Goal: Task Accomplishment & Management: Use online tool/utility

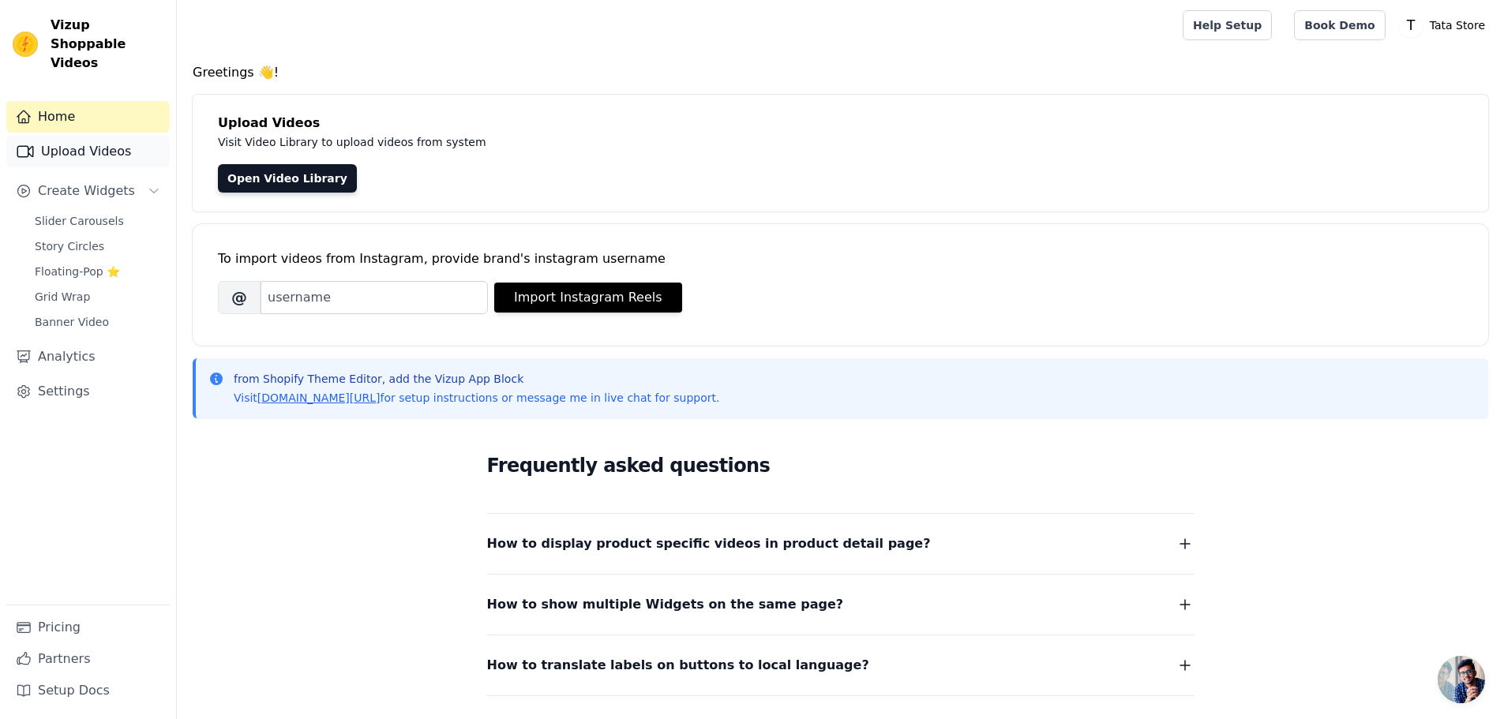
click at [93, 136] on link "Upload Videos" at bounding box center [87, 152] width 163 height 32
click at [92, 142] on link "Upload Videos" at bounding box center [87, 152] width 163 height 32
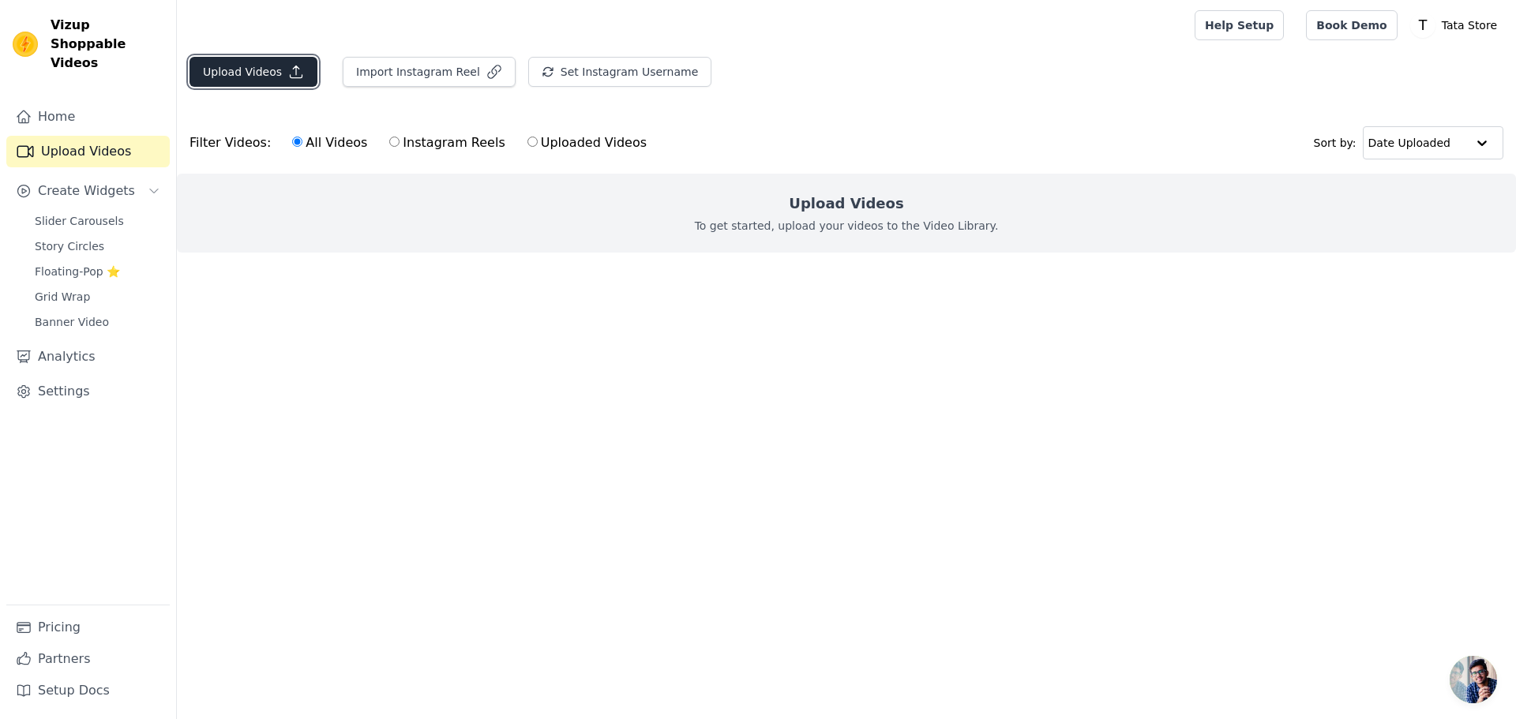
click at [289, 81] on button "Upload Videos" at bounding box center [253, 72] width 128 height 30
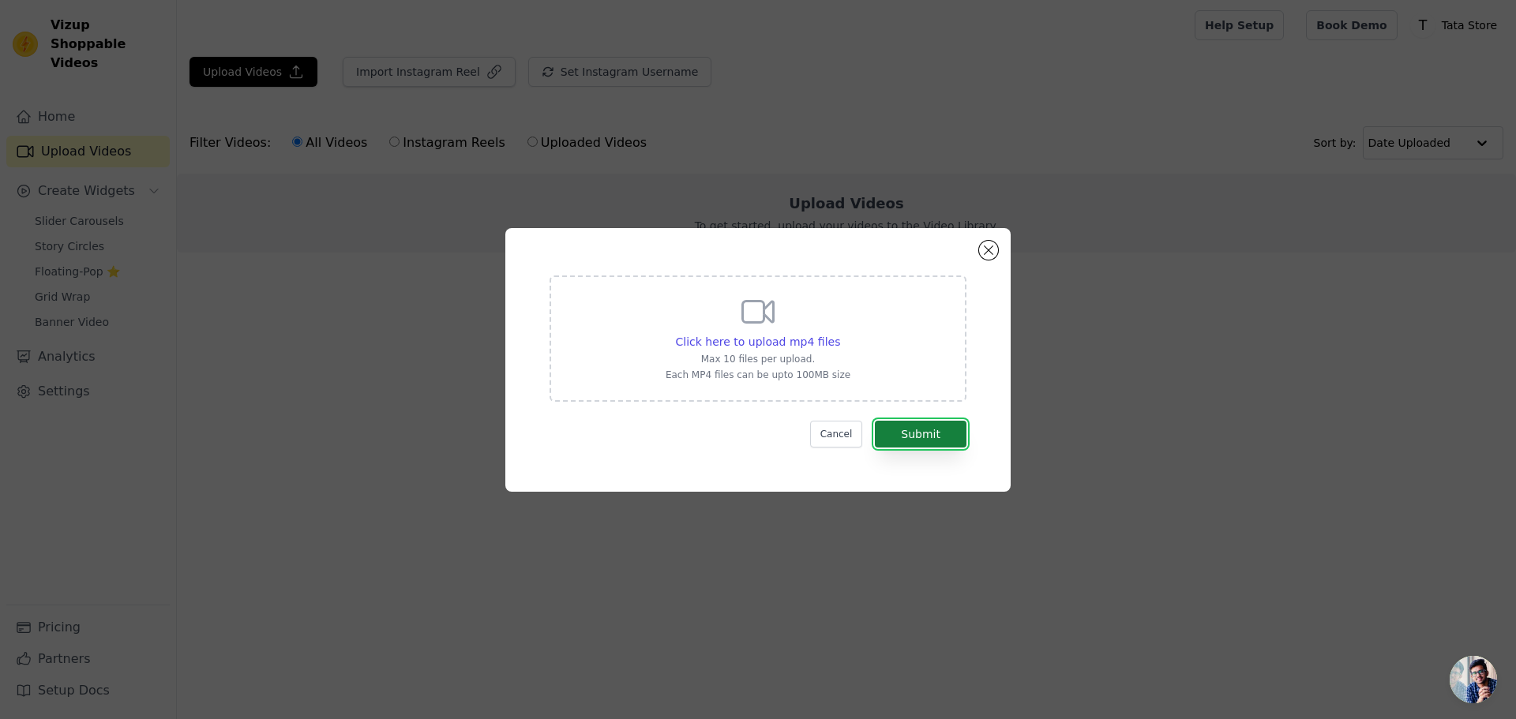
click at [937, 428] on button "Submit" at bounding box center [921, 434] width 92 height 27
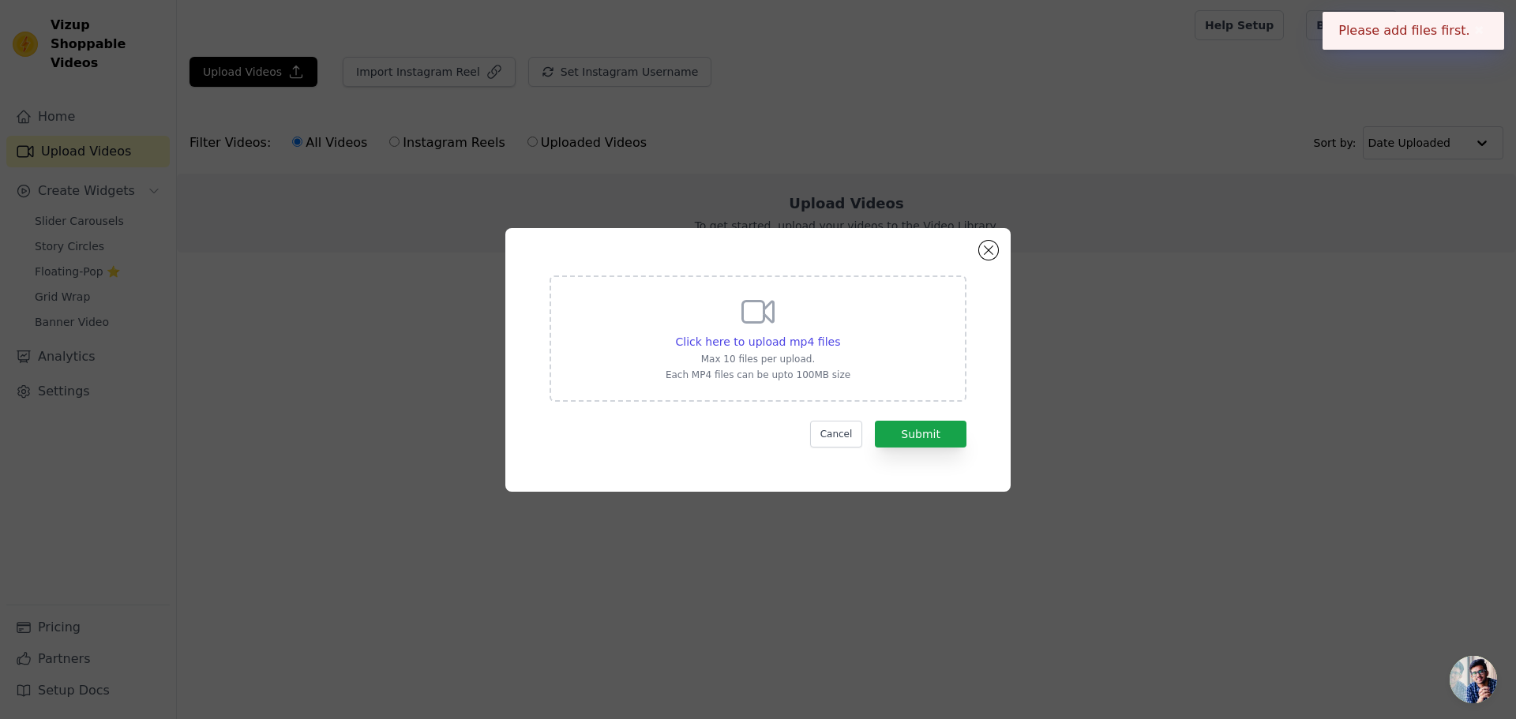
click at [817, 324] on div "Click here to upload mp4 files Max 10 files per upload. Each MP4 files can be u…" at bounding box center [758, 337] width 185 height 88
click at [839, 333] on input "Click here to upload mp4 files Max 10 files per upload. Each MP4 files can be u…" at bounding box center [839, 333] width 1 height 1
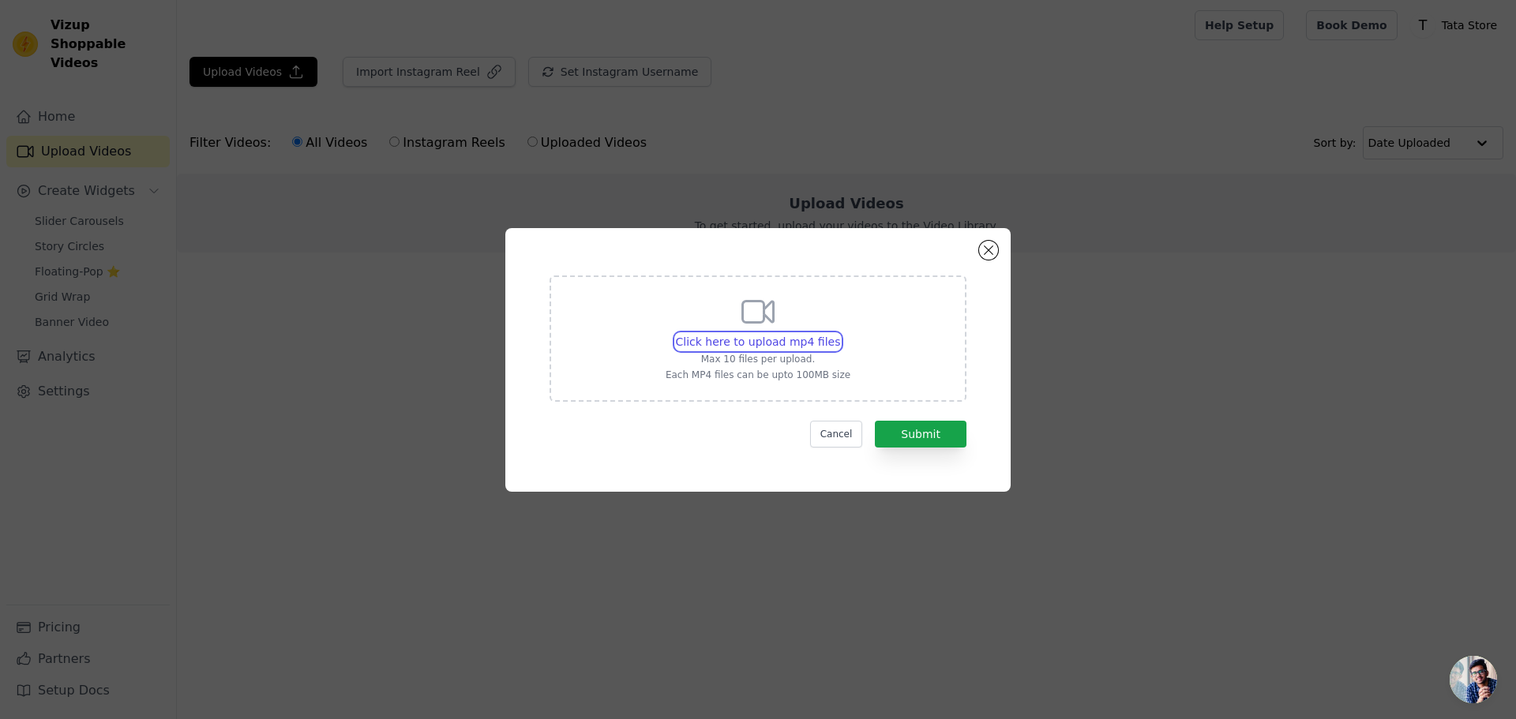
type input "C:\fakepath\Force band teste para bumble 4.mp4"
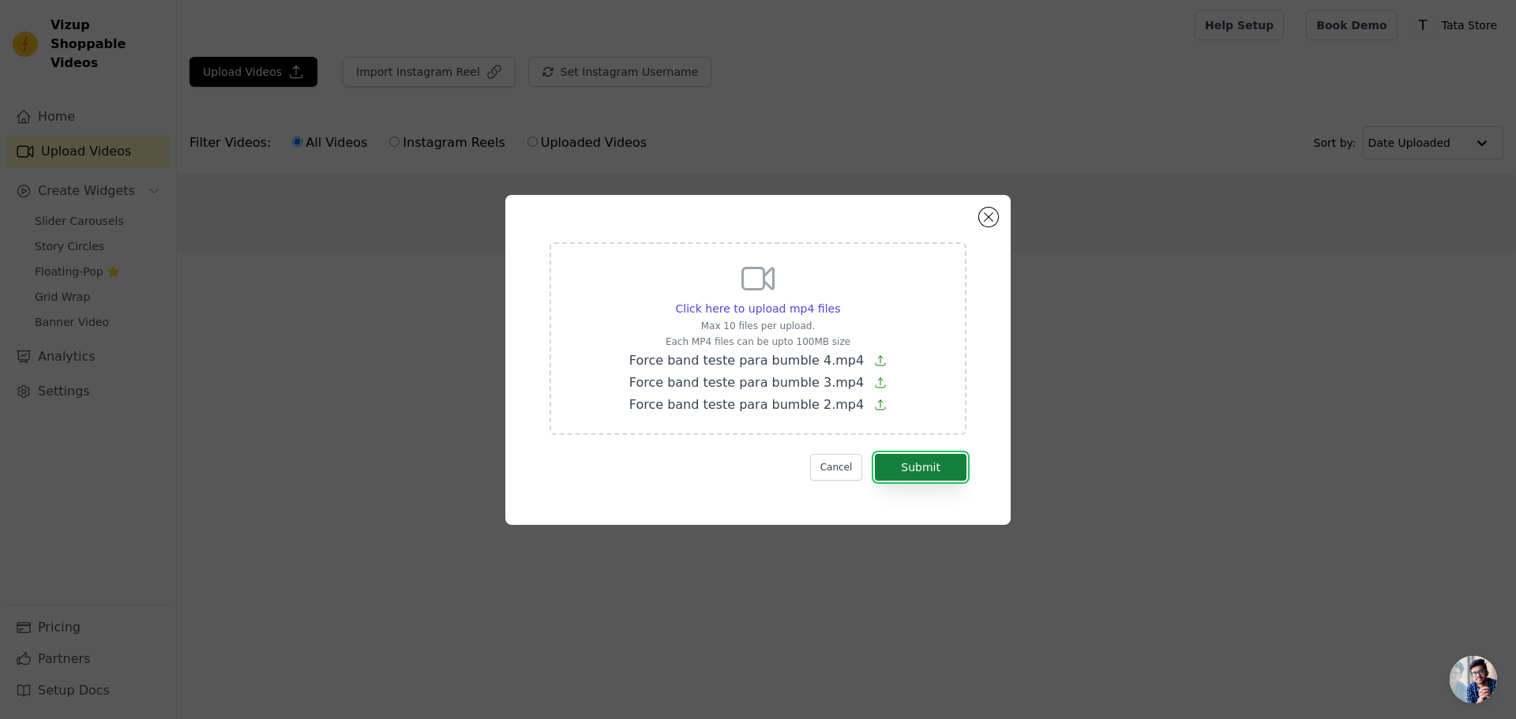
click at [914, 474] on button "Submit" at bounding box center [921, 467] width 92 height 27
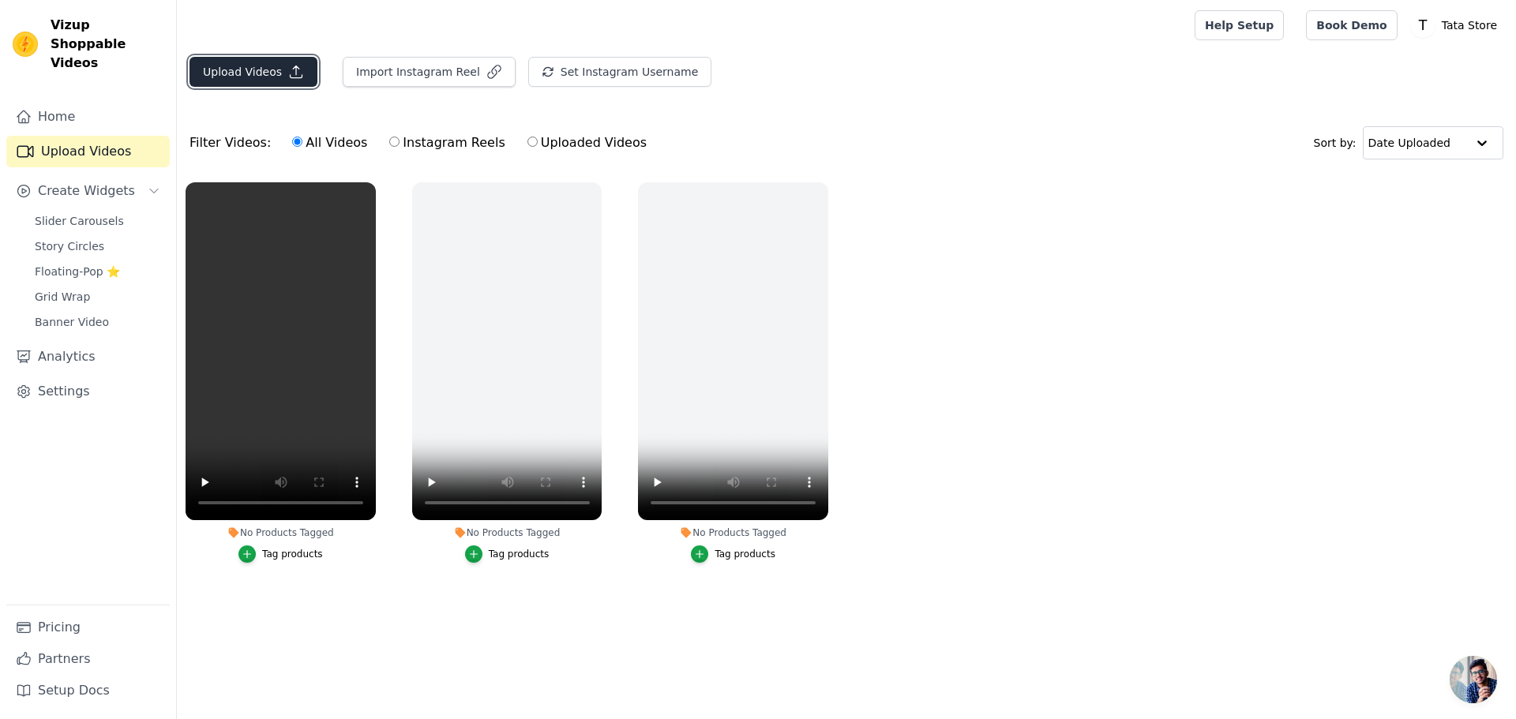
click at [251, 84] on button "Upload Videos" at bounding box center [253, 72] width 128 height 30
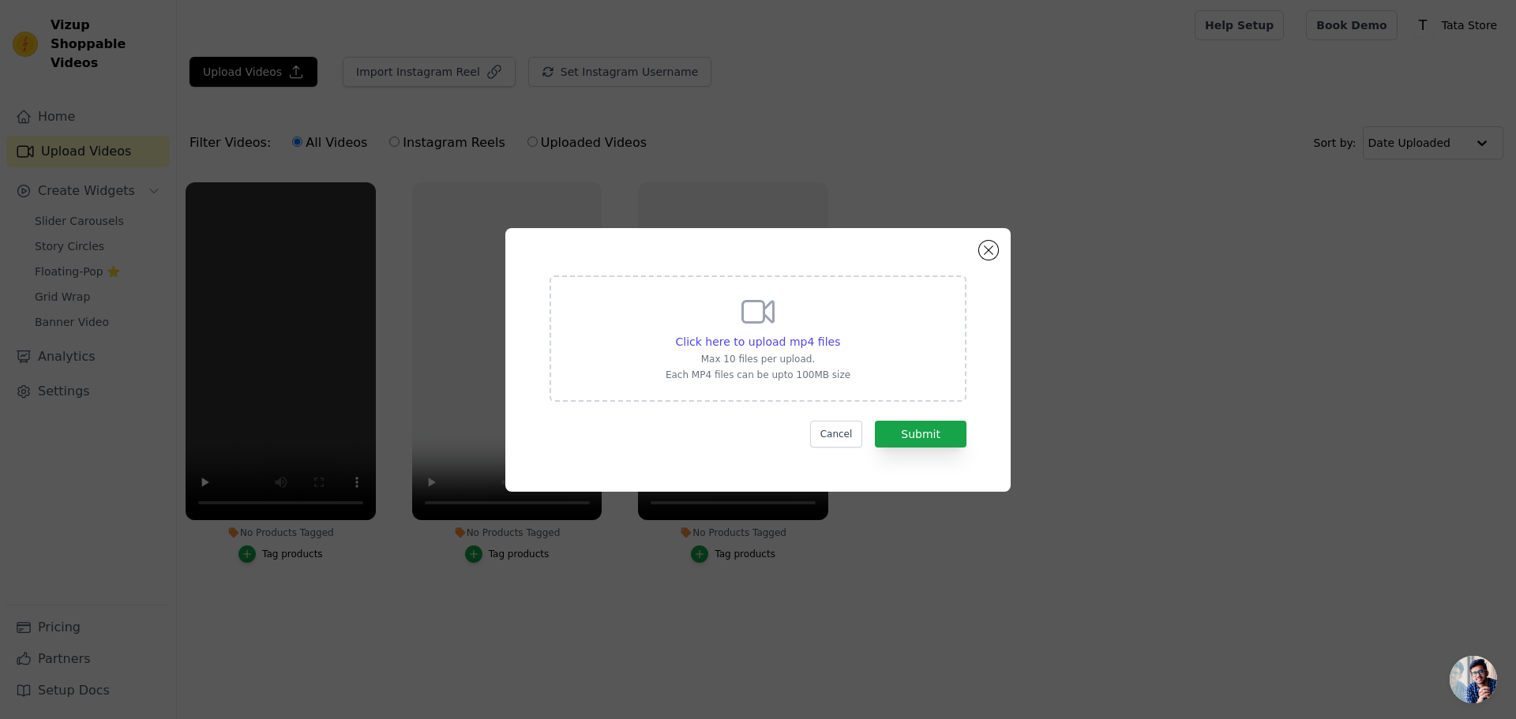
click at [778, 362] on p "Max 10 files per upload." at bounding box center [758, 359] width 185 height 13
click at [839, 334] on input "Click here to upload mp4 files Max 10 files per upload. Each MP4 files can be u…" at bounding box center [839, 333] width 1 height 1
type input "C:\fakepath\Force band teste para bumble.mp4"
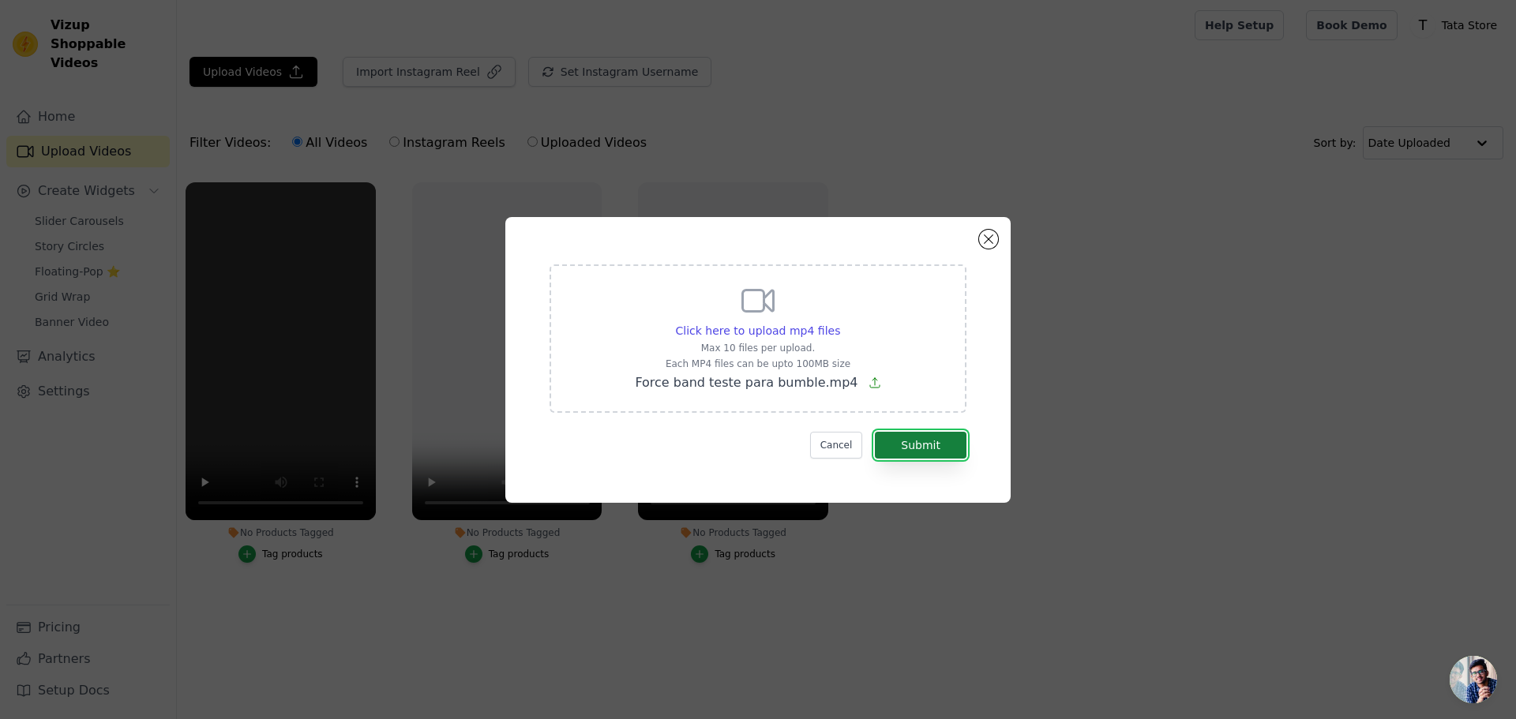
click at [917, 447] on button "Submit" at bounding box center [921, 445] width 92 height 27
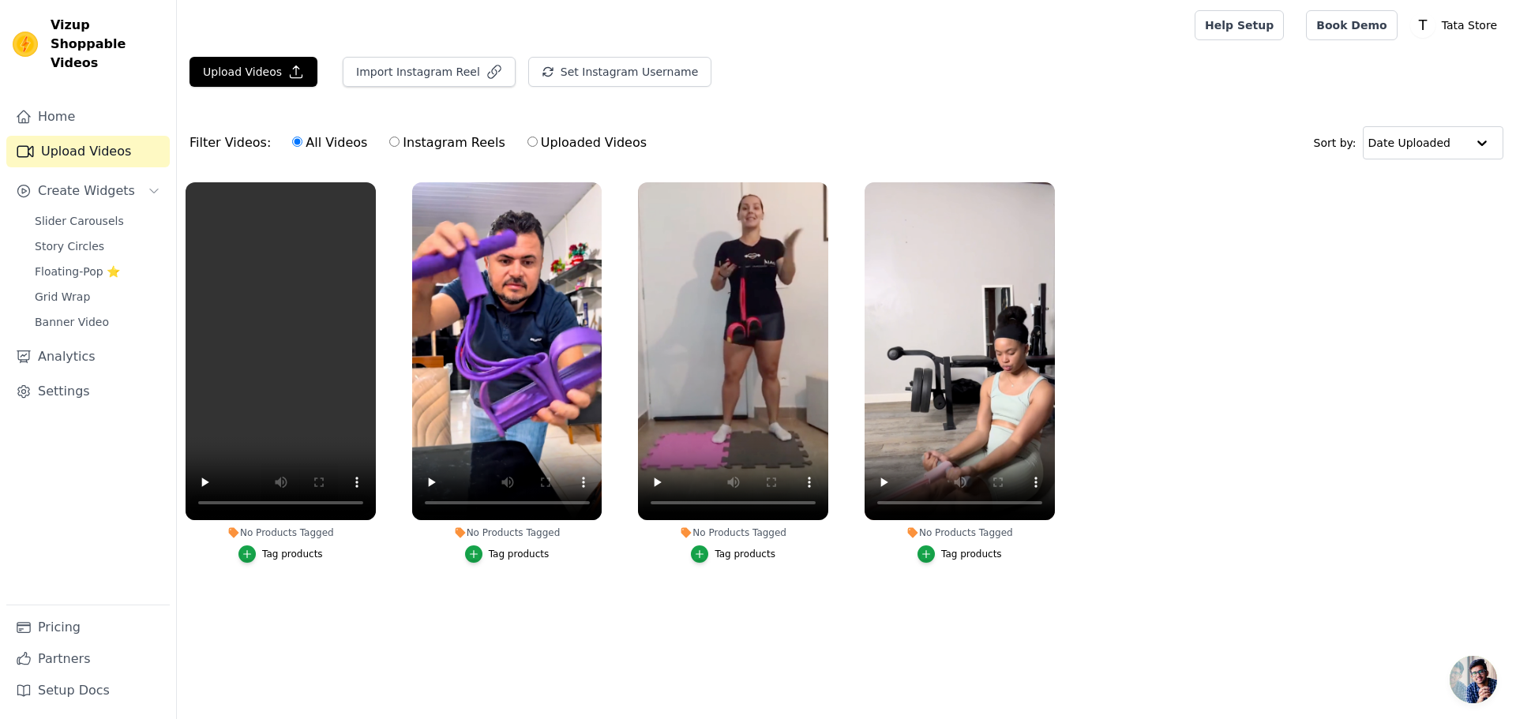
click at [302, 557] on div "Tag products" at bounding box center [292, 554] width 61 height 13
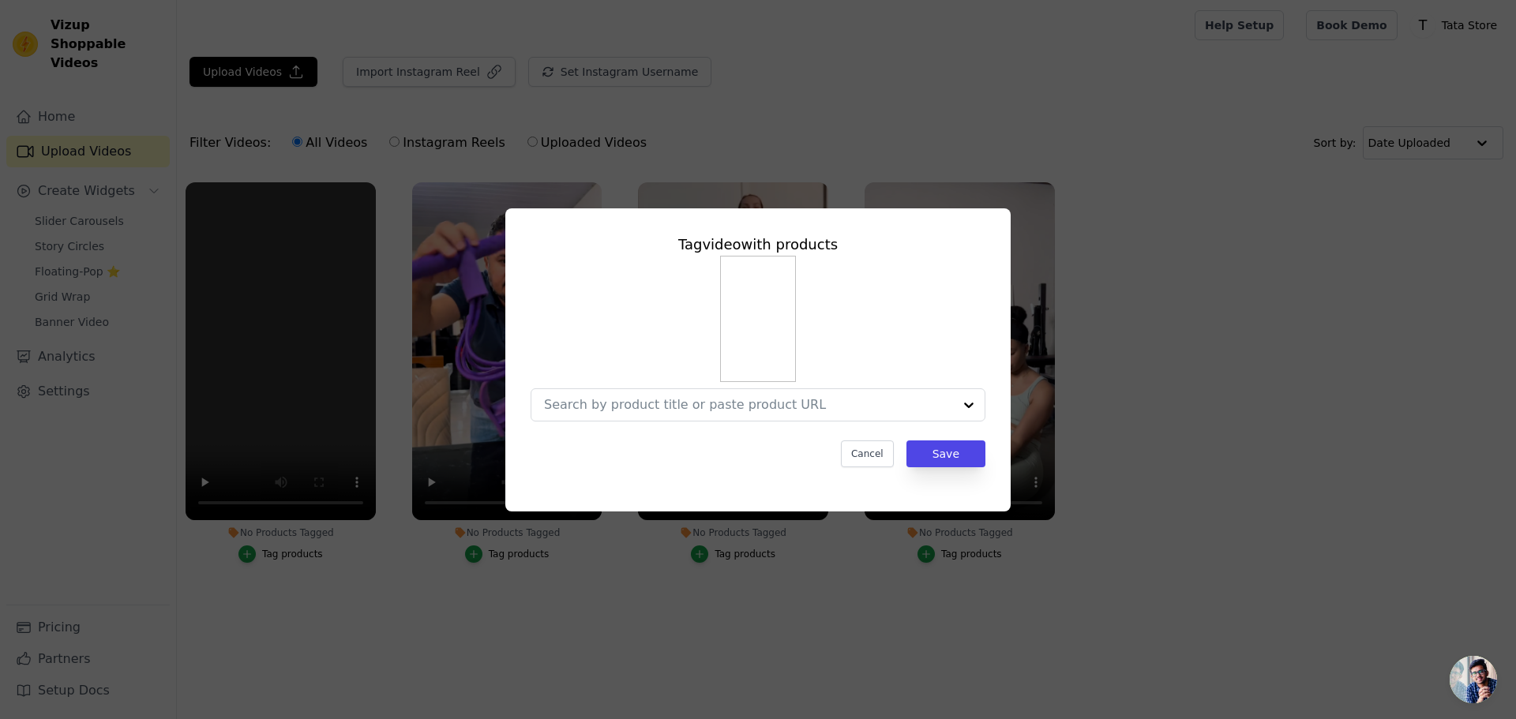
click at [1086, 302] on div "Tag video with products Cancel Save" at bounding box center [757, 360] width 1465 height 354
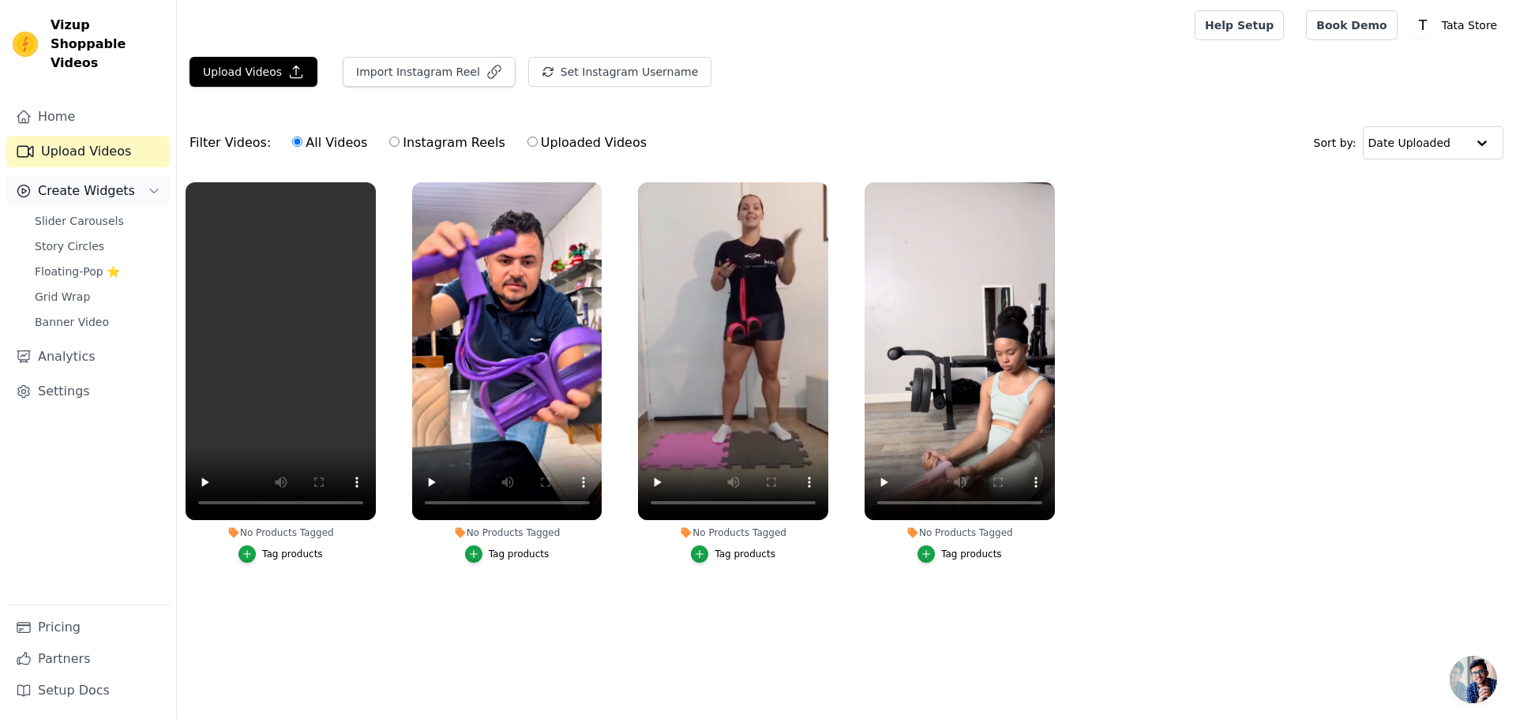
click at [116, 182] on span "Create Widgets" at bounding box center [86, 191] width 97 height 19
click at [111, 182] on span "Create Widgets" at bounding box center [86, 191] width 97 height 19
click at [88, 213] on span "Slider Carousels" at bounding box center [79, 221] width 89 height 16
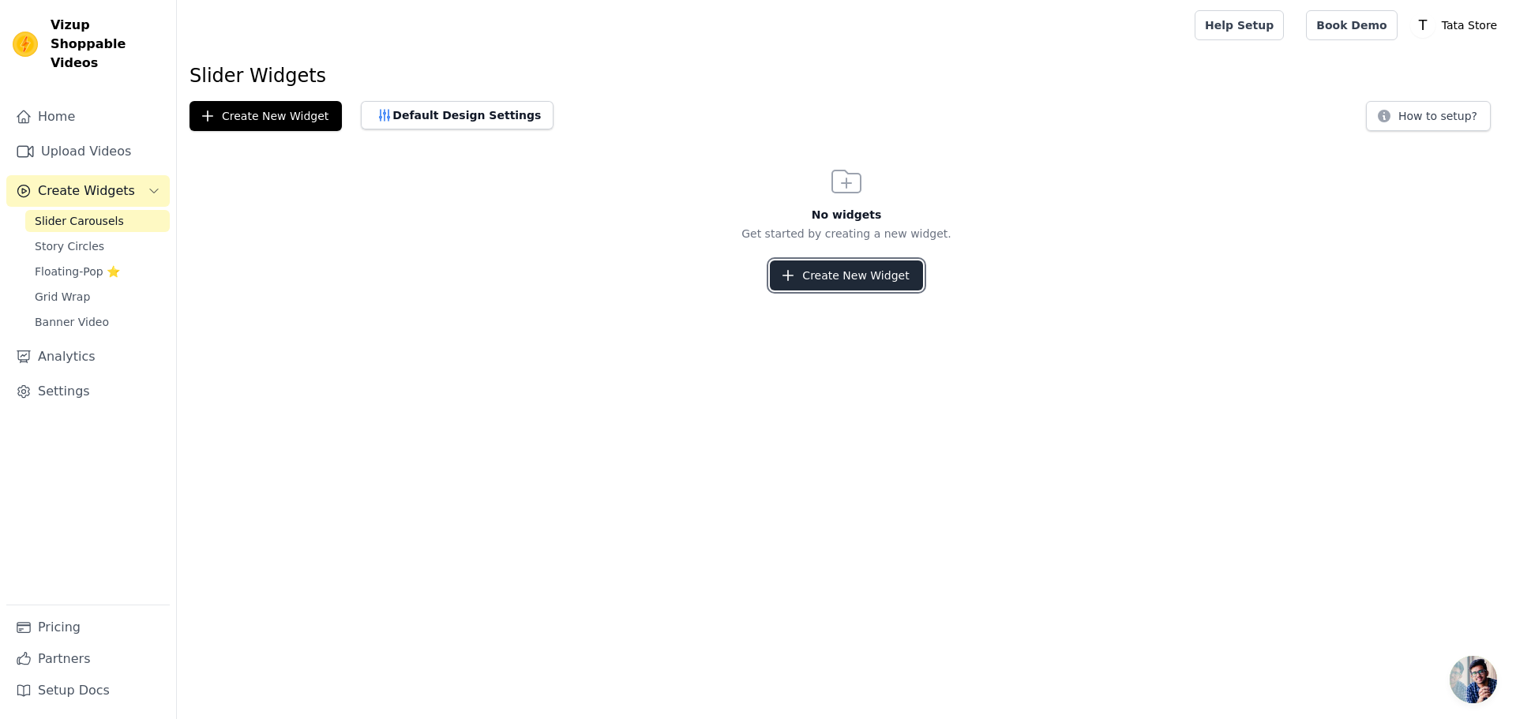
click at [861, 277] on button "Create New Widget" at bounding box center [846, 276] width 152 height 30
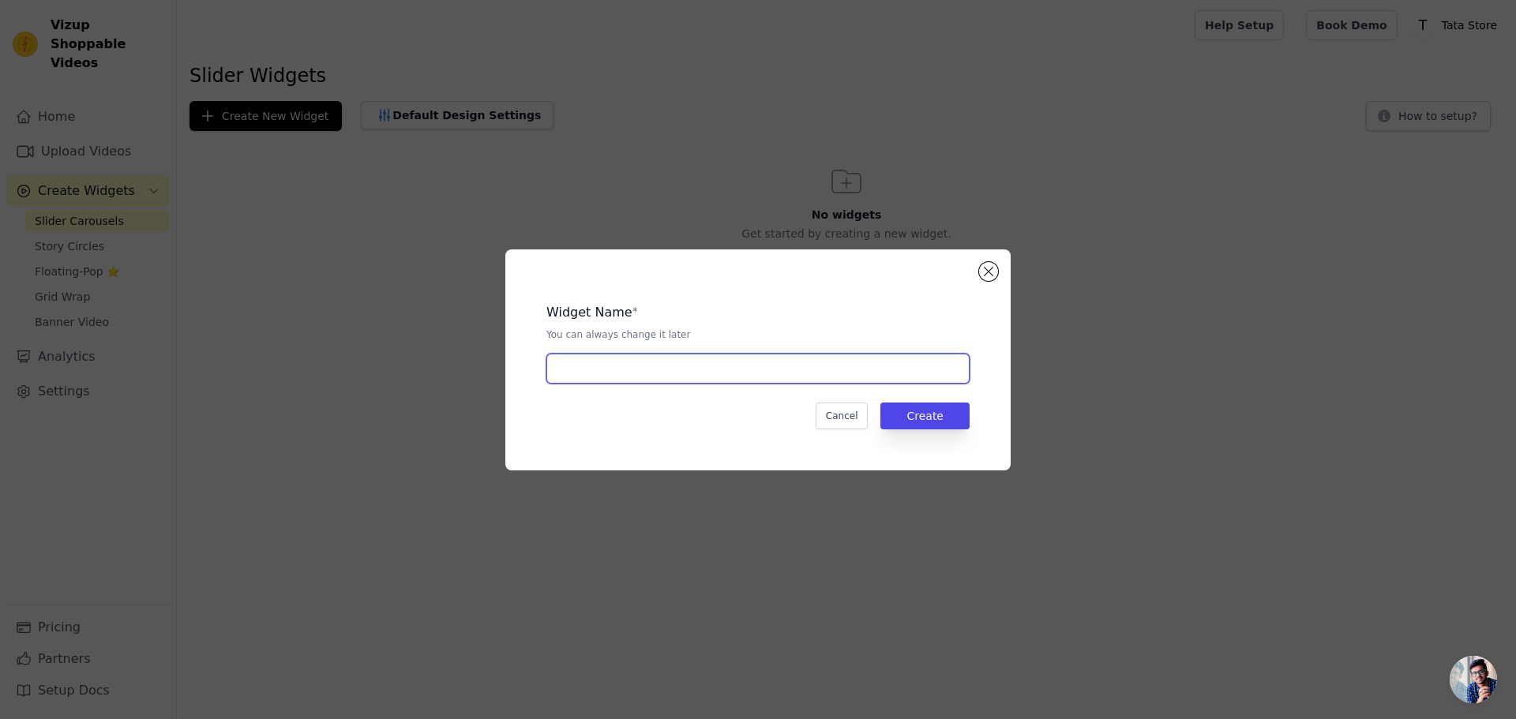
click at [703, 373] on input "text" at bounding box center [757, 369] width 423 height 30
type input "op test"
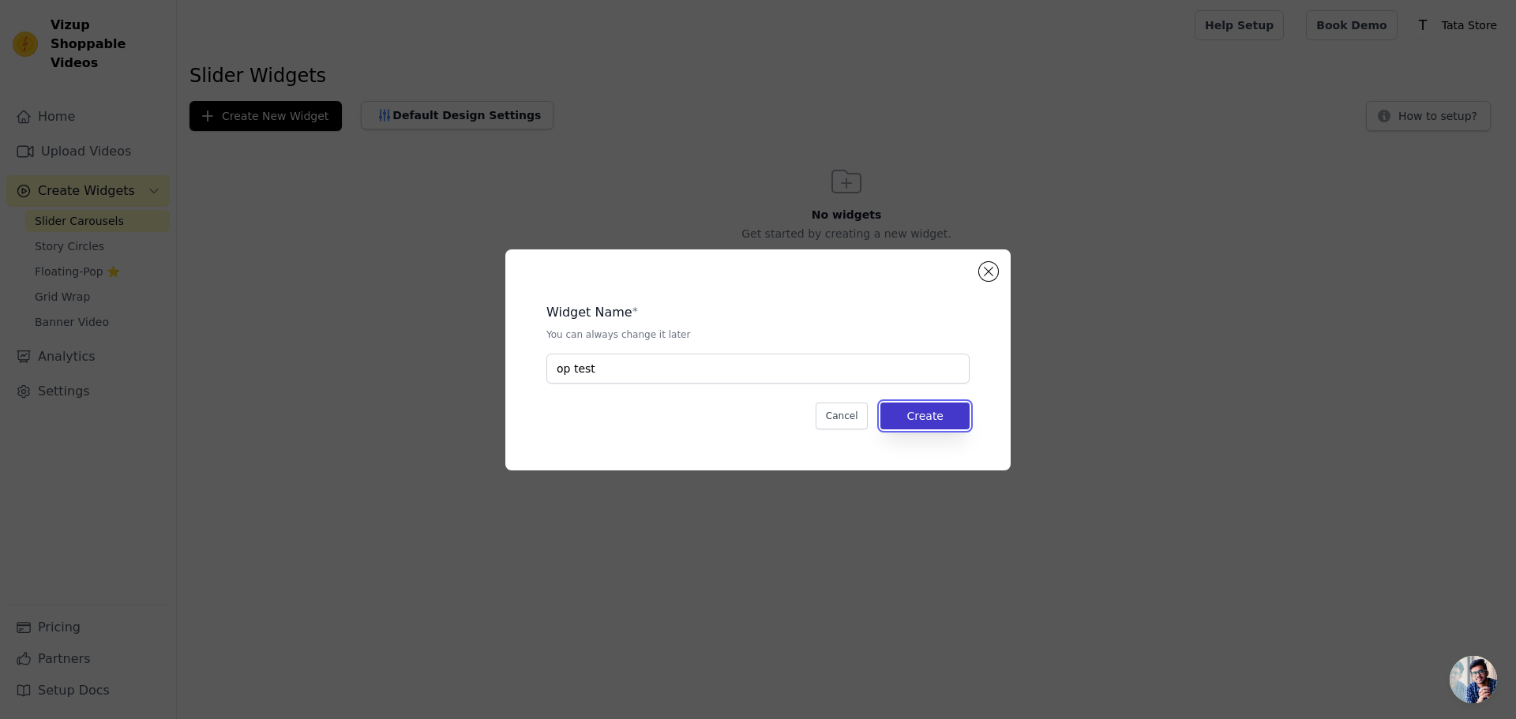
click at [943, 419] on button "Create" at bounding box center [924, 416] width 89 height 27
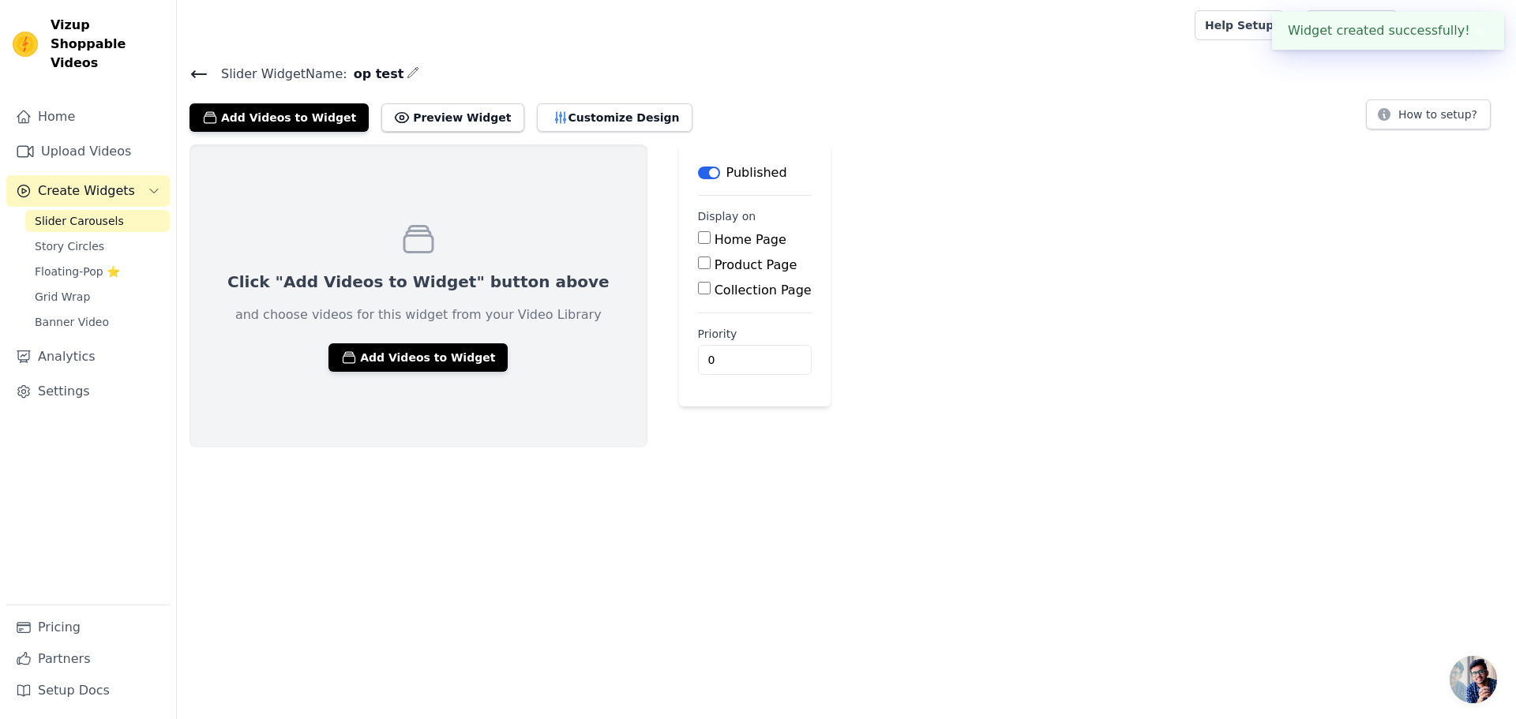
click at [698, 257] on input "Product Page" at bounding box center [704, 263] width 13 height 13
checkbox input "true"
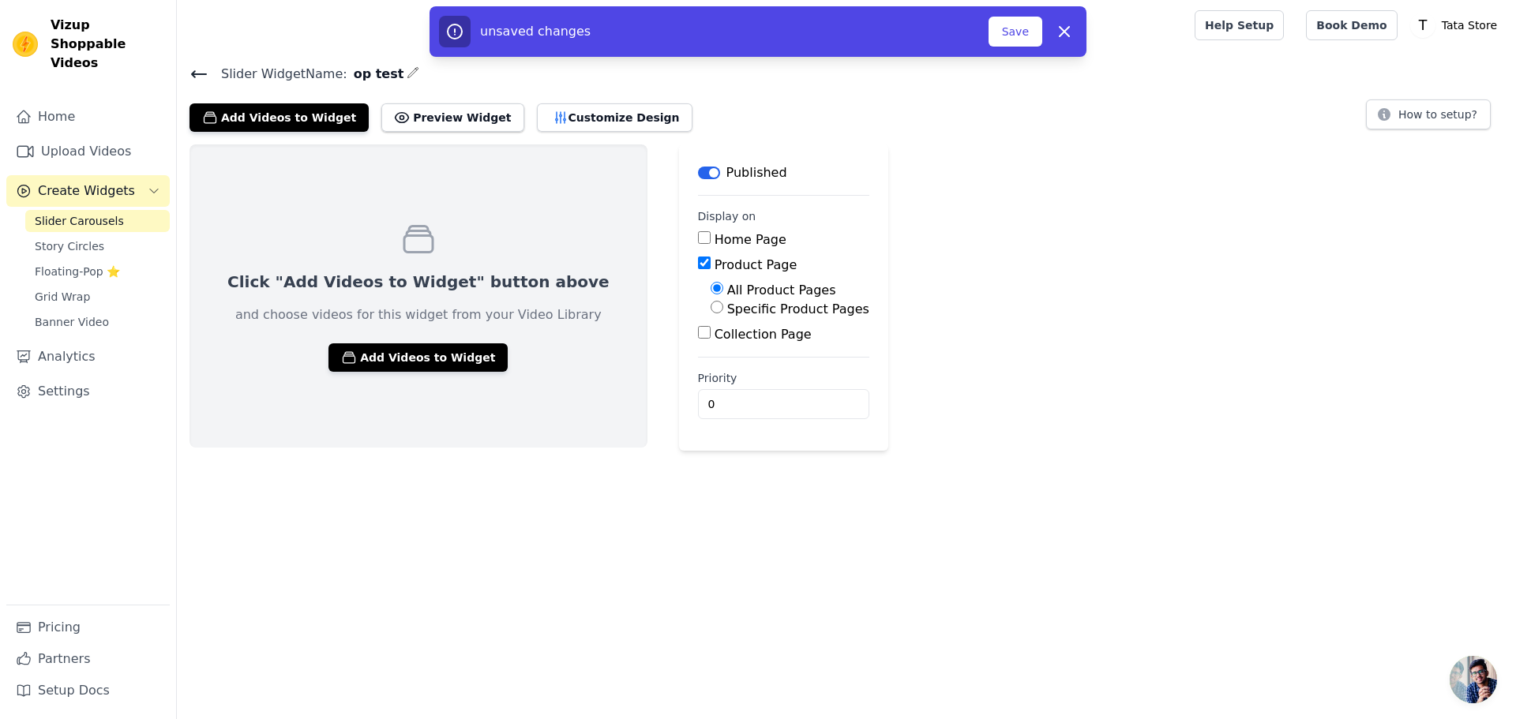
click at [711, 304] on input "Specific Product Pages" at bounding box center [717, 307] width 13 height 13
radio input "true"
click at [711, 347] on button "Select Products" at bounding box center [764, 345] width 106 height 27
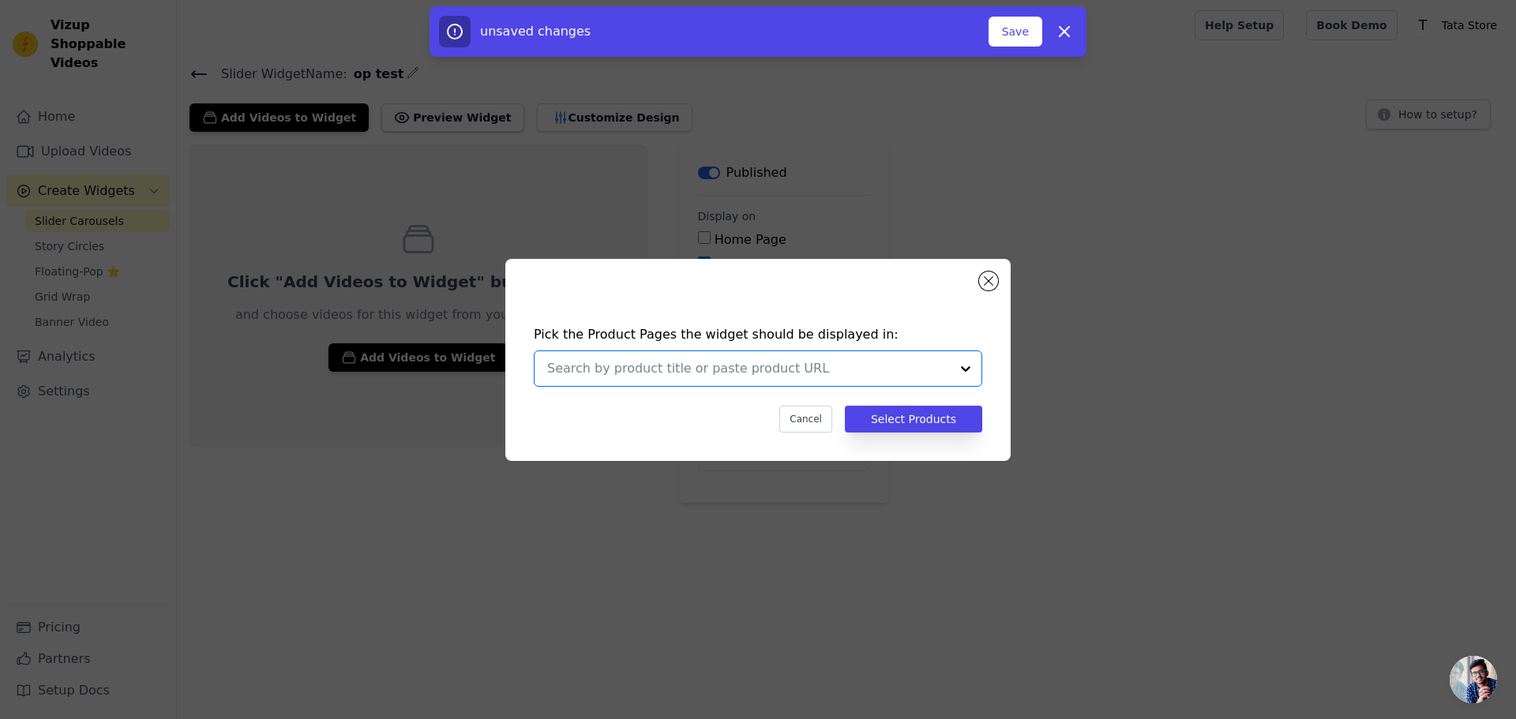
click at [745, 369] on input "text" at bounding box center [748, 368] width 403 height 19
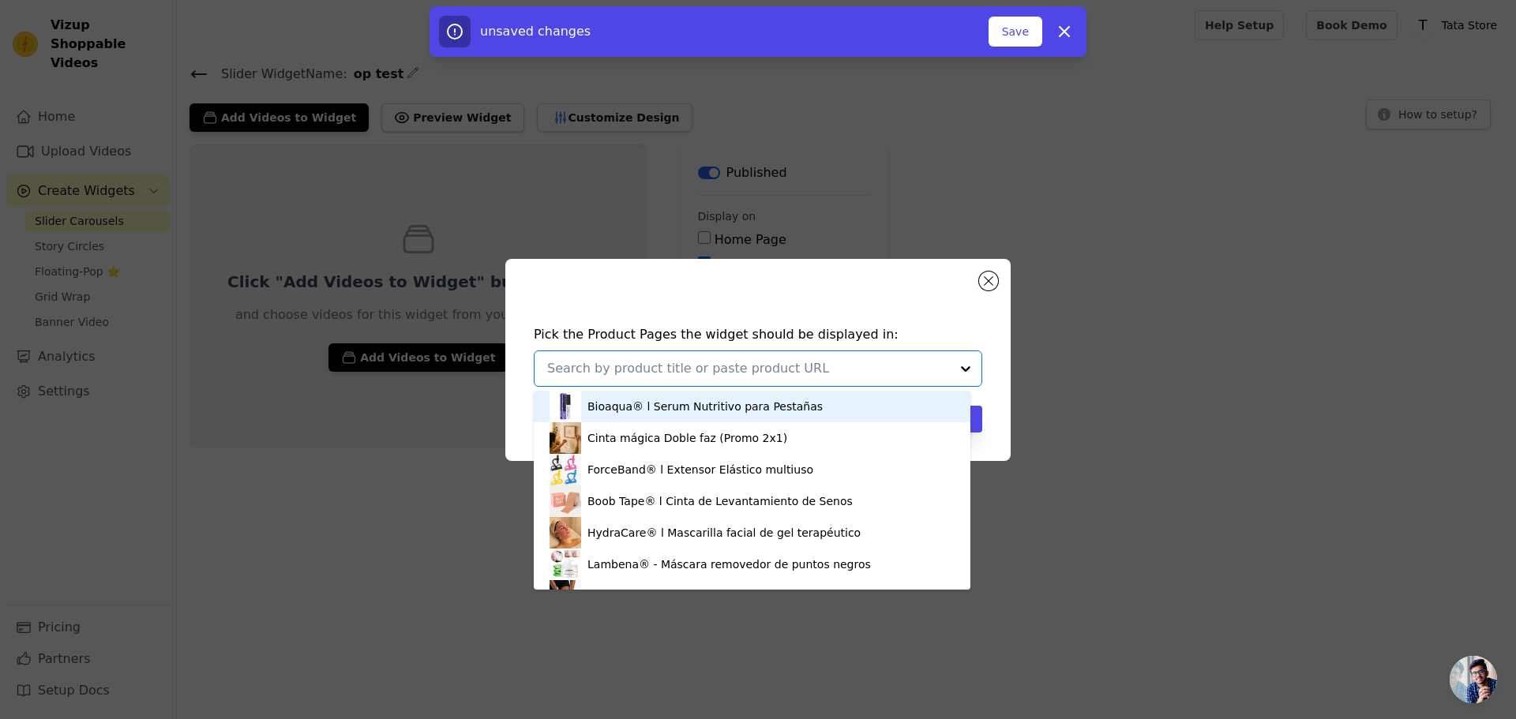
click at [745, 369] on input "text" at bounding box center [748, 368] width 403 height 19
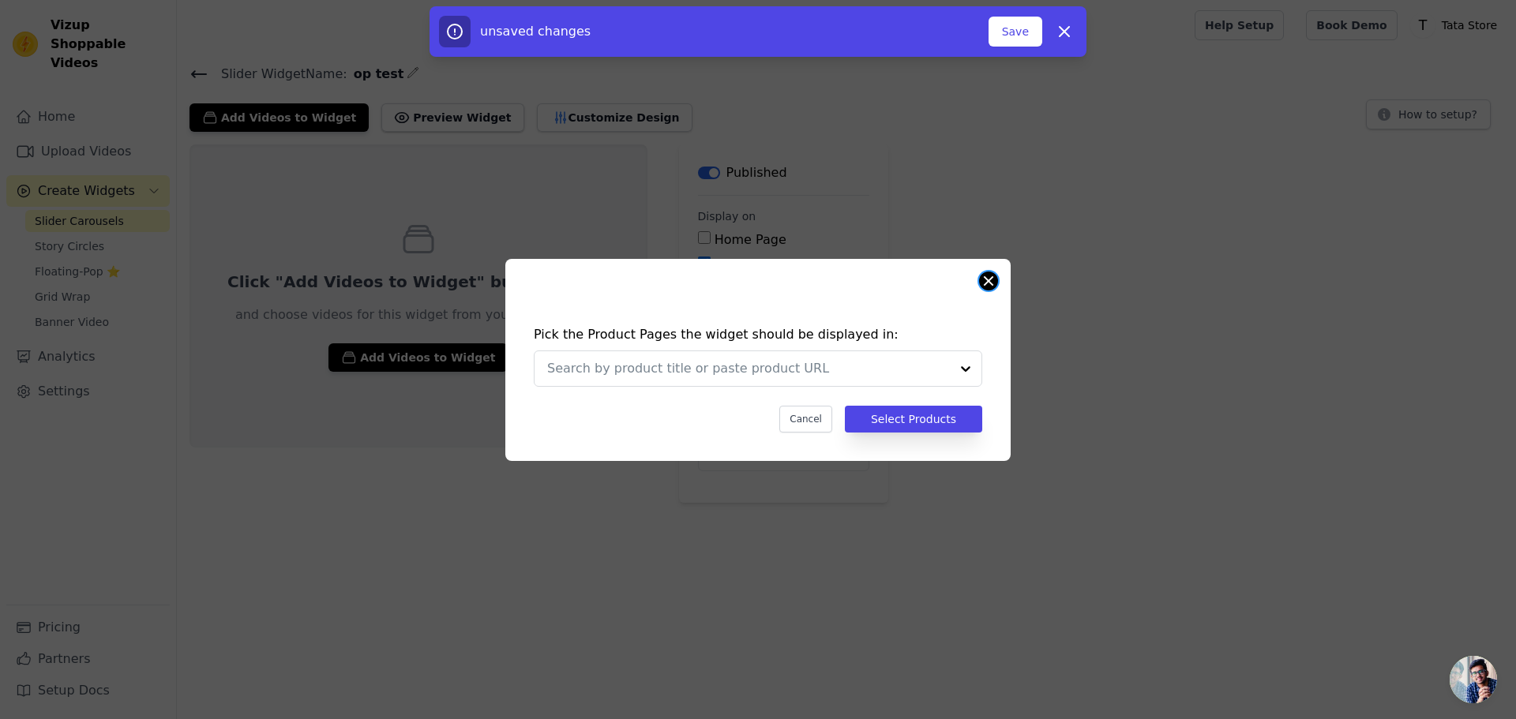
click at [984, 282] on button "Close modal" at bounding box center [988, 281] width 19 height 19
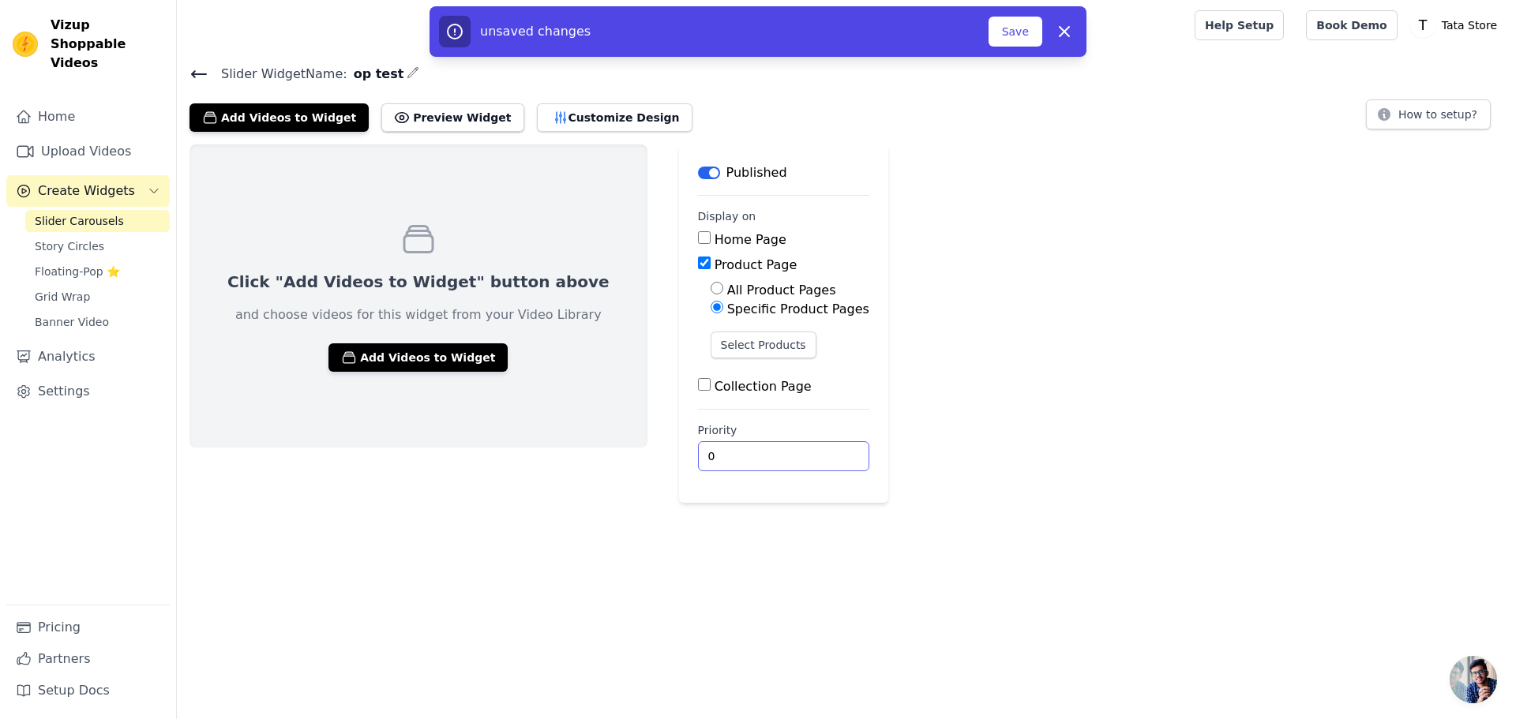
click at [698, 453] on input "0" at bounding box center [783, 456] width 171 height 30
click at [427, 362] on button "Add Videos to Widget" at bounding box center [417, 357] width 179 height 28
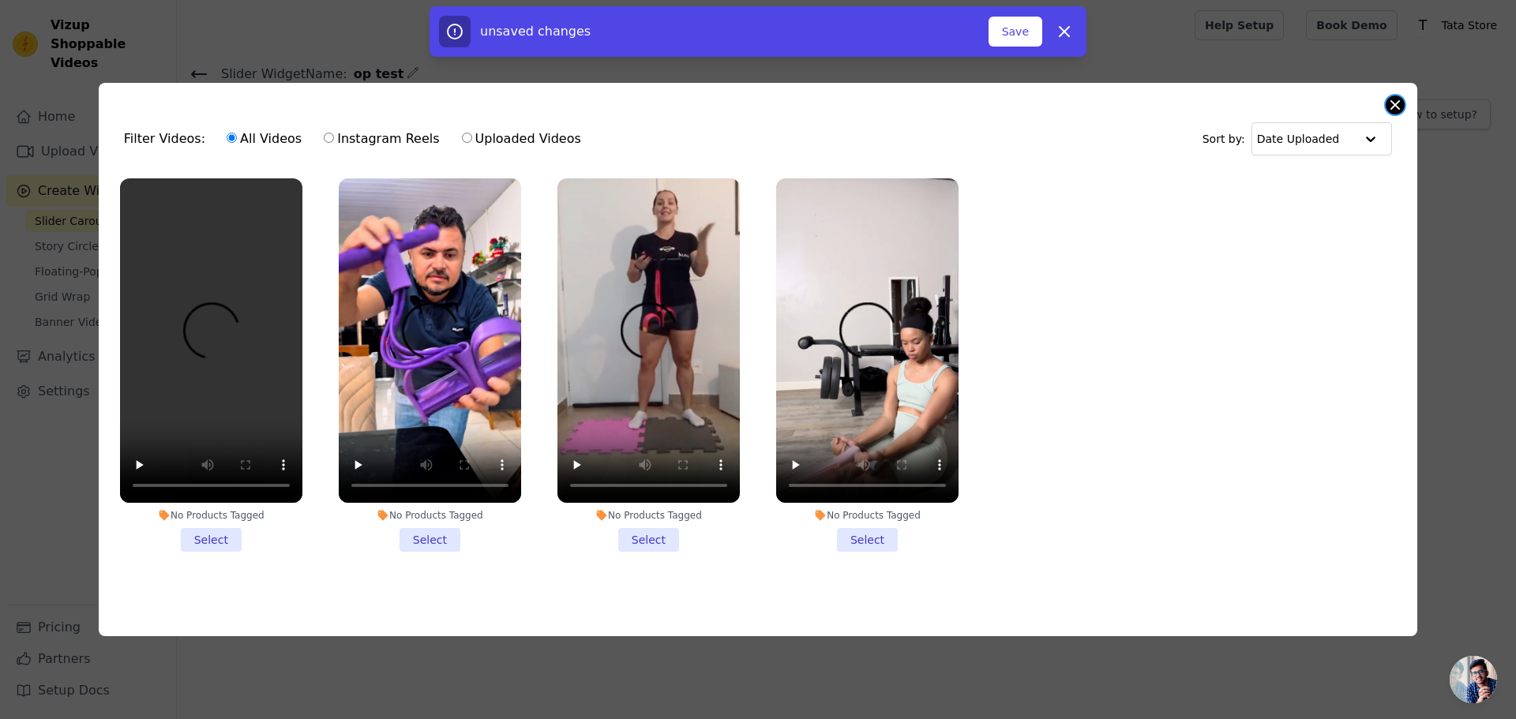
click at [1393, 100] on button "Close modal" at bounding box center [1395, 105] width 19 height 19
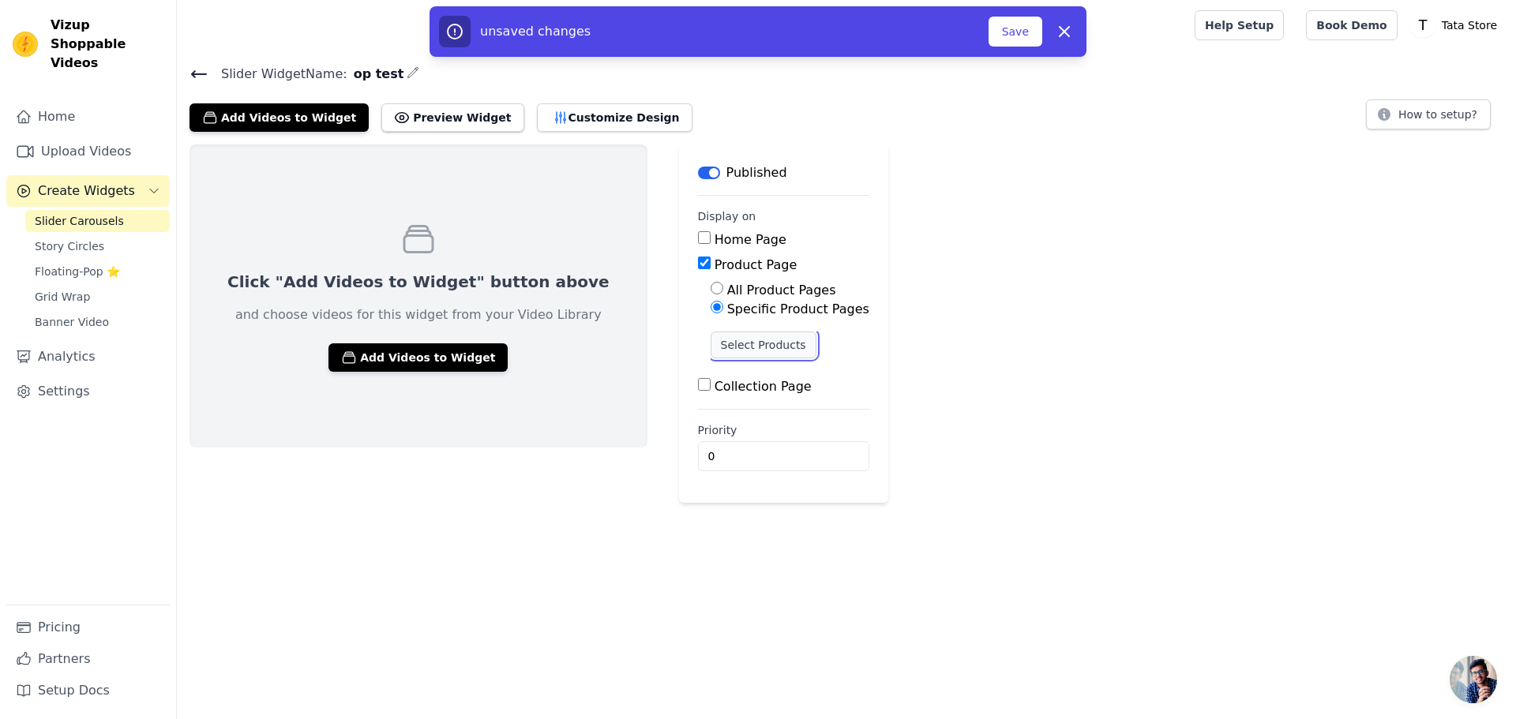
click at [711, 343] on button "Select Products" at bounding box center [764, 345] width 106 height 27
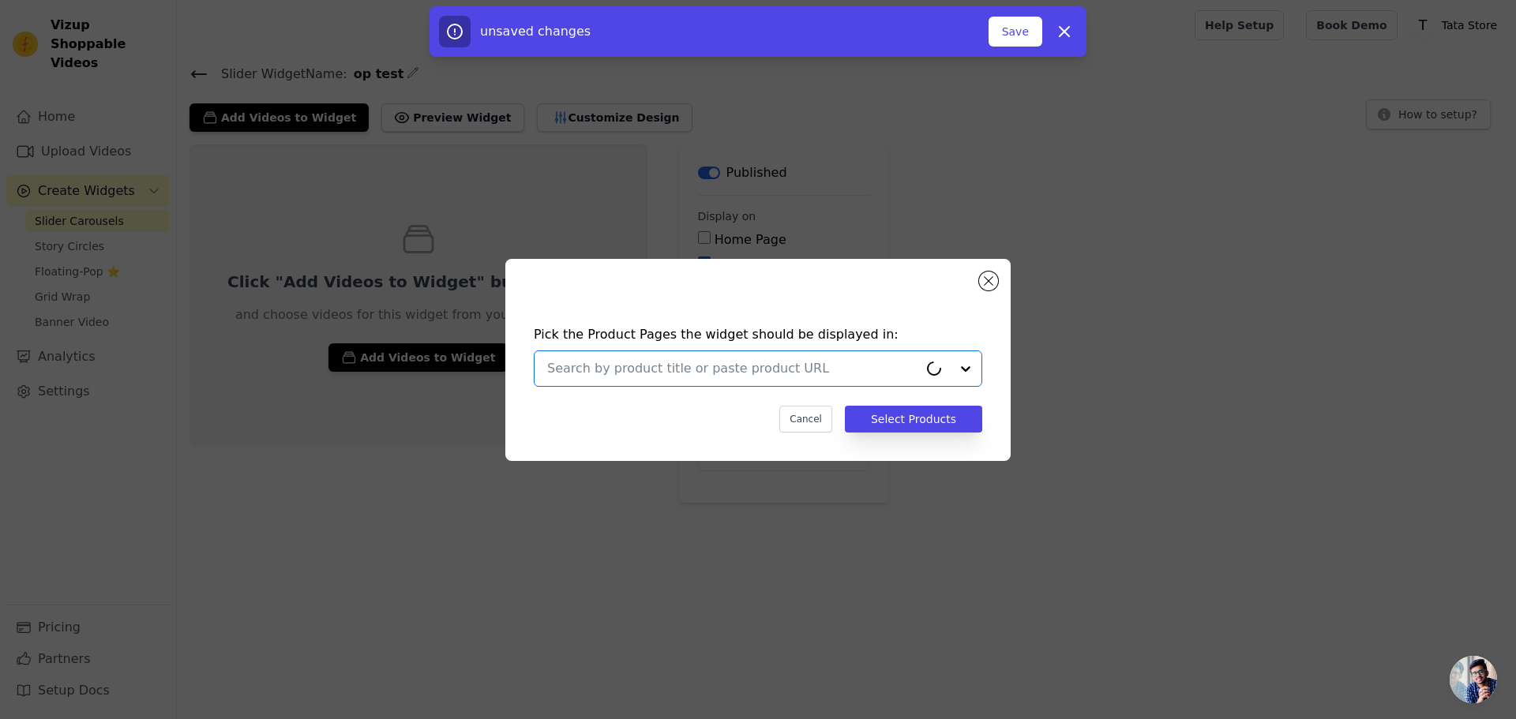
click at [664, 366] on input "text" at bounding box center [732, 368] width 371 height 19
click at [673, 372] on input "text" at bounding box center [732, 368] width 371 height 19
click at [756, 377] on input "text" at bounding box center [748, 368] width 403 height 19
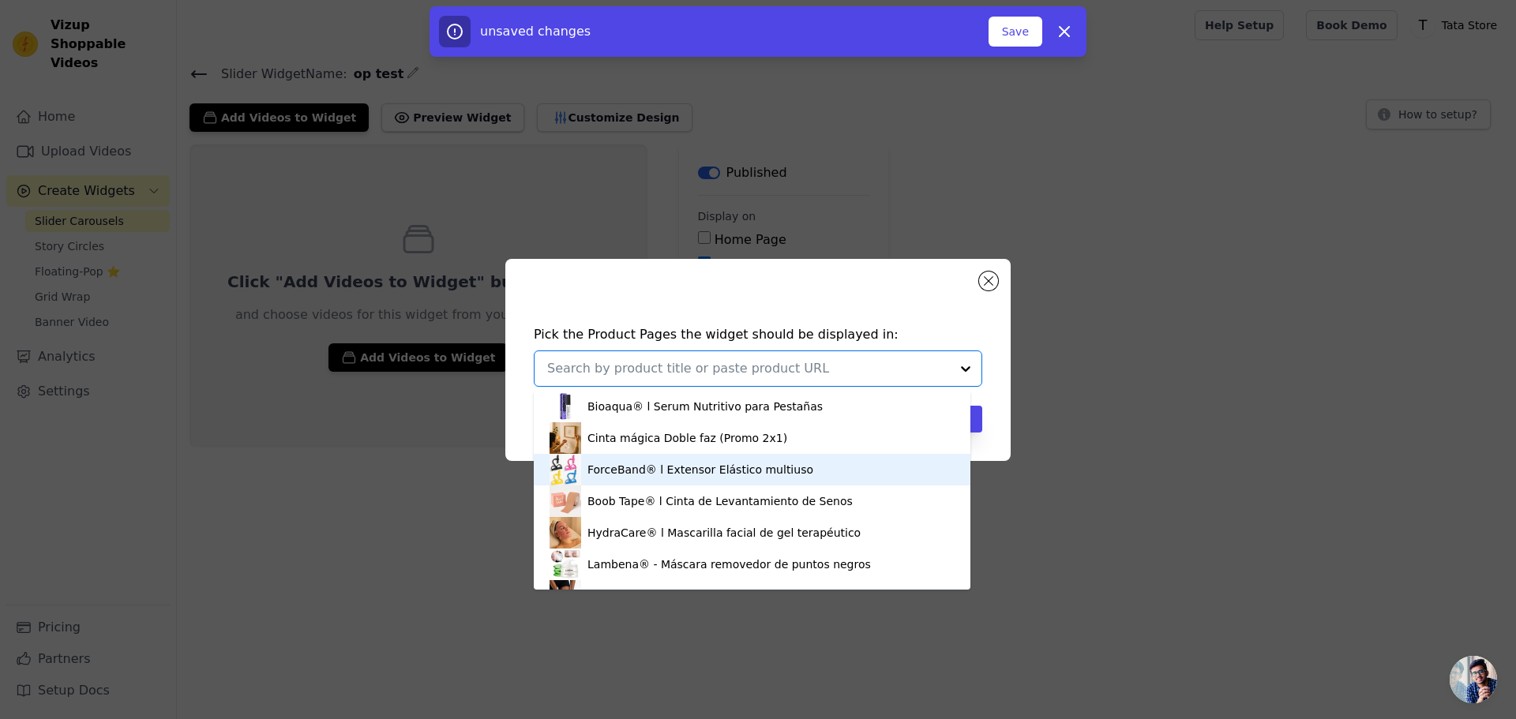
click at [718, 467] on div "ForceBand® l Extensor Elástico multiuso" at bounding box center [700, 470] width 226 height 16
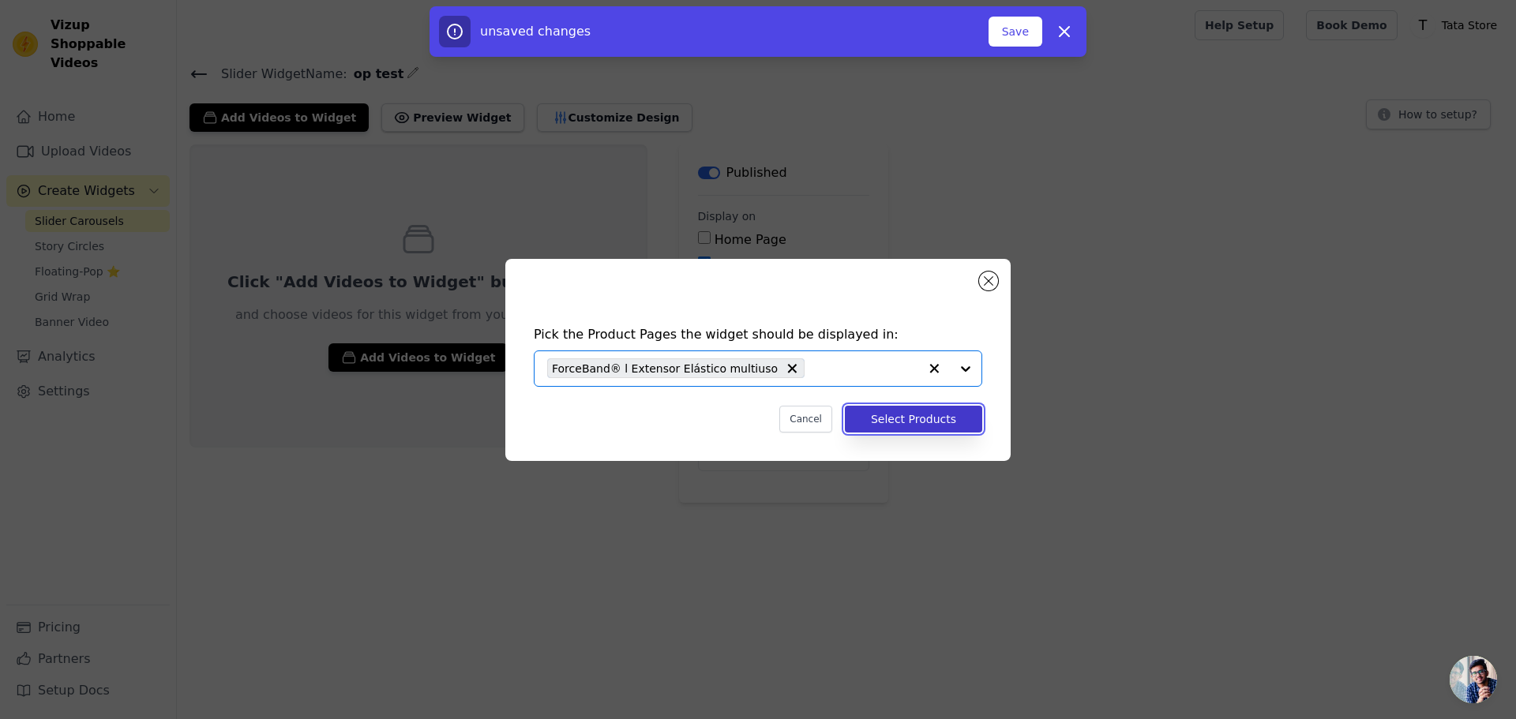
click at [967, 411] on button "Select Products" at bounding box center [913, 419] width 137 height 27
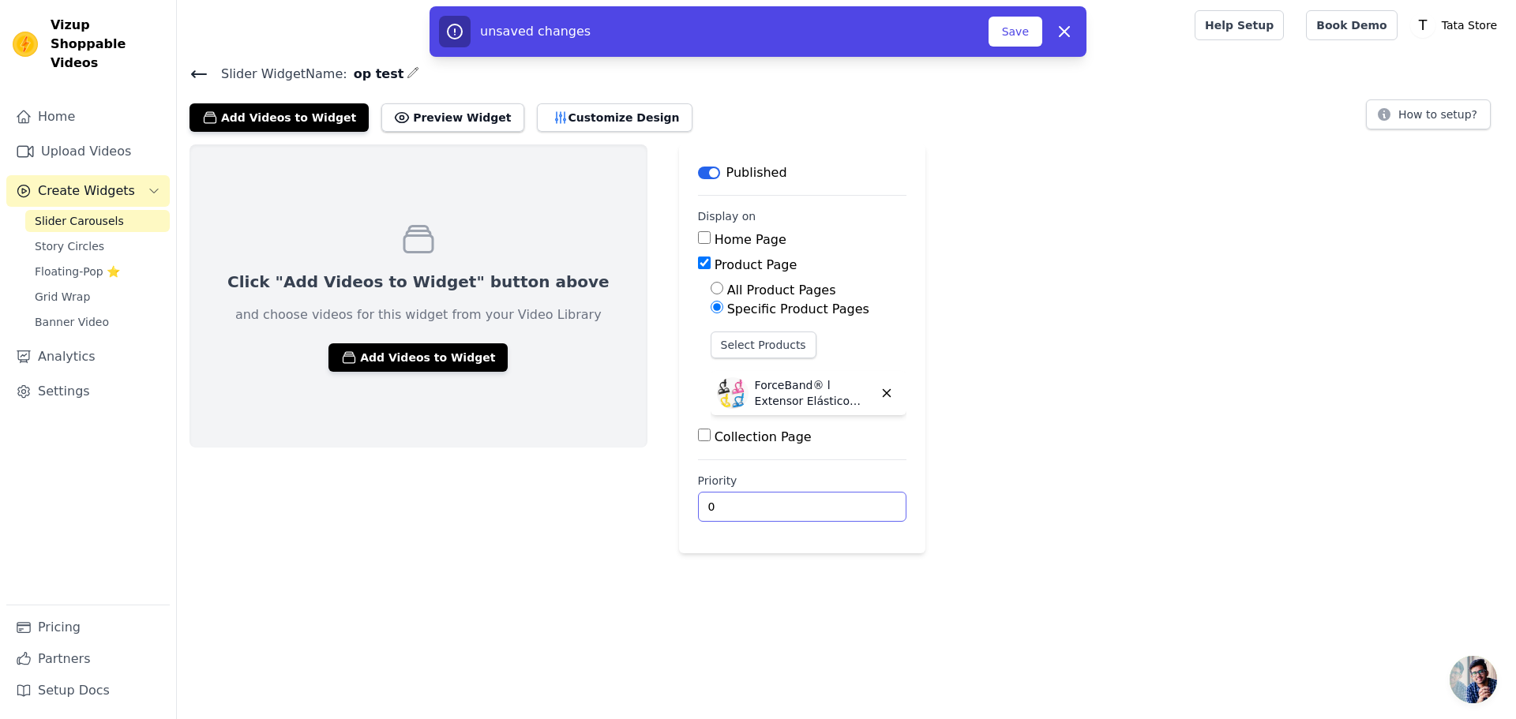
click at [698, 506] on input "0" at bounding box center [802, 507] width 208 height 30
click at [806, 501] on input "1" at bounding box center [802, 507] width 208 height 30
click at [806, 501] on input "2" at bounding box center [802, 507] width 208 height 30
click at [806, 501] on input "3" at bounding box center [802, 507] width 208 height 30
type input "4"
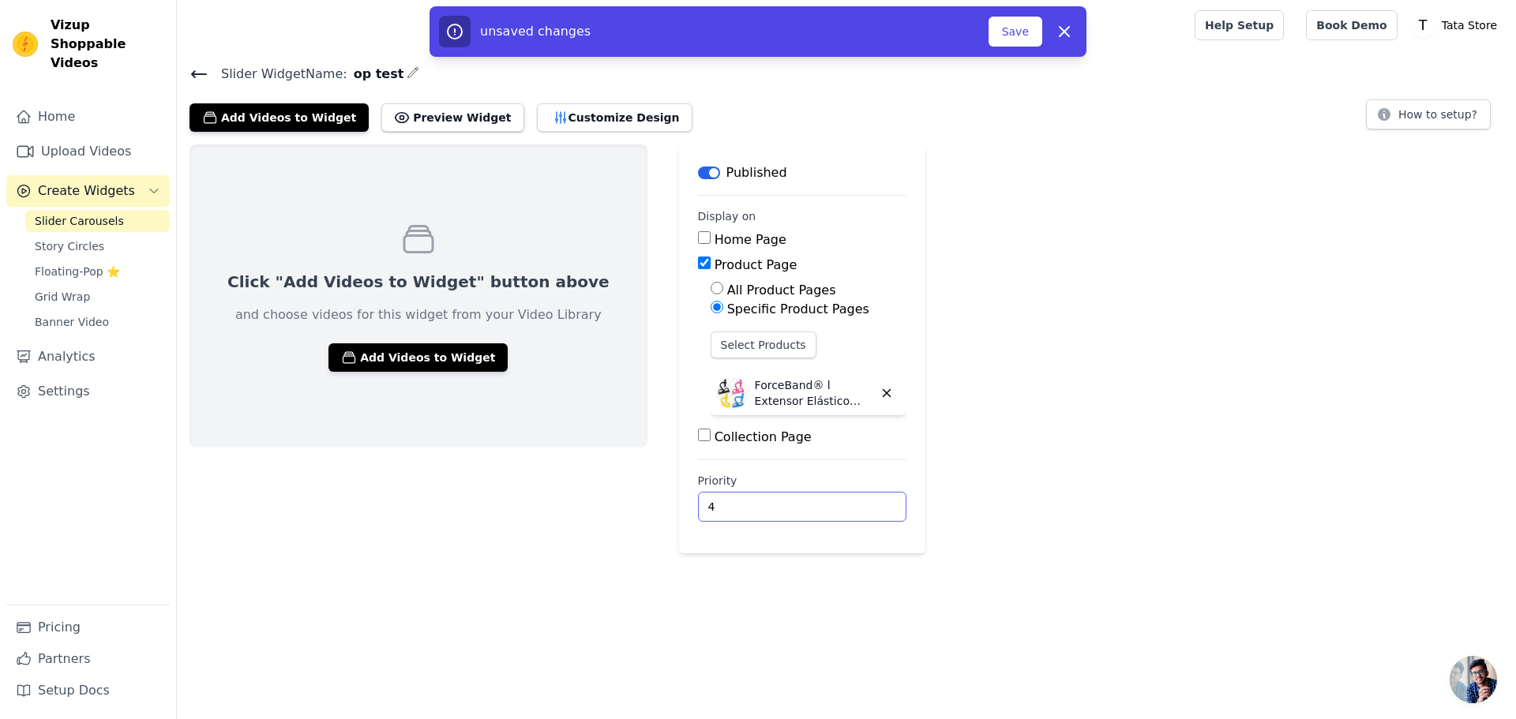
click at [806, 501] on input "4" at bounding box center [802, 507] width 208 height 30
click at [949, 460] on div "Click "Add Videos to Widget" button above and choose videos for this widget fro…" at bounding box center [846, 348] width 1339 height 409
click at [435, 354] on button "Add Videos to Widget" at bounding box center [417, 357] width 179 height 28
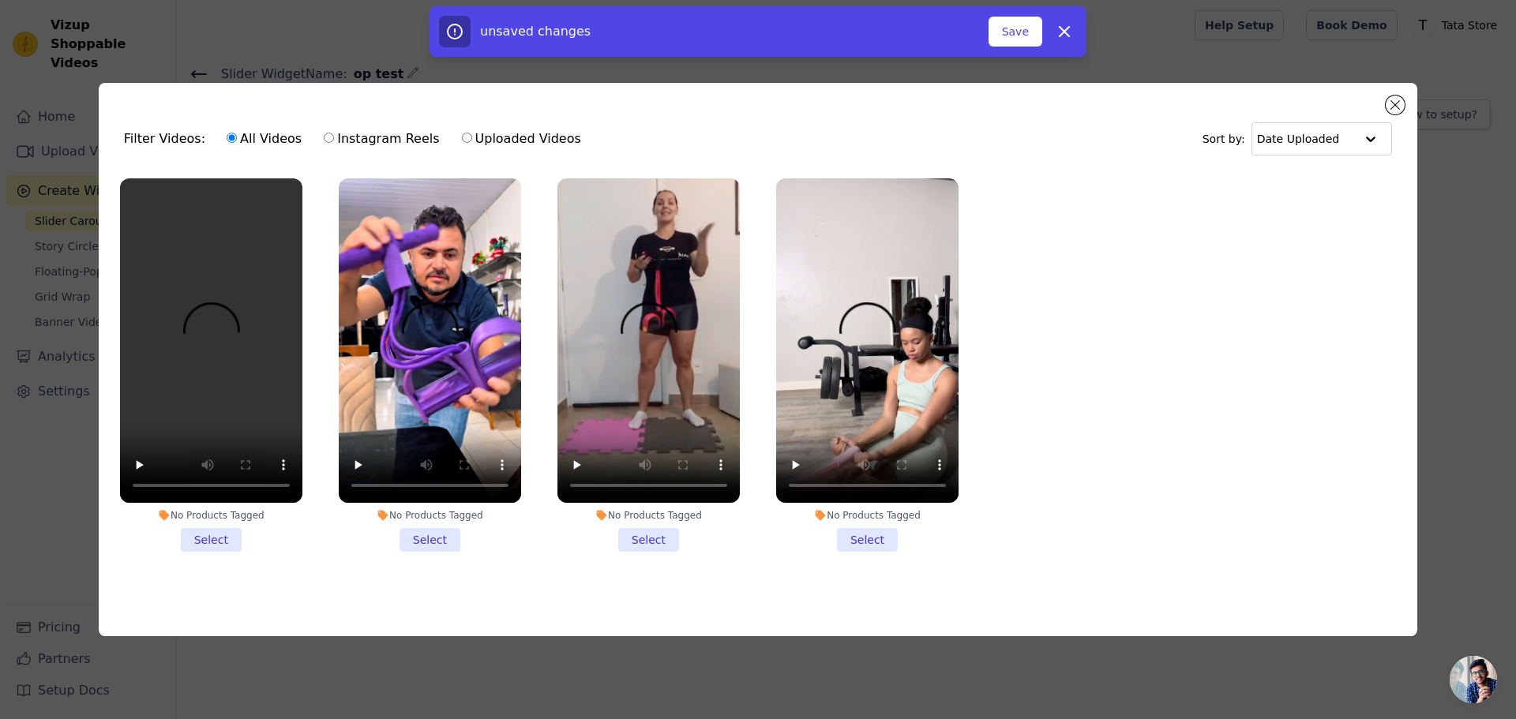
drag, startPoint x: 213, startPoint y: 541, endPoint x: 272, endPoint y: 544, distance: 59.3
click at [214, 539] on li "No Products Tagged Select" at bounding box center [211, 364] width 182 height 373
click at [326, 537] on ul "No Products Tagged Select No Products Tagged Select No Products Tagged Select N…" at bounding box center [757, 378] width 1293 height 416
click at [198, 538] on li "No Products Tagged Select" at bounding box center [211, 364] width 182 height 373
click at [0, 0] on input "No Products Tagged Select" at bounding box center [0, 0] width 0 height 0
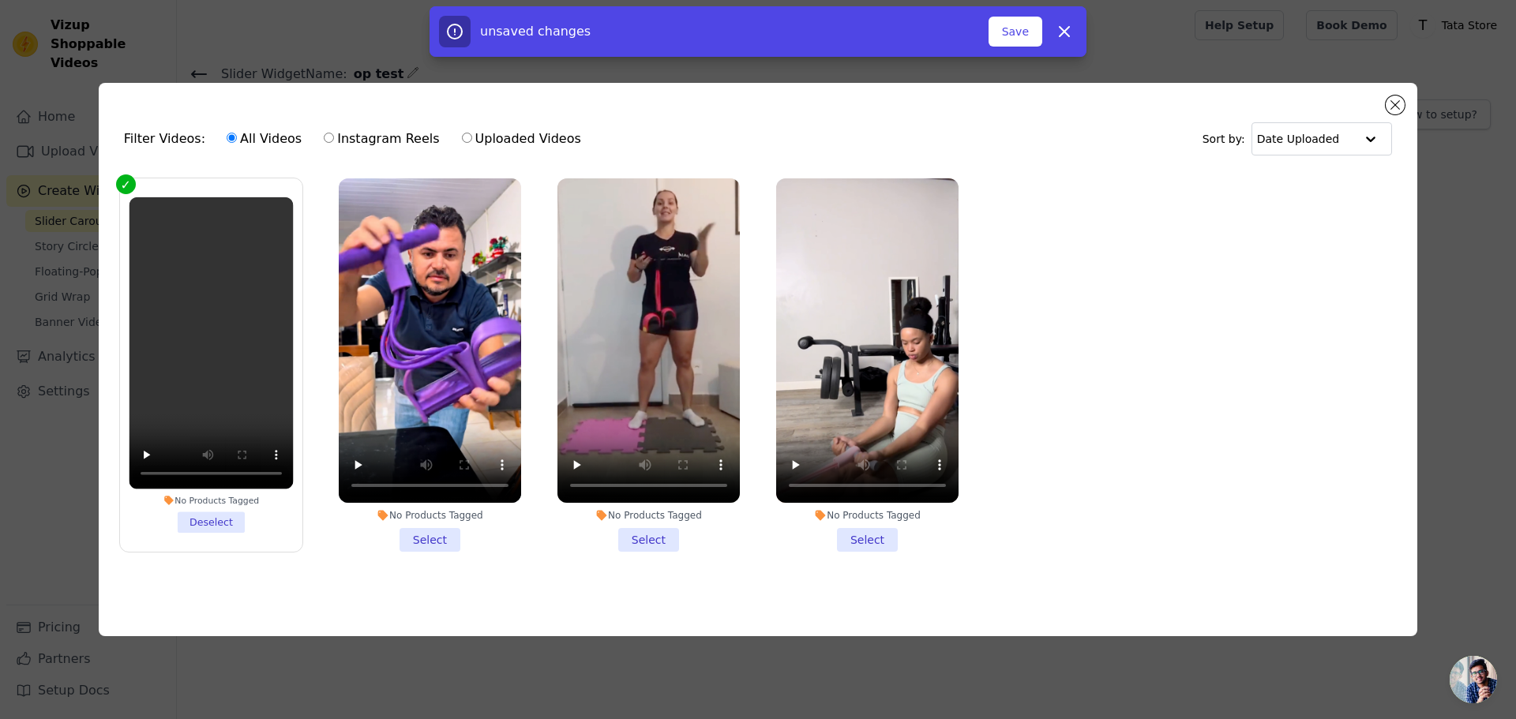
click at [444, 540] on li "No Products Tagged Select" at bounding box center [430, 364] width 182 height 373
click at [0, 0] on input "No Products Tagged Select" at bounding box center [0, 0] width 0 height 0
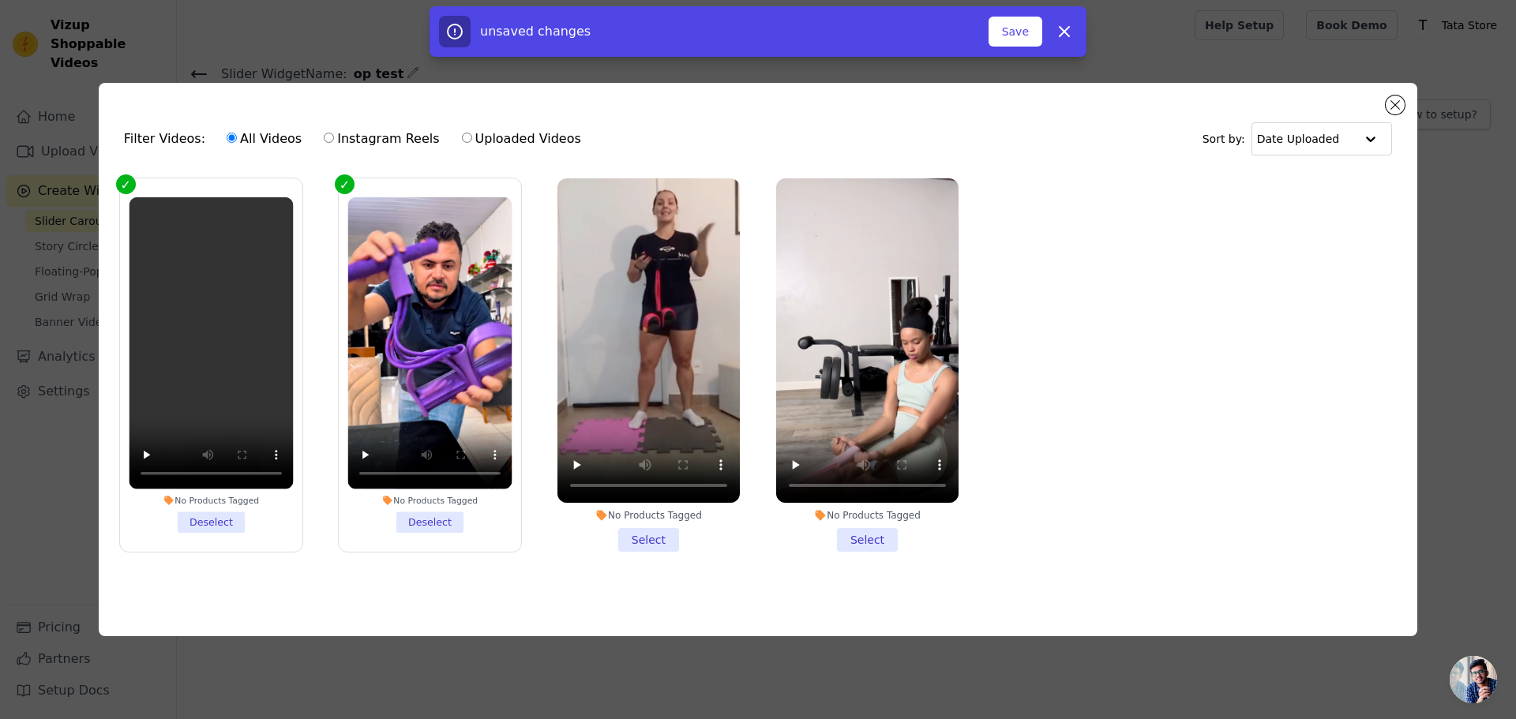
click at [662, 524] on li "No Products Tagged Select" at bounding box center [648, 364] width 182 height 373
click at [0, 0] on input "No Products Tagged Select" at bounding box center [0, 0] width 0 height 0
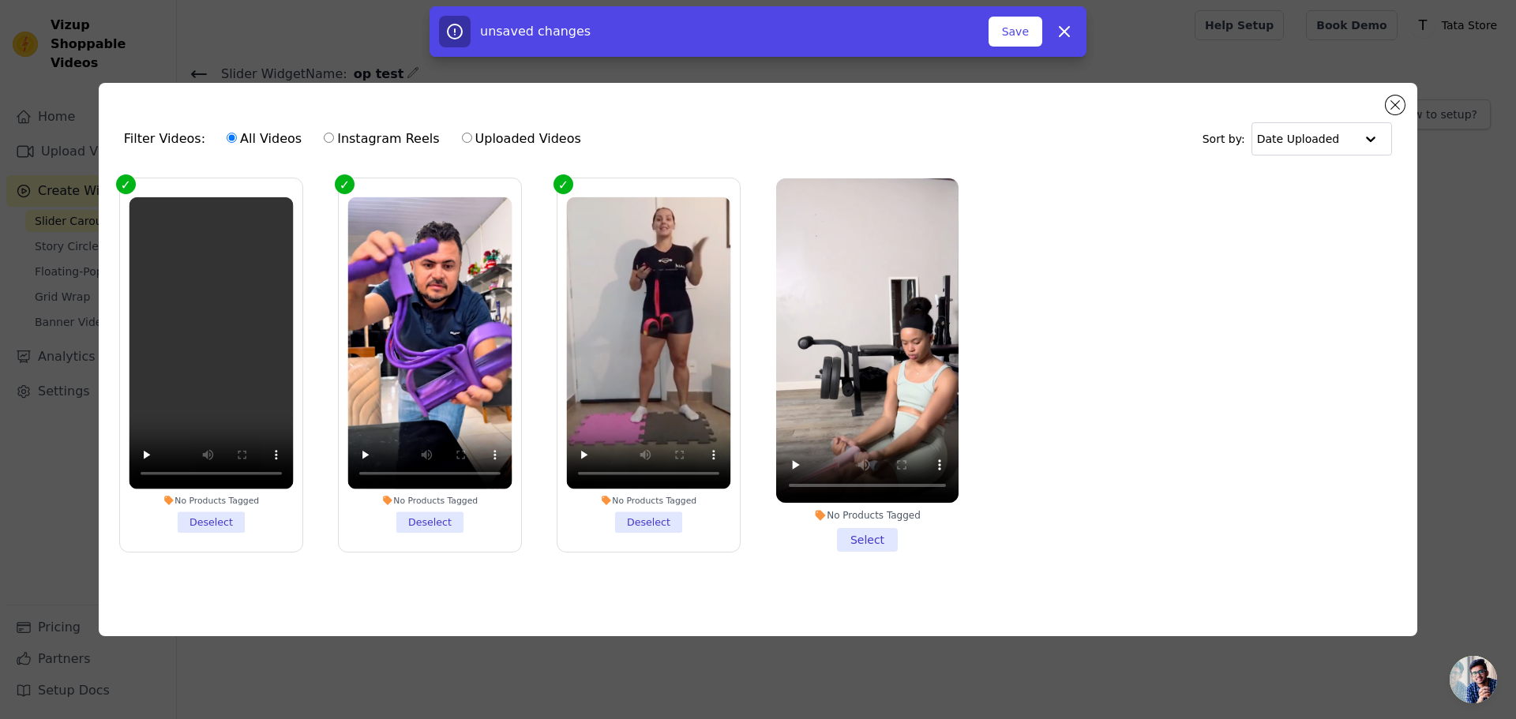
click at [875, 531] on li "No Products Tagged Select" at bounding box center [867, 364] width 182 height 373
click at [0, 0] on input "No Products Tagged Select" at bounding box center [0, 0] width 0 height 0
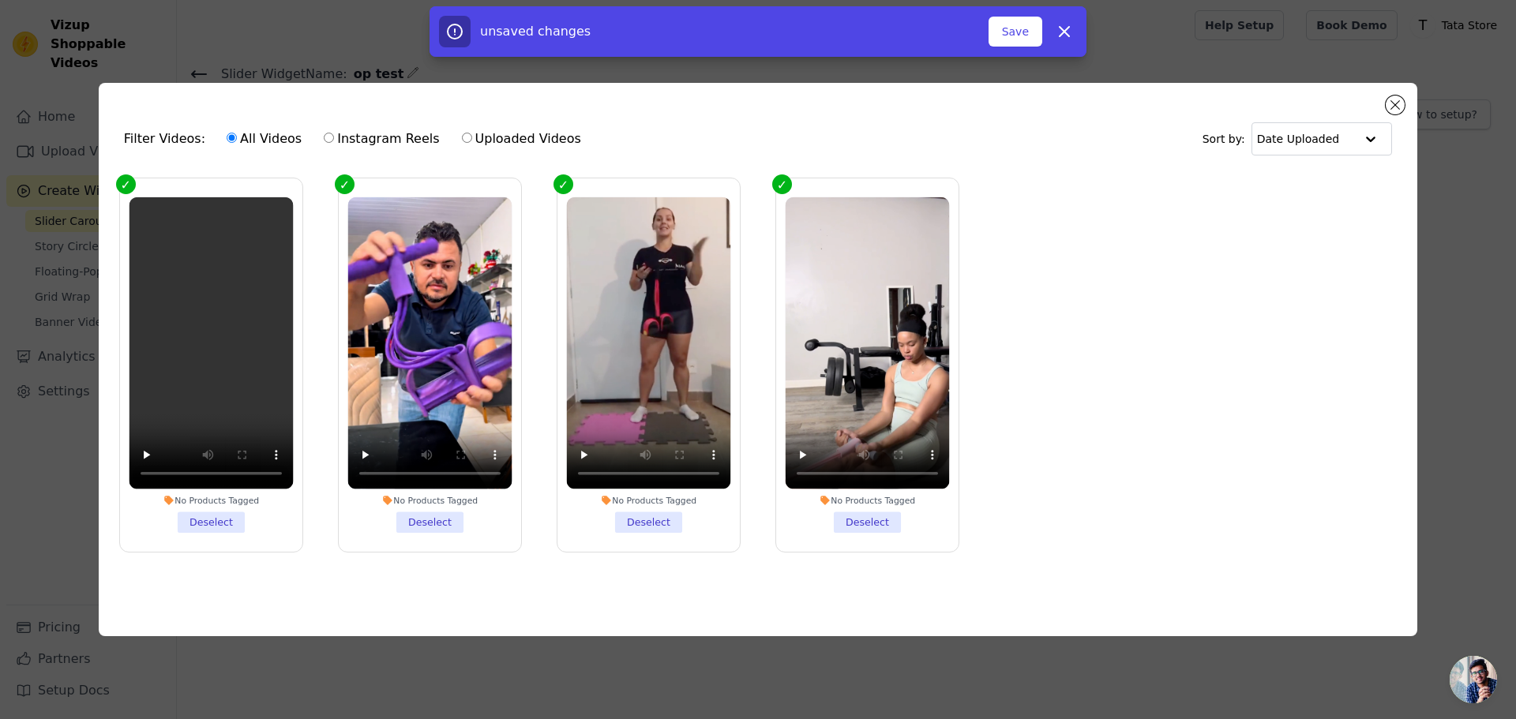
click at [1396, 111] on div "Filter Videos: All Videos Instagram Reels Uploaded Videos Sort by: Date Uploaded" at bounding box center [757, 139] width 1293 height 62
click at [1393, 108] on div "Filter Videos: All Videos Instagram Reels Uploaded Videos Sort by: Date Uploade…" at bounding box center [758, 359] width 1318 height 553
click at [1393, 106] on button "Close modal" at bounding box center [1395, 105] width 19 height 19
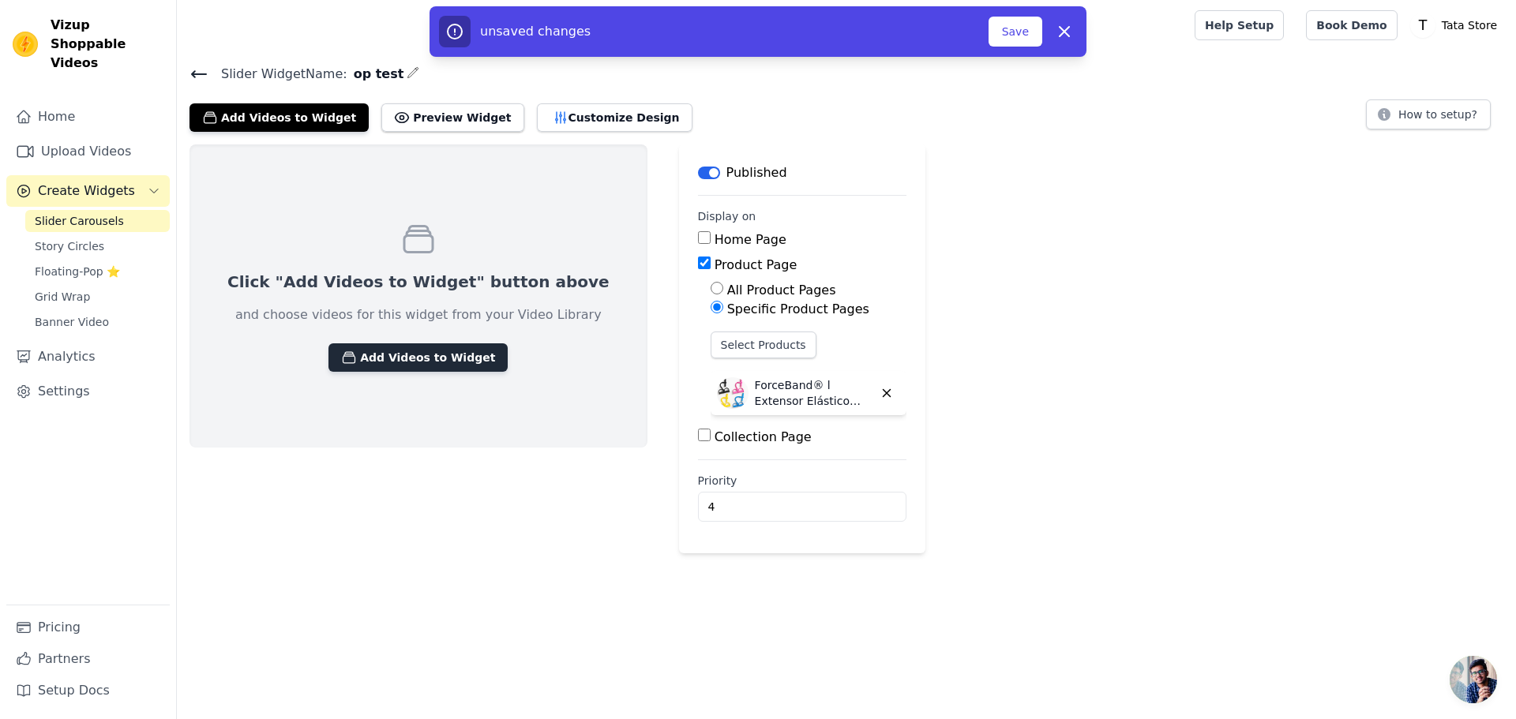
click at [409, 346] on button "Add Videos to Widget" at bounding box center [417, 357] width 179 height 28
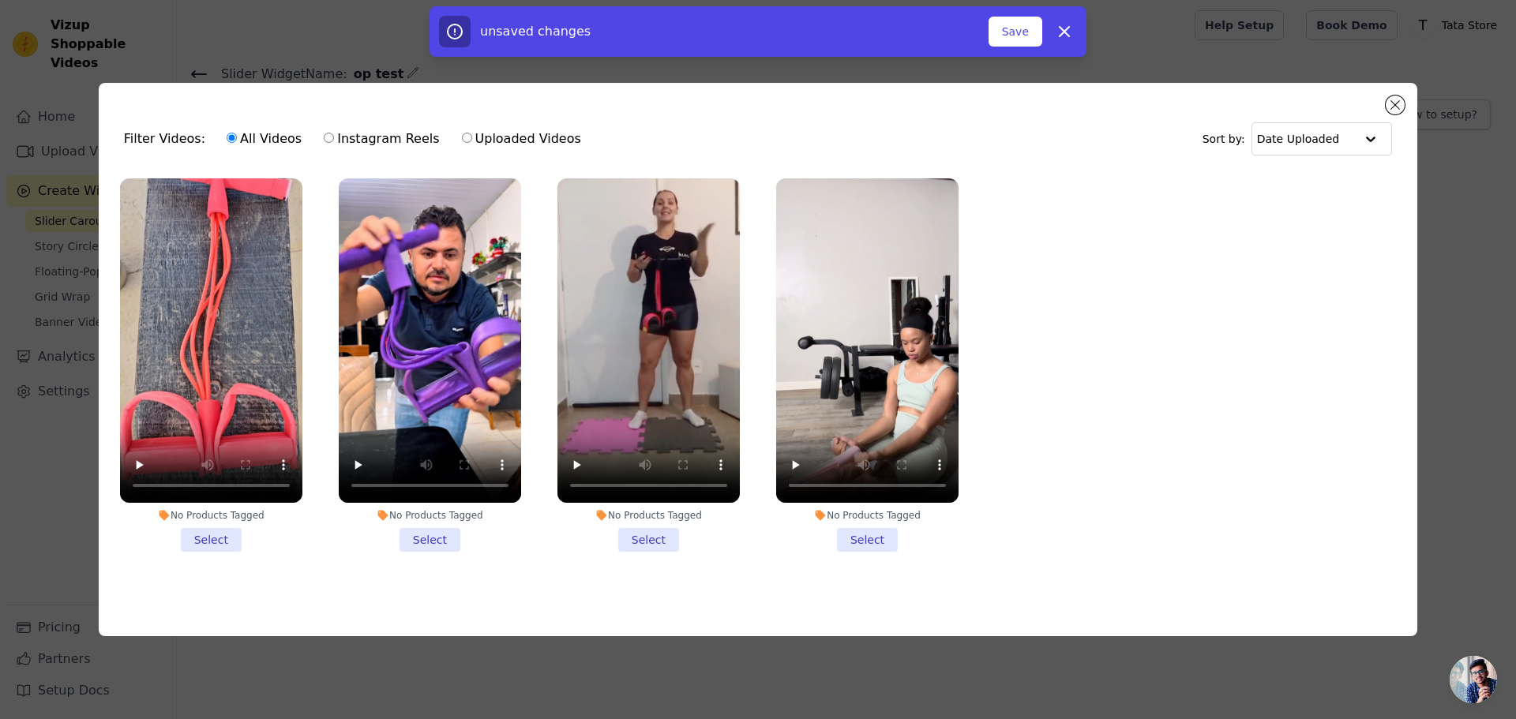
click at [208, 514] on div "No Products Tagged" at bounding box center [211, 515] width 182 height 13
click at [219, 509] on div "No Products Tagged" at bounding box center [211, 515] width 182 height 13
click at [0, 0] on input "No Products Tagged Select" at bounding box center [0, 0] width 0 height 0
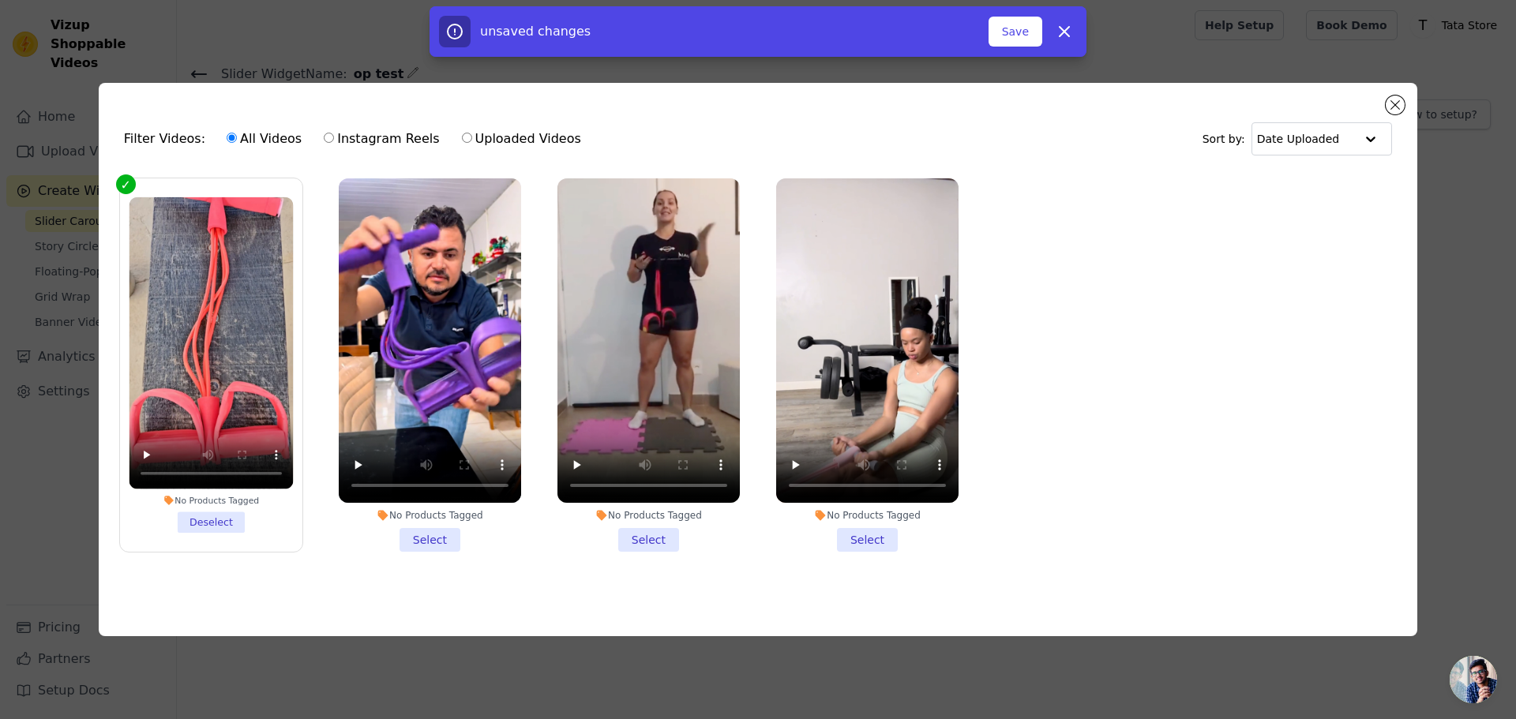
click at [437, 538] on li "No Products Tagged Select" at bounding box center [430, 364] width 182 height 373
click at [0, 0] on input "No Products Tagged Select" at bounding box center [0, 0] width 0 height 0
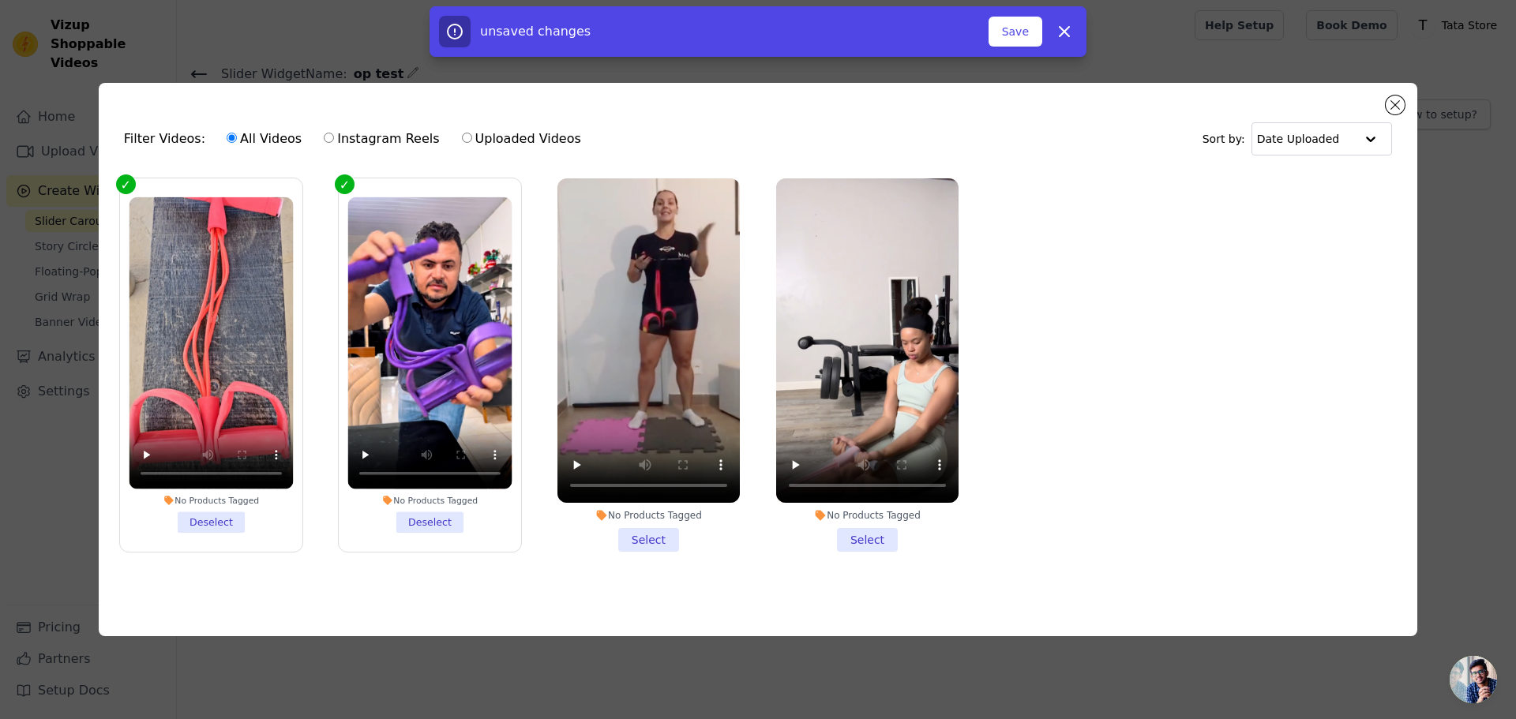
click at [652, 534] on li "No Products Tagged Select" at bounding box center [648, 364] width 182 height 373
click at [0, 0] on input "No Products Tagged Select" at bounding box center [0, 0] width 0 height 0
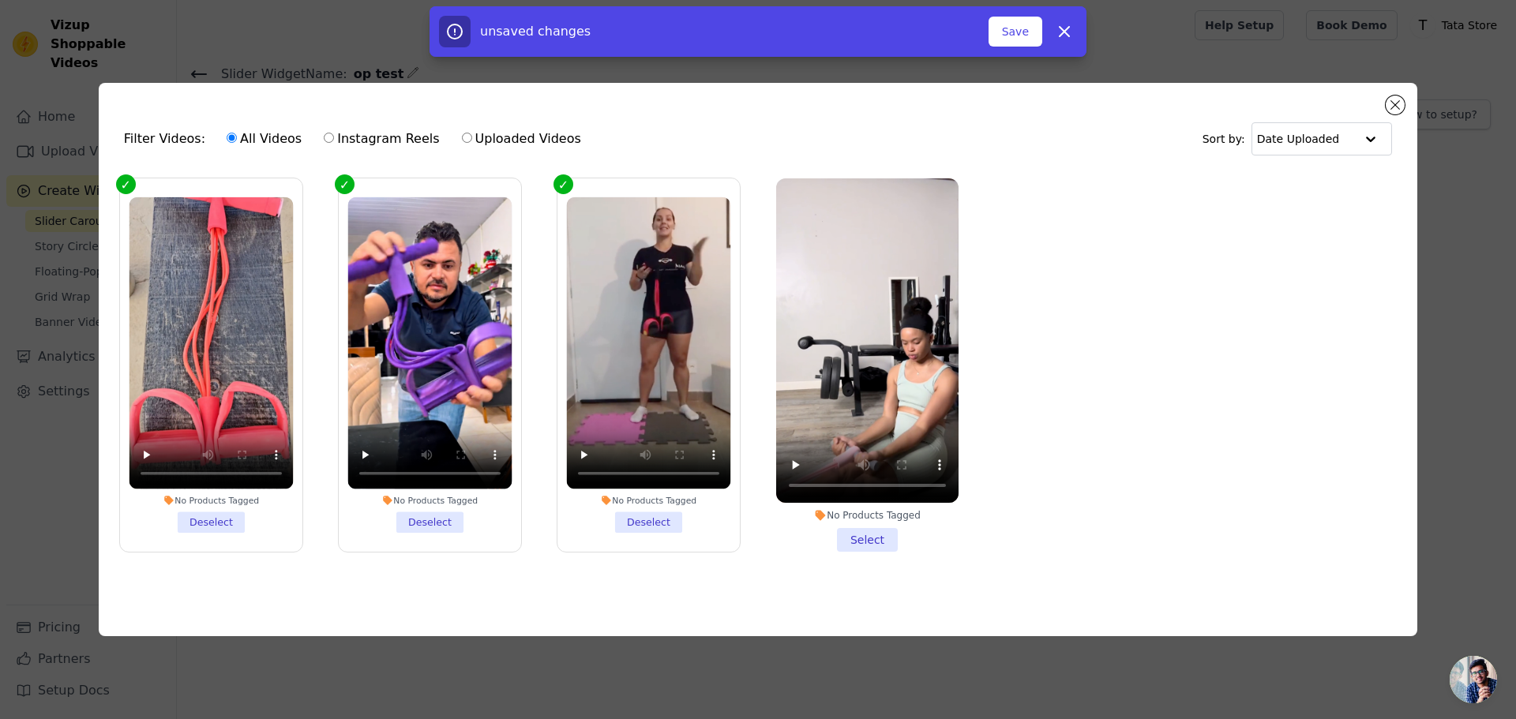
click at [855, 535] on li "No Products Tagged Select" at bounding box center [867, 364] width 182 height 373
click at [0, 0] on input "No Products Tagged Select" at bounding box center [0, 0] width 0 height 0
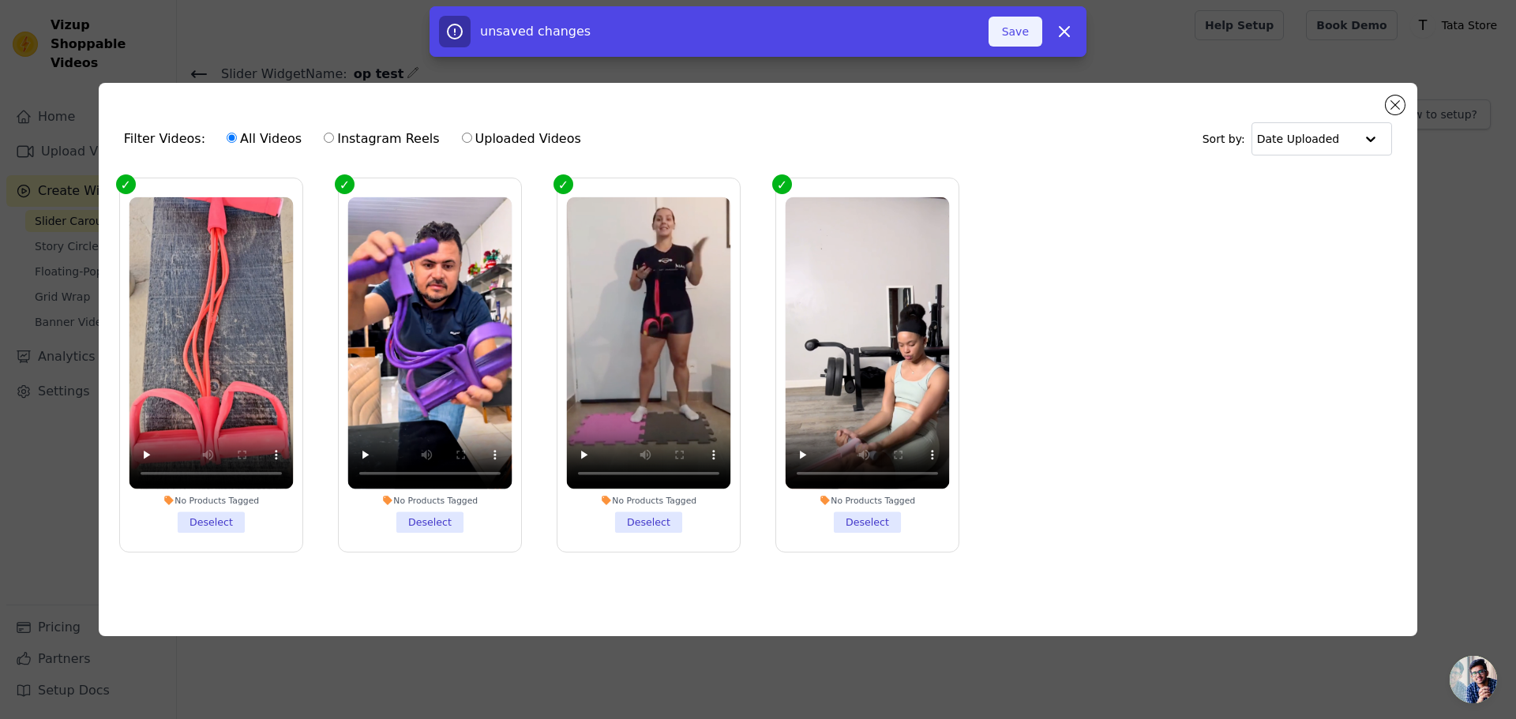
click at [1010, 36] on button "Save" at bounding box center [1015, 32] width 54 height 30
click at [1019, 34] on button "Save" at bounding box center [1015, 32] width 54 height 30
click at [1320, 131] on input "text" at bounding box center [1306, 139] width 98 height 32
click at [1320, 132] on input "text" at bounding box center [1305, 139] width 98 height 32
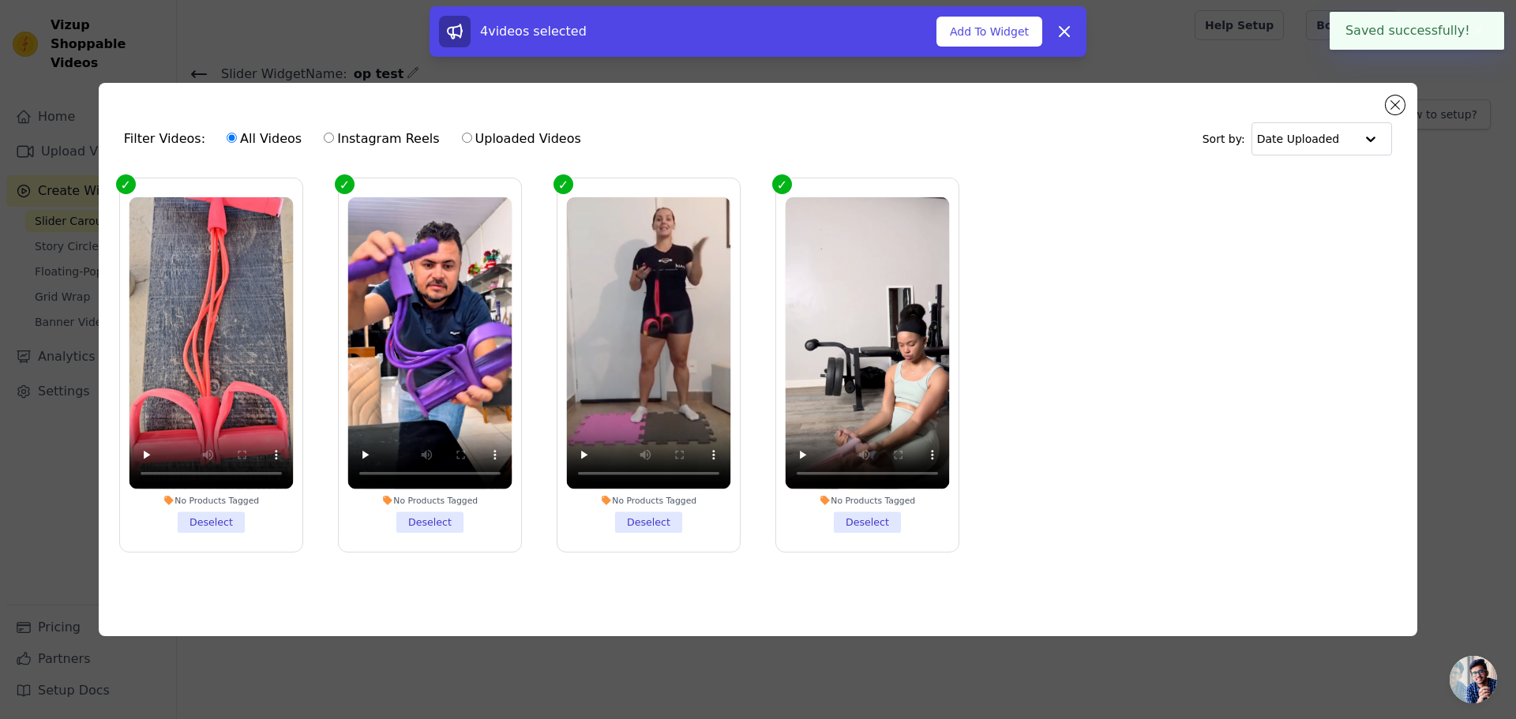
click at [1112, 505] on ul "No Products Tagged Deselect No Products Tagged Deselect No Products Tagged Dese…" at bounding box center [757, 378] width 1293 height 416
click at [1471, 76] on button "✖" at bounding box center [1479, 80] width 18 height 19
click at [1478, 29] on button "✖" at bounding box center [1479, 30] width 18 height 19
click at [409, 488] on li "No Products Tagged Deselect" at bounding box center [429, 365] width 164 height 336
click at [0, 0] on input "No Products Tagged Deselect" at bounding box center [0, 0] width 0 height 0
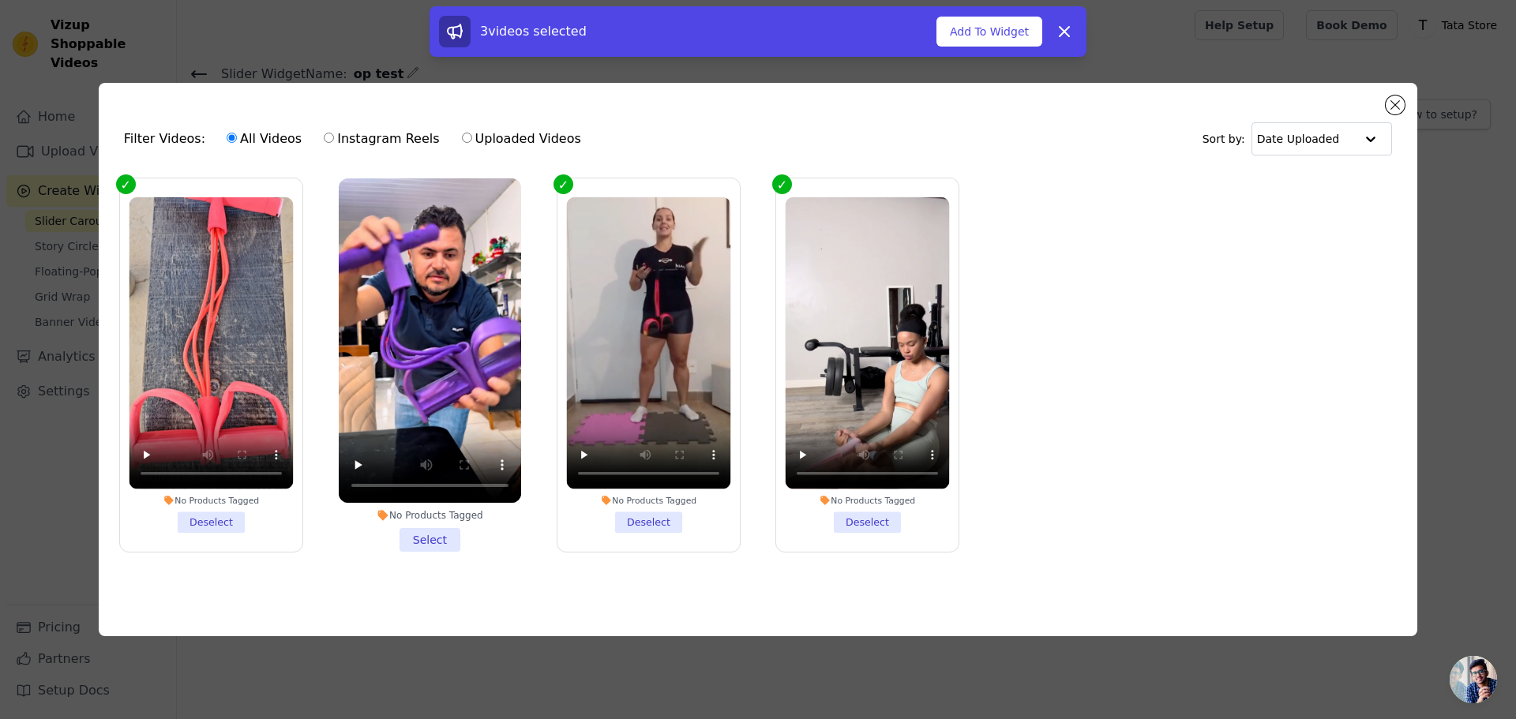
click at [428, 537] on li "No Products Tagged Select" at bounding box center [430, 364] width 182 height 373
click at [0, 0] on input "No Products Tagged Select" at bounding box center [0, 0] width 0 height 0
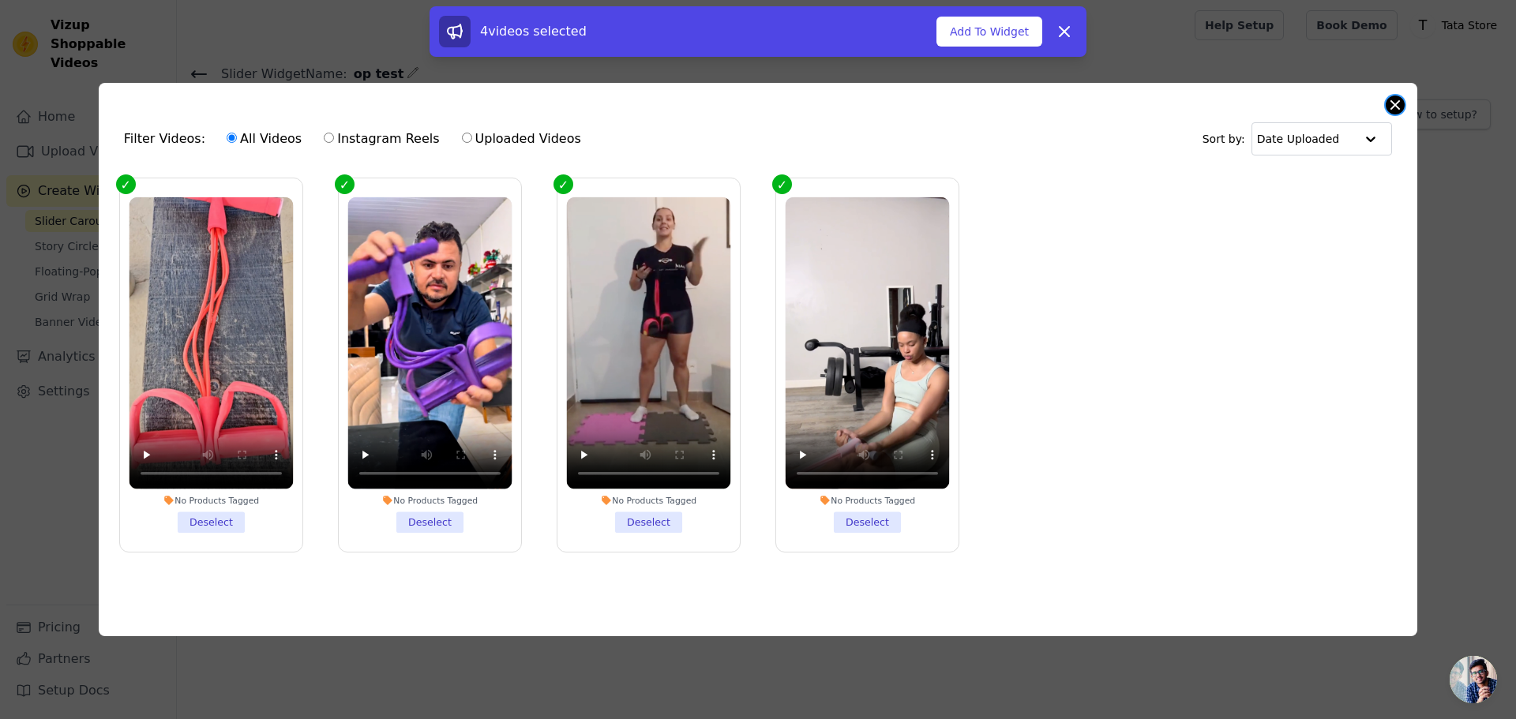
click at [1397, 99] on button "Close modal" at bounding box center [1395, 105] width 19 height 19
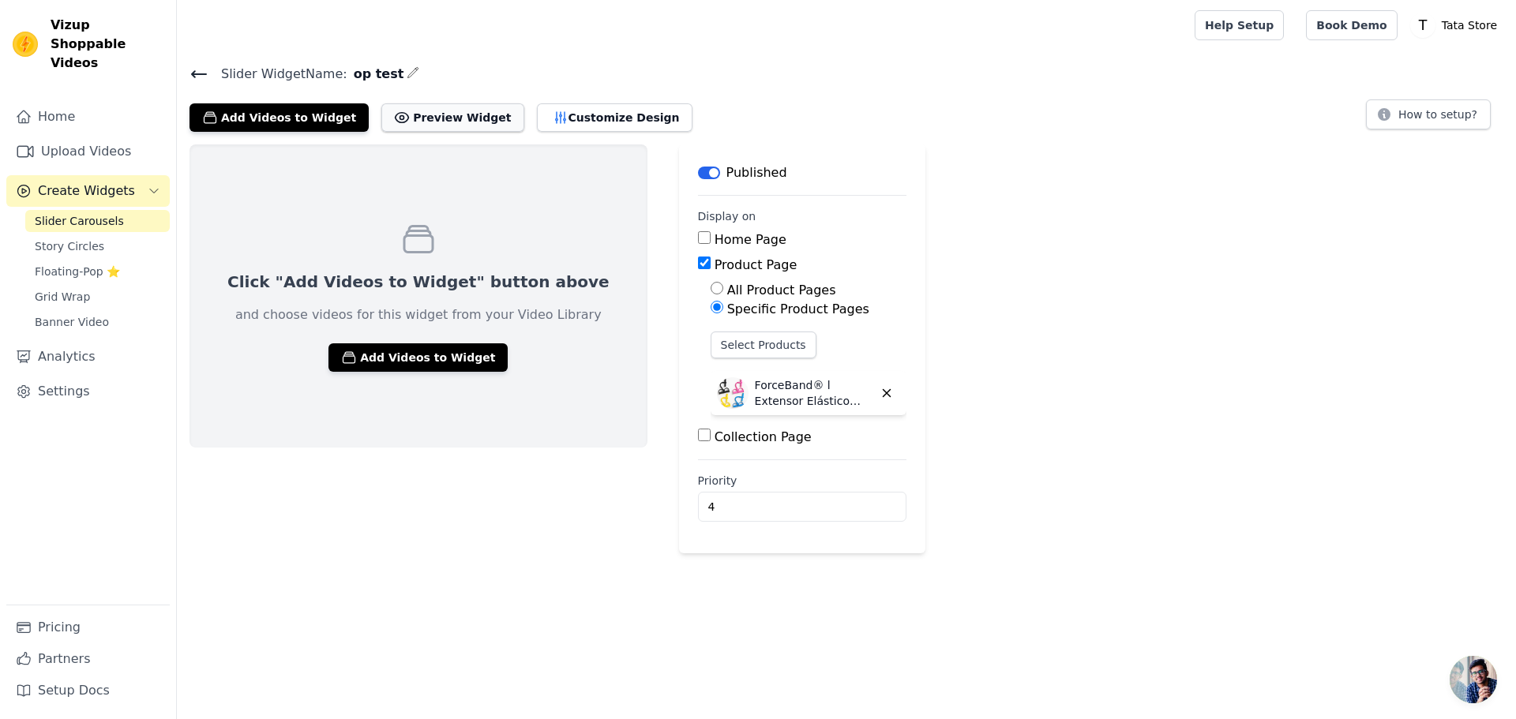
click at [419, 120] on button "Preview Widget" at bounding box center [452, 117] width 142 height 28
click at [1002, 156] on div "Click "Add Videos to Widget" button above and choose videos for this widget fro…" at bounding box center [846, 348] width 1339 height 409
click at [103, 138] on link "Upload Videos" at bounding box center [87, 152] width 163 height 32
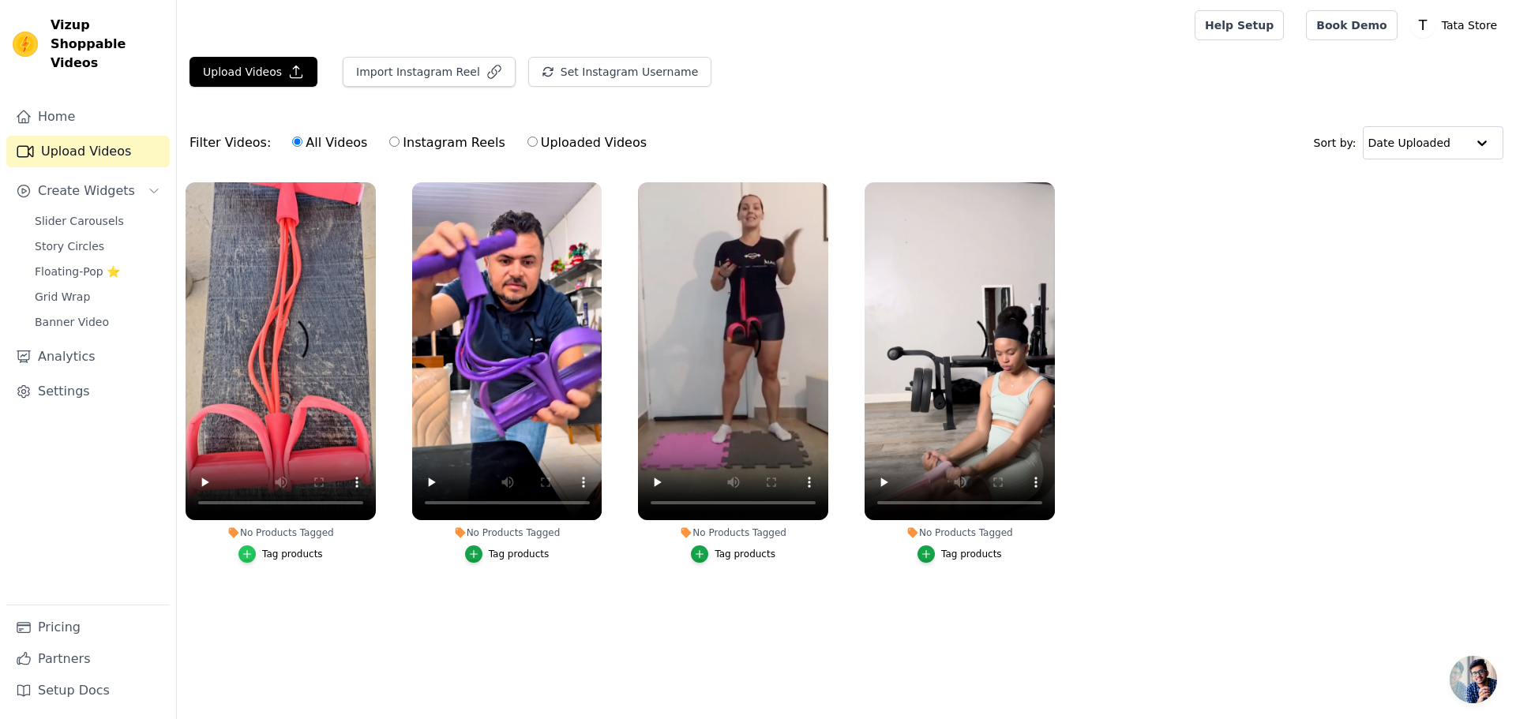
click at [250, 551] on icon "button" at bounding box center [247, 553] width 7 height 7
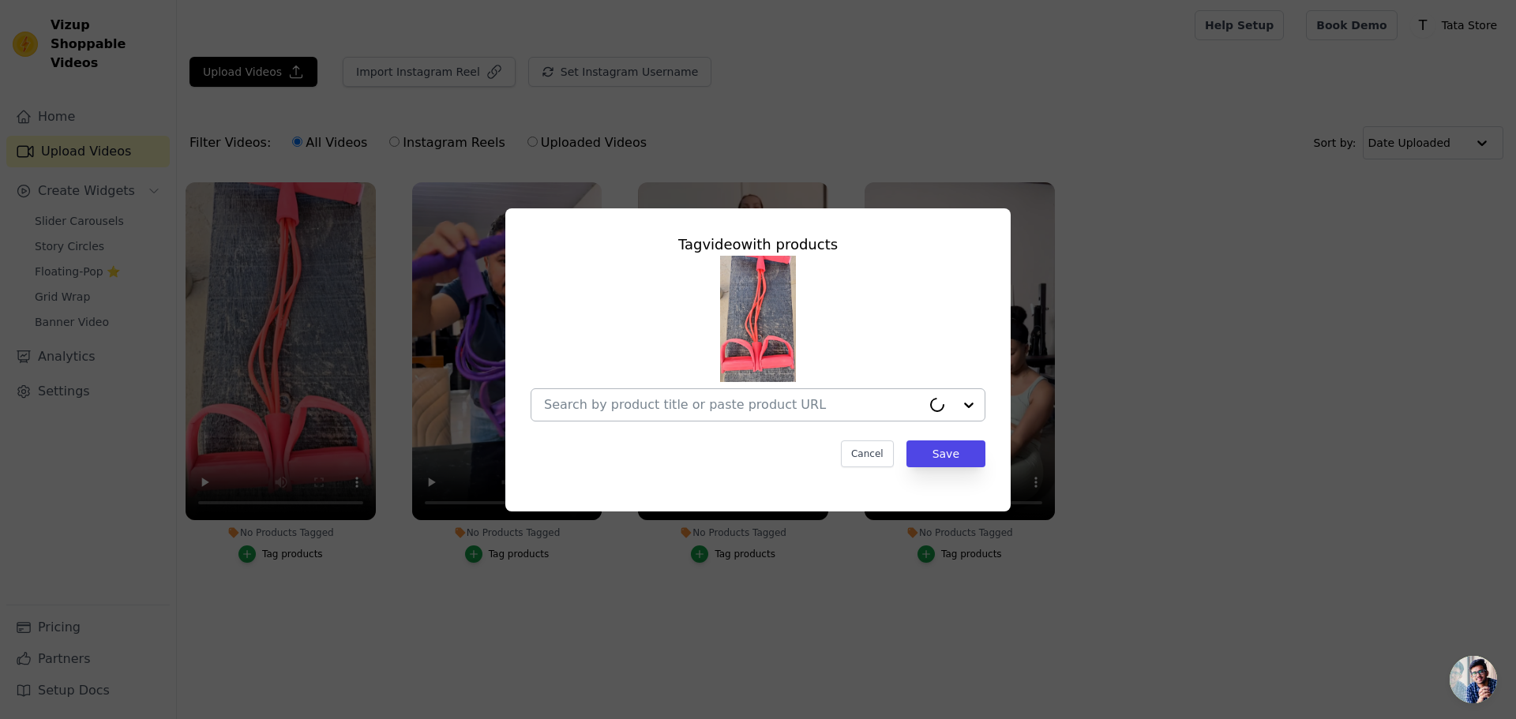
click at [656, 401] on input "No Products Tagged Tag video with products Cancel Save Tag products" at bounding box center [732, 404] width 377 height 15
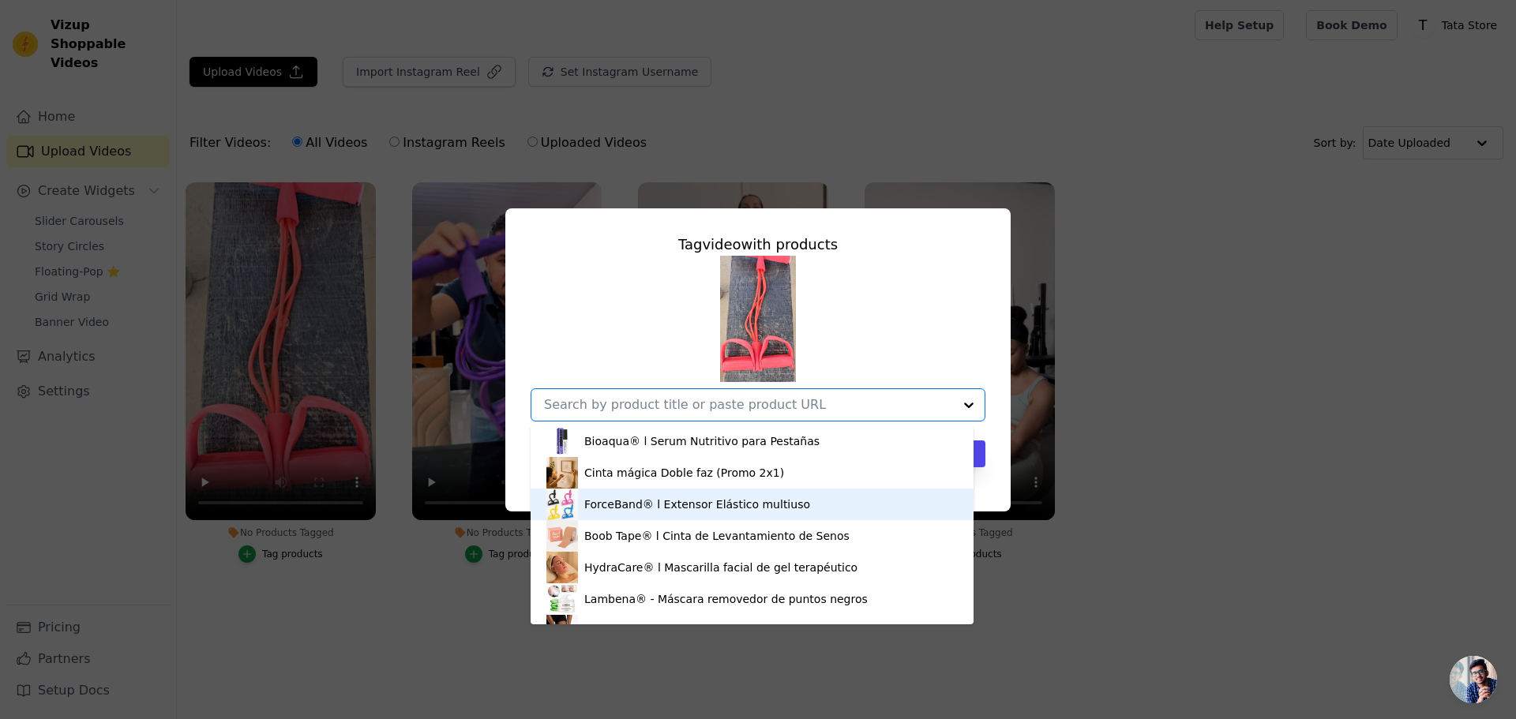
click at [617, 509] on div "ForceBand® l Extensor Elástico multiuso" at bounding box center [697, 505] width 226 height 16
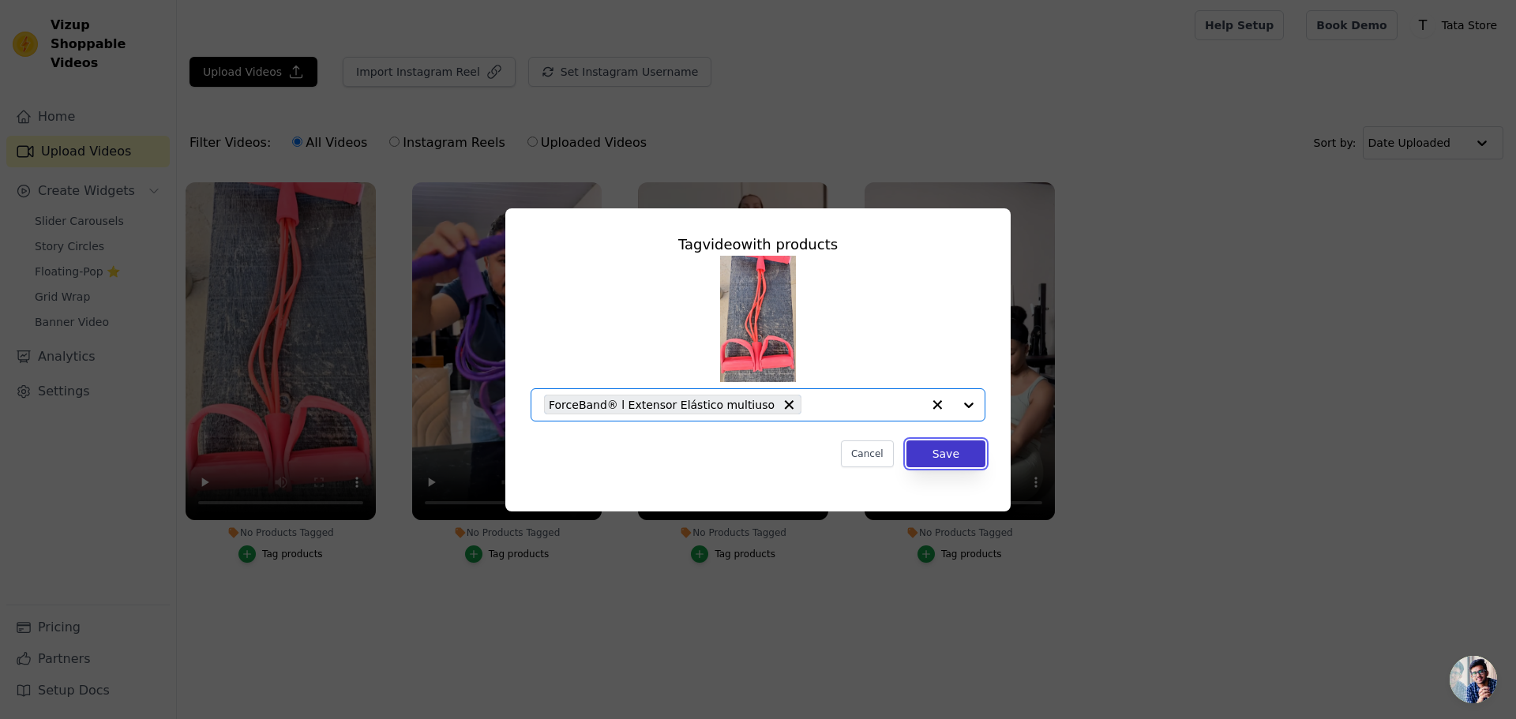
click at [956, 460] on button "Save" at bounding box center [945, 454] width 79 height 27
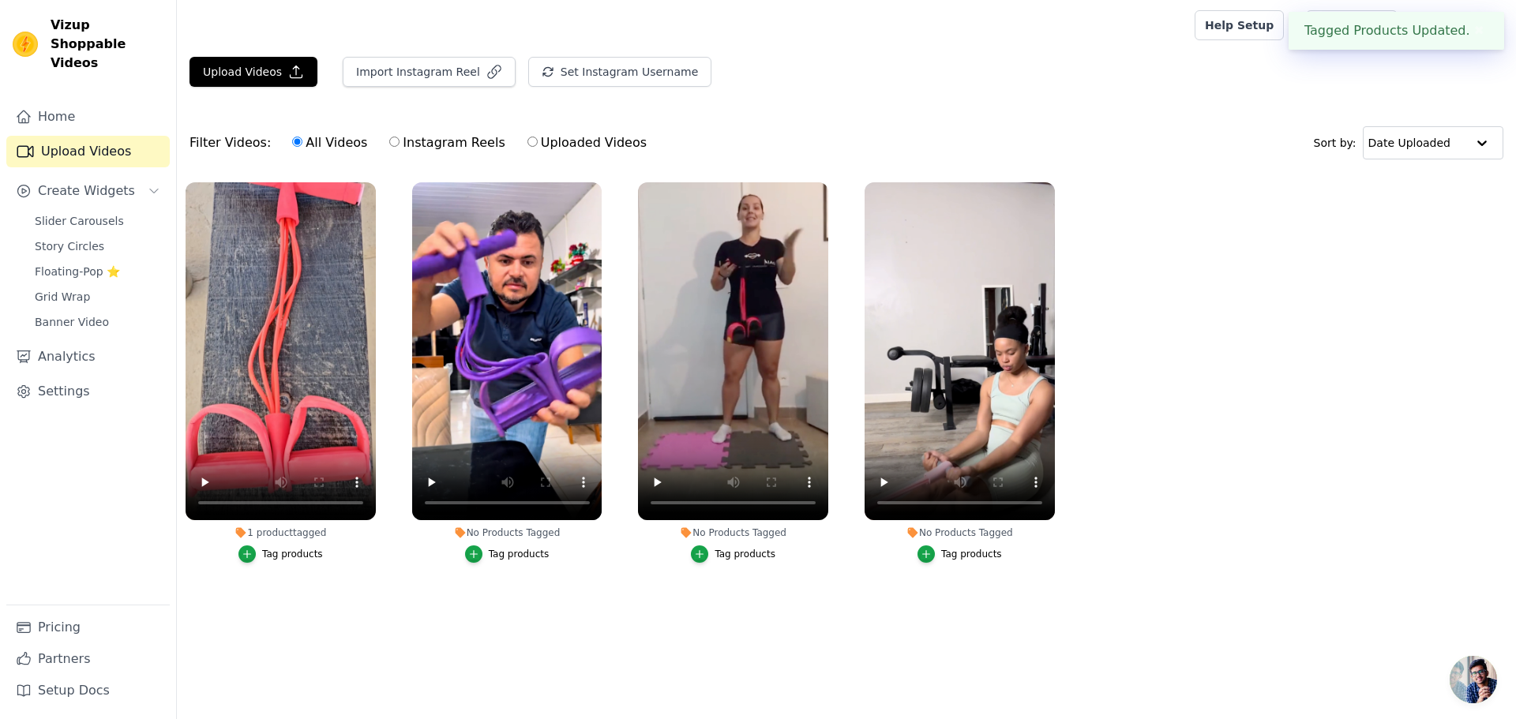
click at [510, 529] on div "No Products Tagged" at bounding box center [507, 533] width 190 height 13
click at [509, 537] on div "No Products Tagged" at bounding box center [507, 533] width 190 height 13
click at [513, 560] on div "Tag products" at bounding box center [519, 554] width 61 height 13
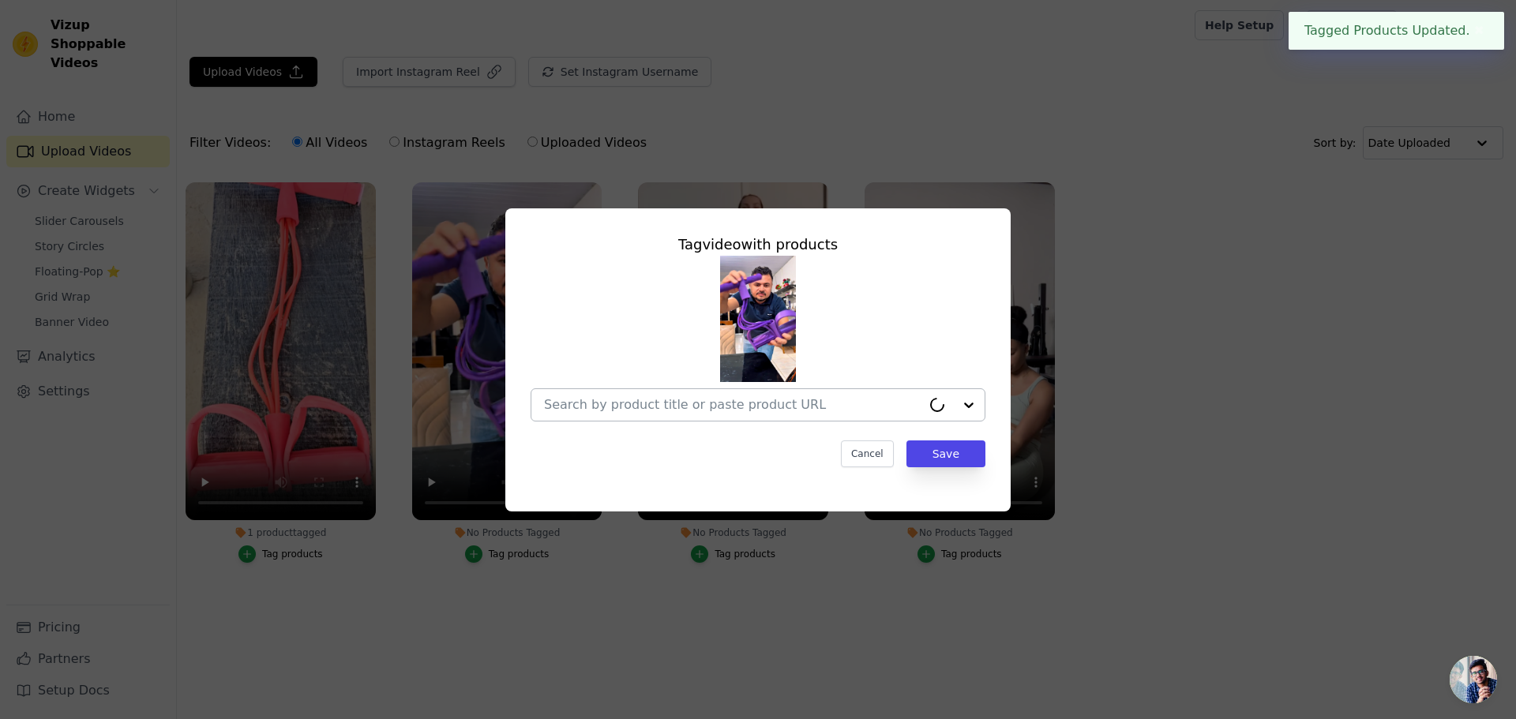
click at [975, 405] on div at bounding box center [952, 405] width 63 height 32
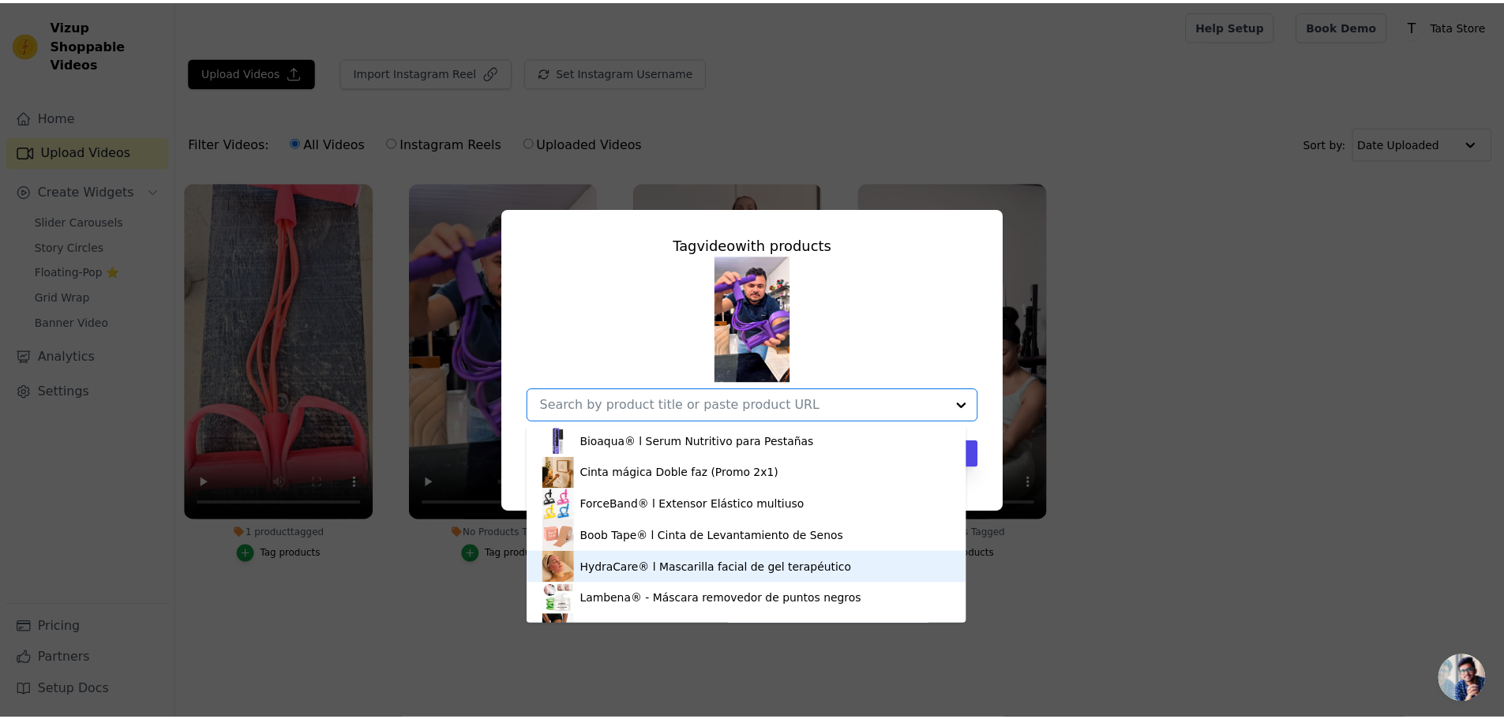
scroll to position [22, 0]
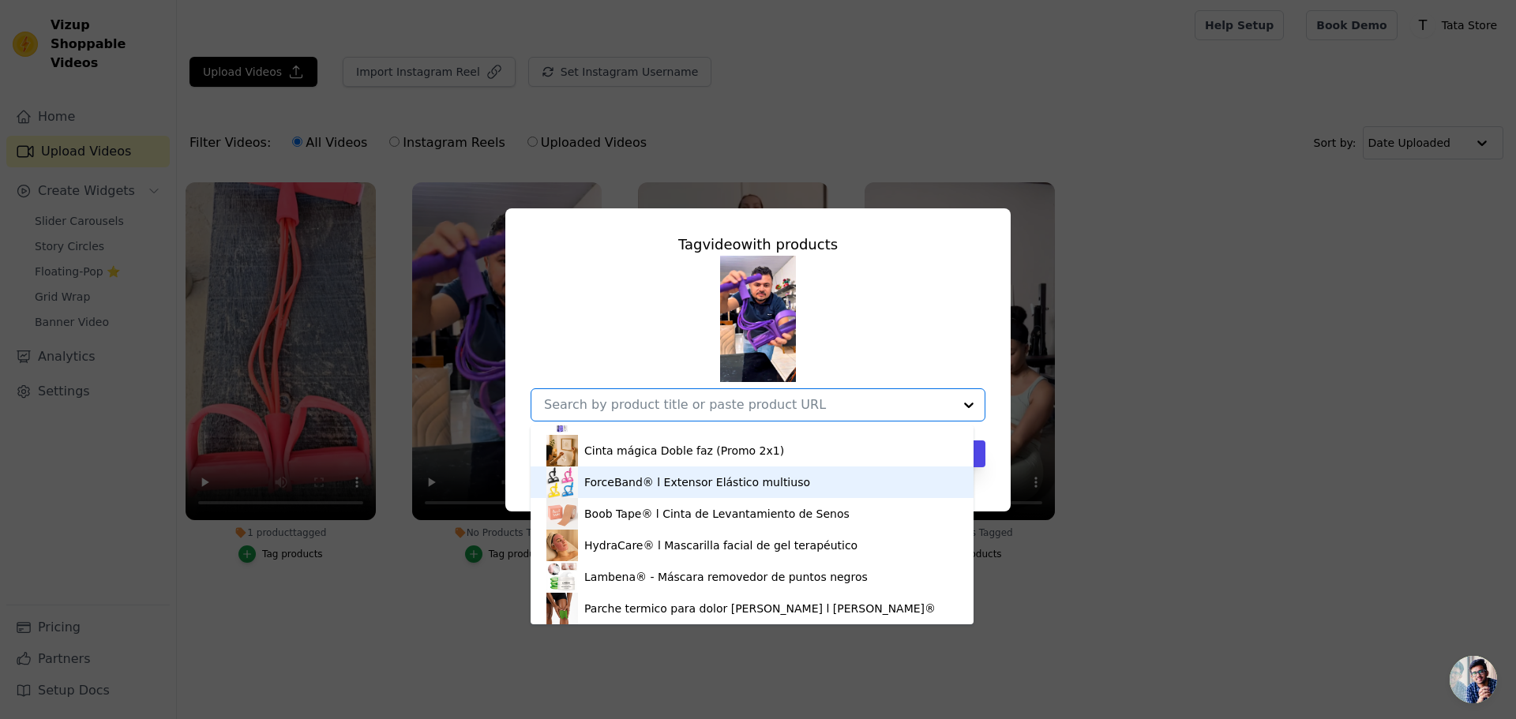
click at [715, 489] on div "ForceBand® l Extensor Elástico multiuso" at bounding box center [697, 482] width 226 height 16
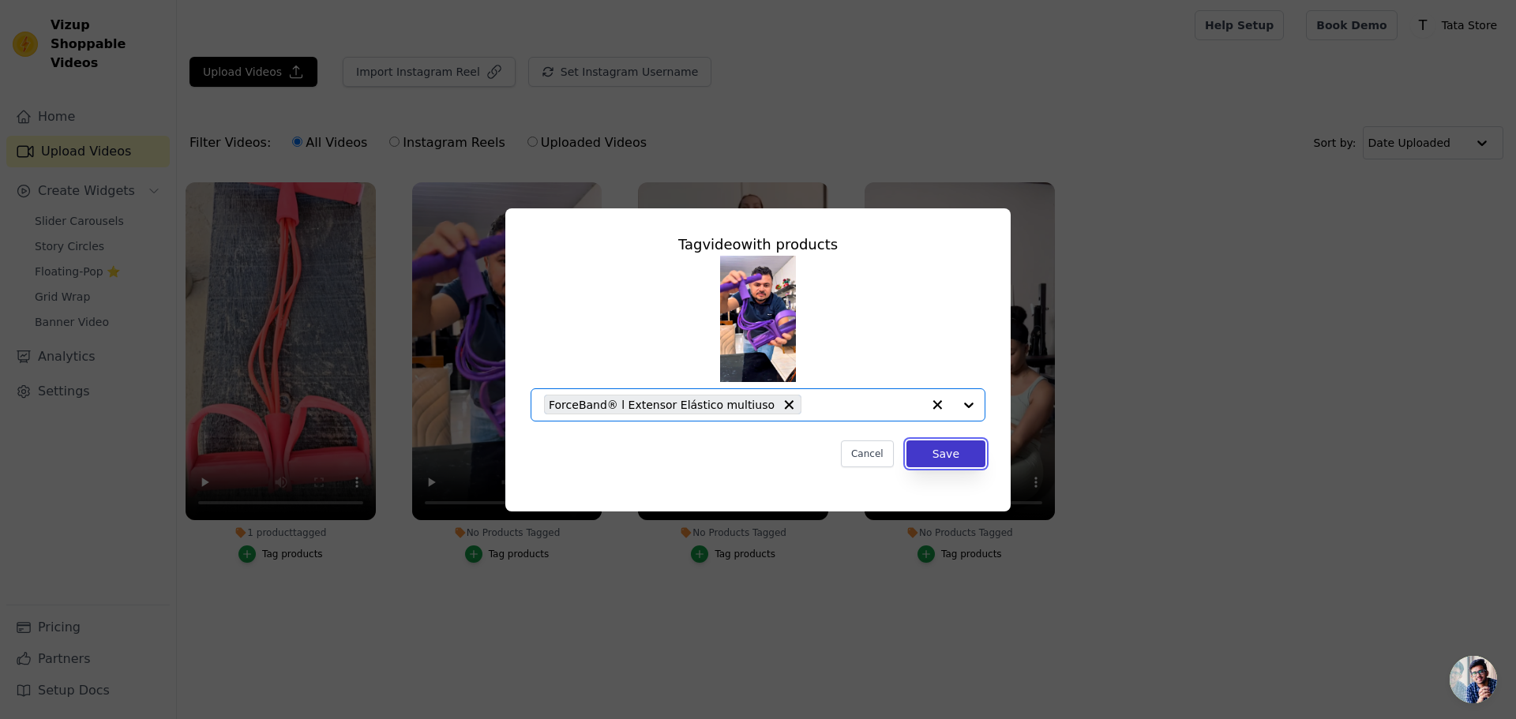
click at [962, 459] on button "Save" at bounding box center [945, 454] width 79 height 27
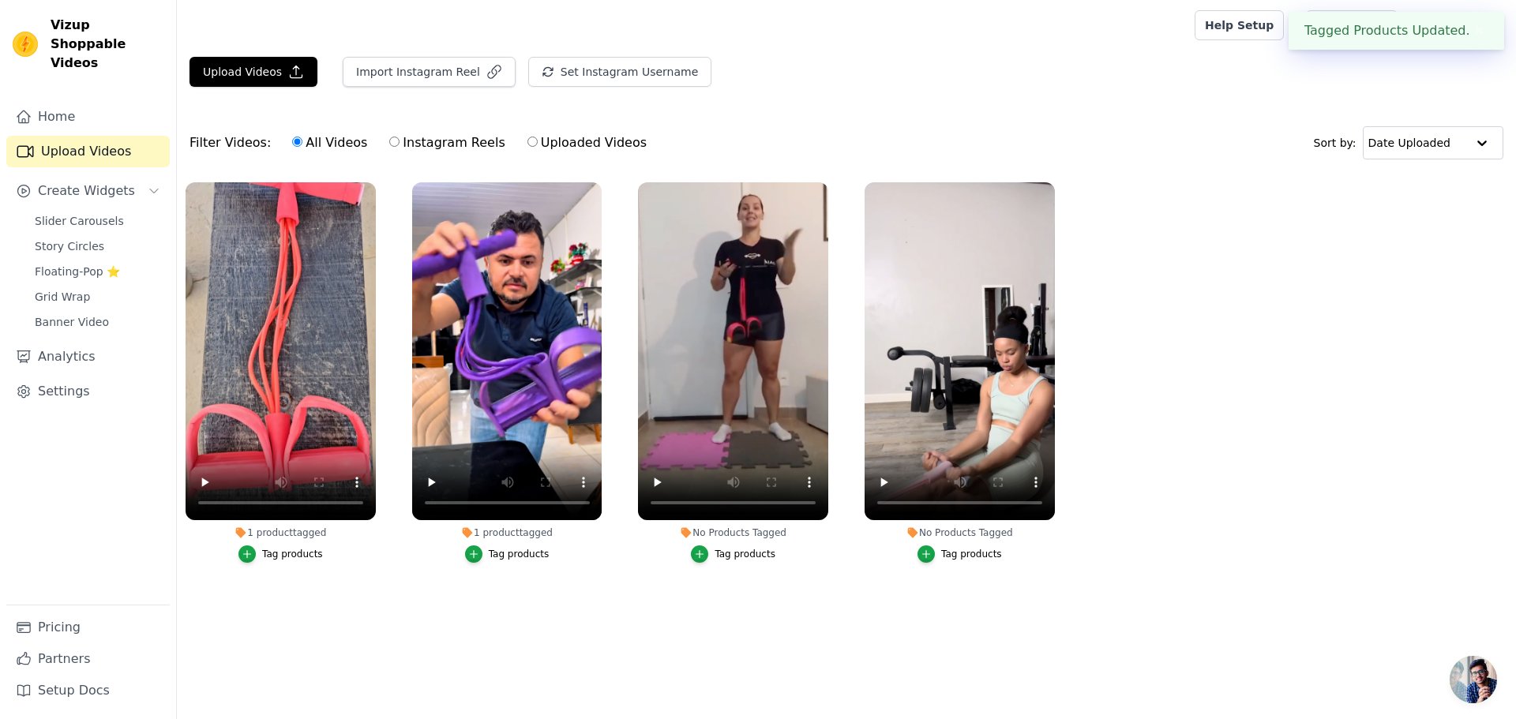
click at [738, 560] on div "Tag products" at bounding box center [745, 554] width 61 height 13
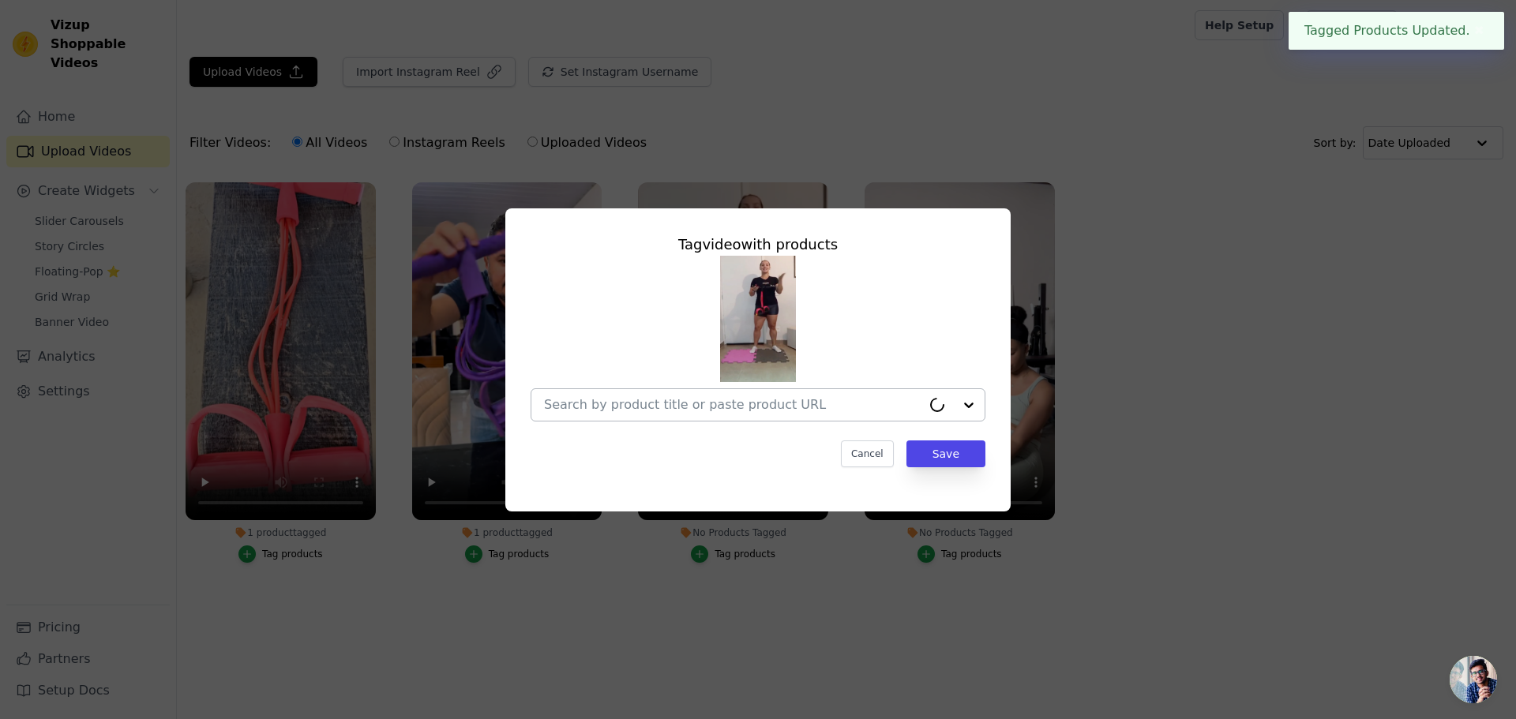
click at [896, 412] on input "No Products Tagged Tag video with products Cancel Save Tag products" at bounding box center [732, 404] width 377 height 15
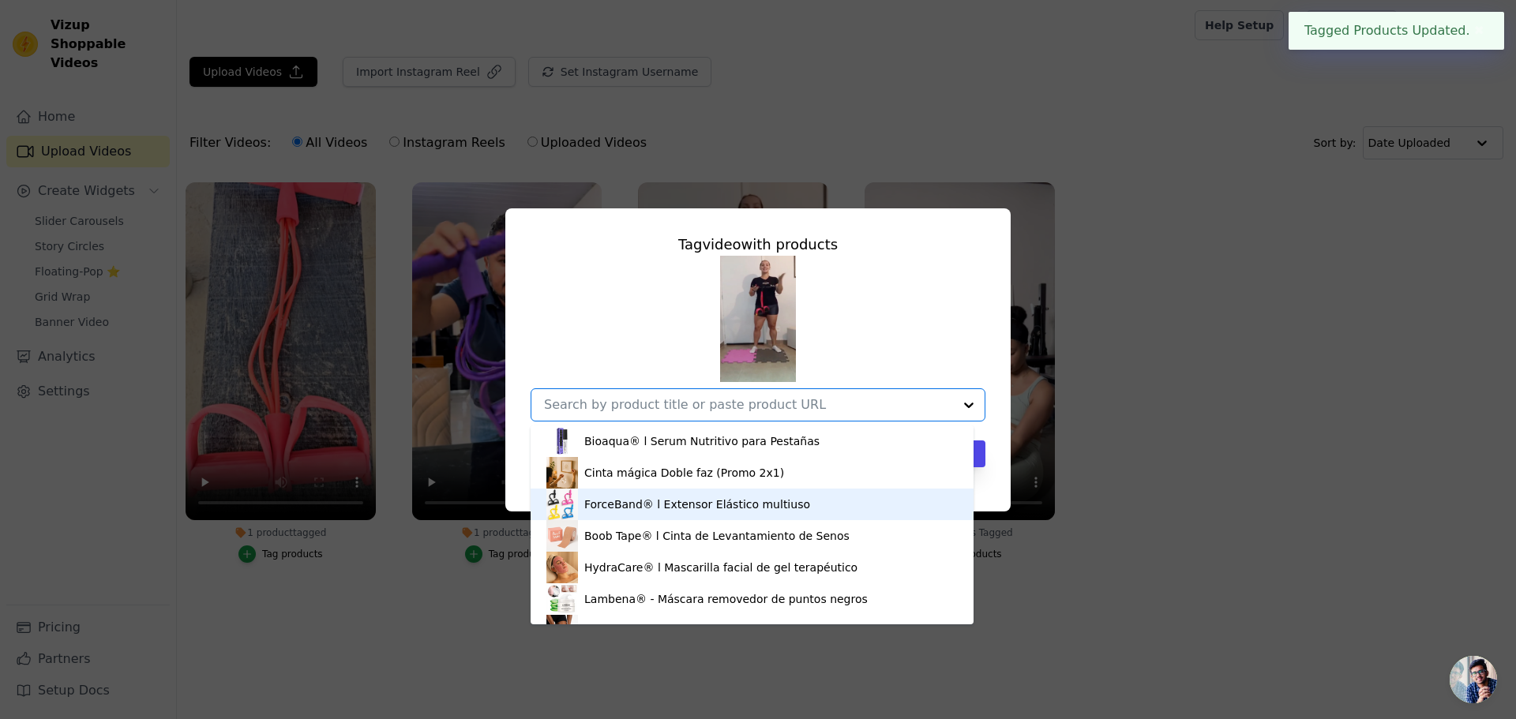
click at [742, 500] on div "ForceBand® l Extensor Elástico multiuso" at bounding box center [697, 505] width 226 height 16
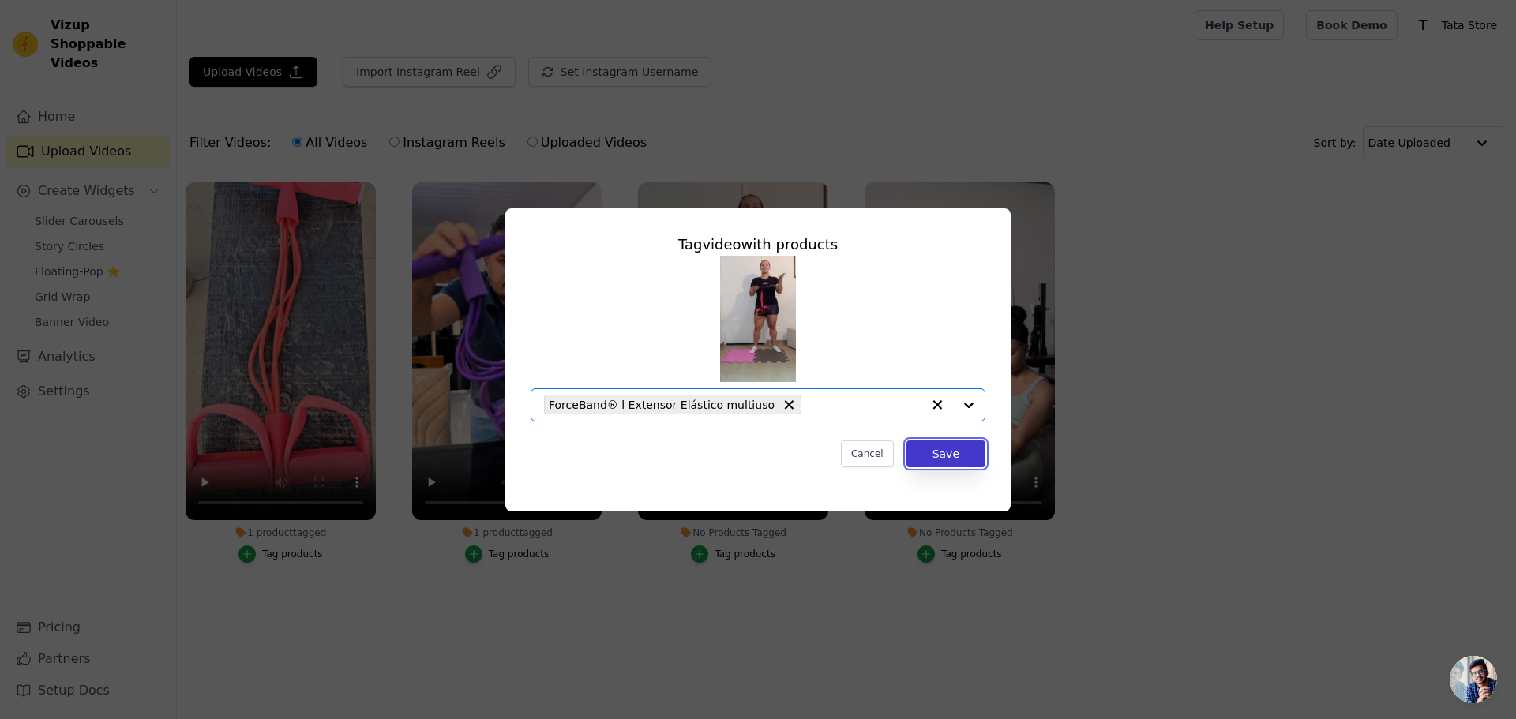
click at [951, 456] on button "Save" at bounding box center [945, 454] width 79 height 27
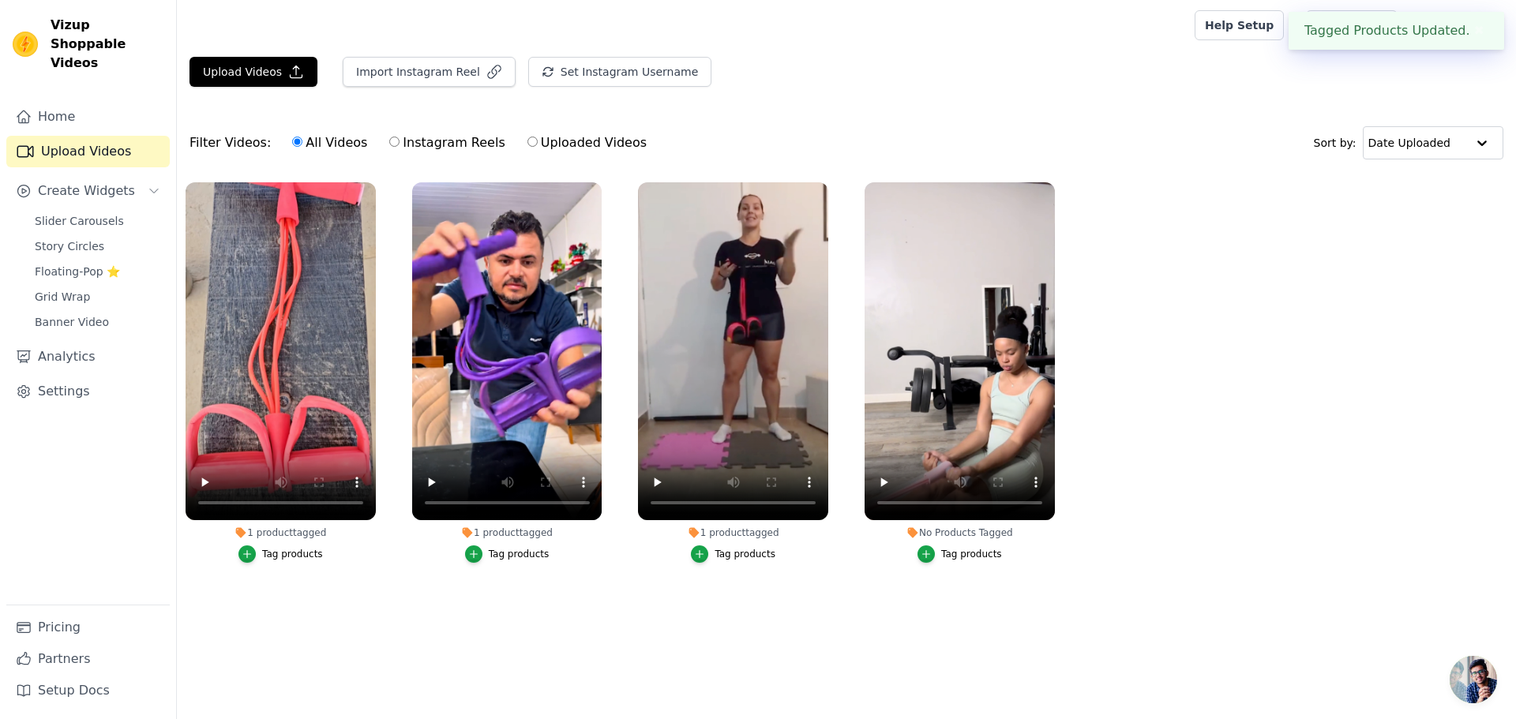
click at [951, 560] on div "Tag products" at bounding box center [971, 554] width 61 height 13
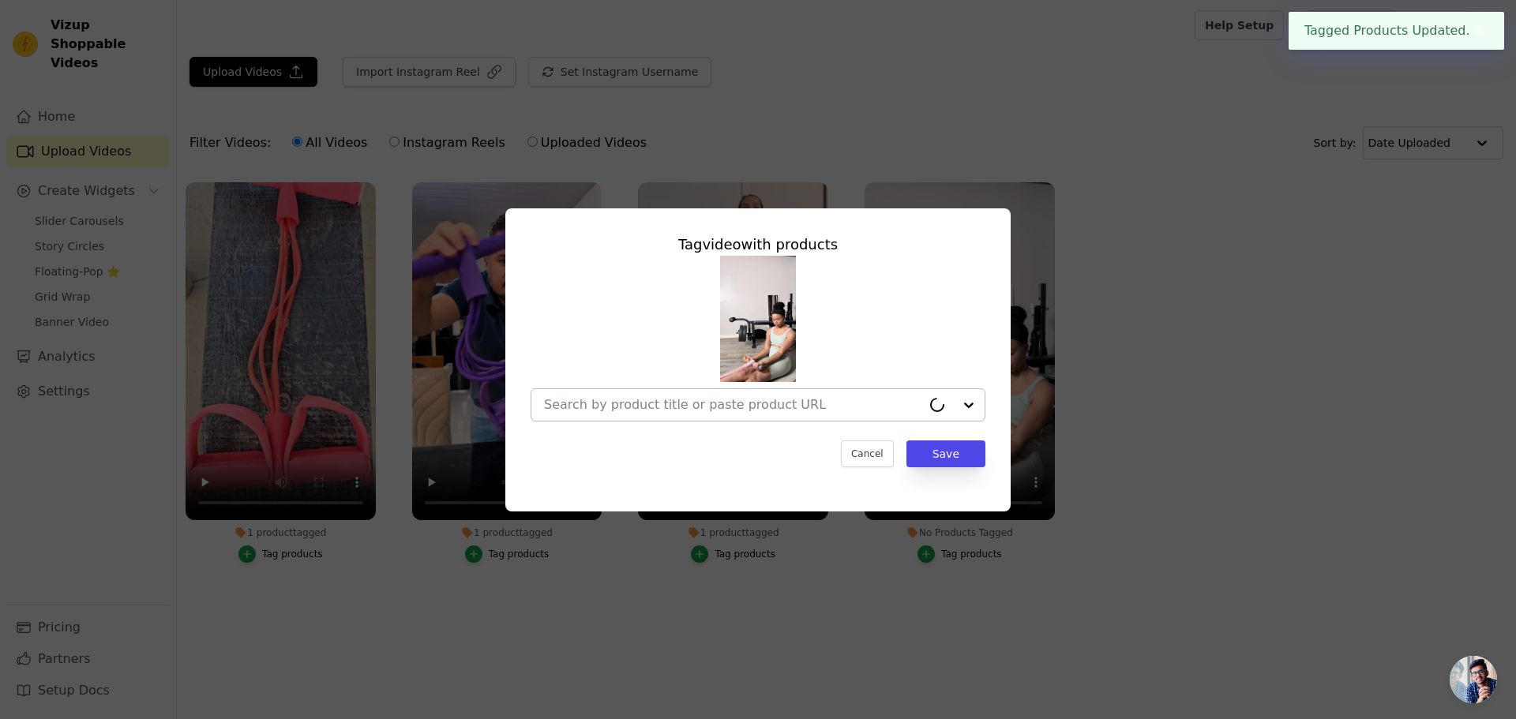
click at [949, 404] on div at bounding box center [937, 405] width 32 height 16
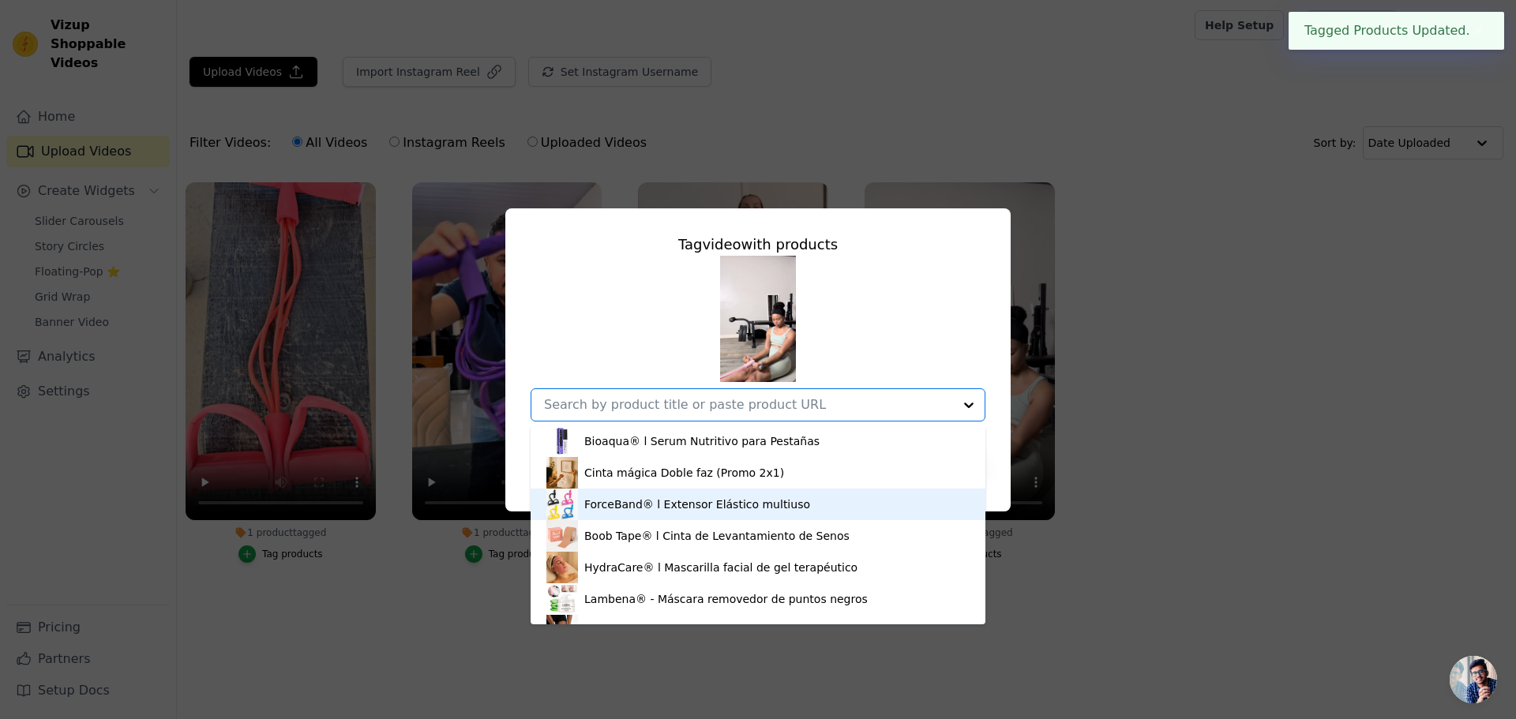
click at [749, 507] on div "ForceBand® l Extensor Elástico multiuso" at bounding box center [697, 505] width 226 height 16
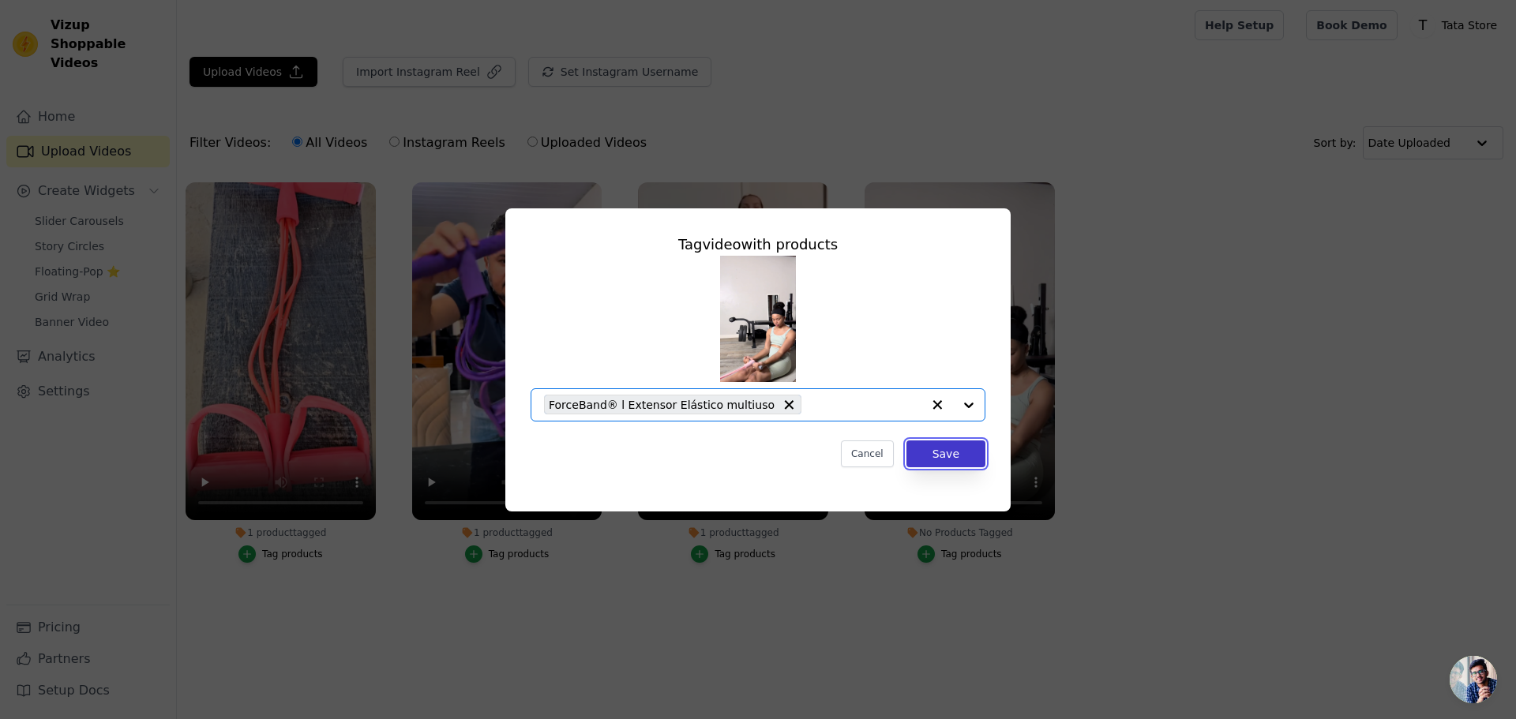
click at [961, 452] on button "Save" at bounding box center [945, 454] width 79 height 27
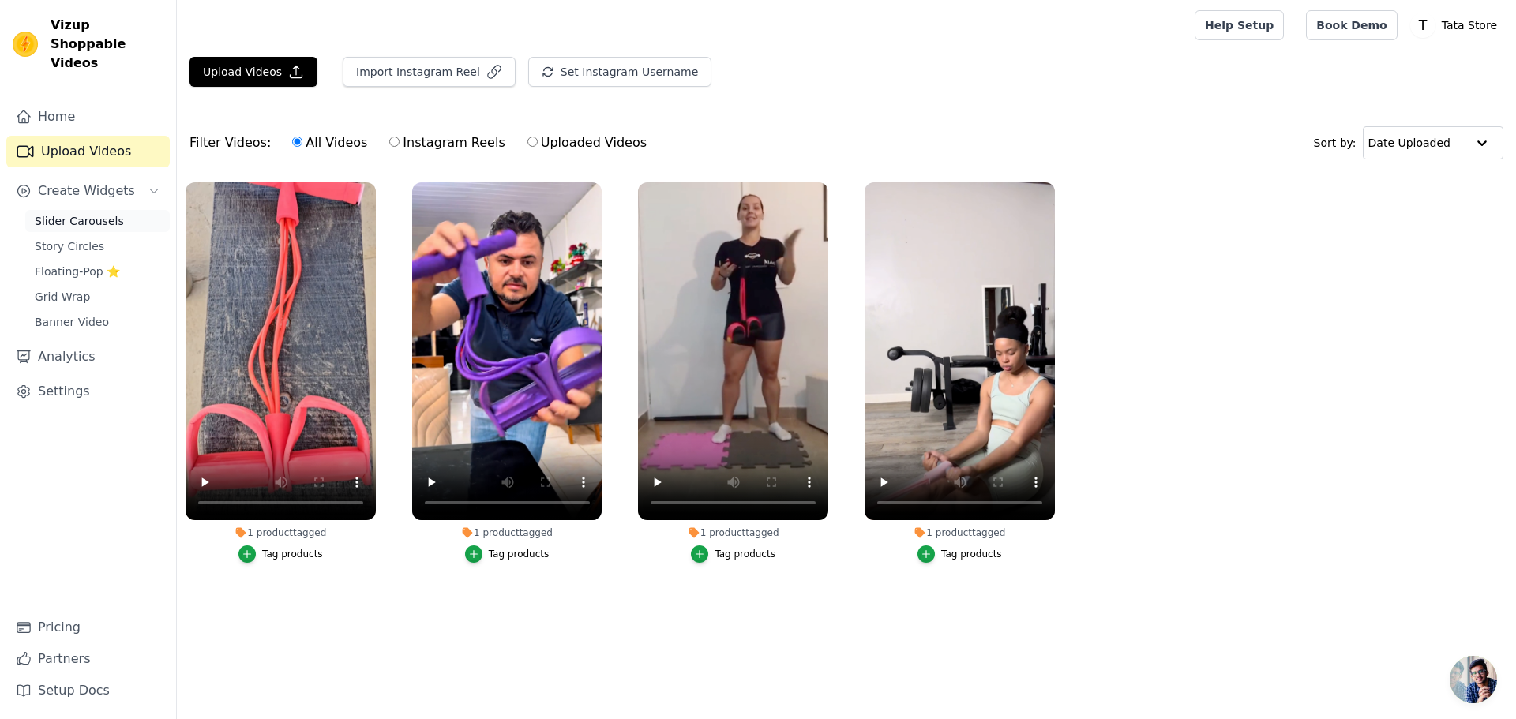
click at [84, 213] on span "Slider Carousels" at bounding box center [79, 221] width 89 height 16
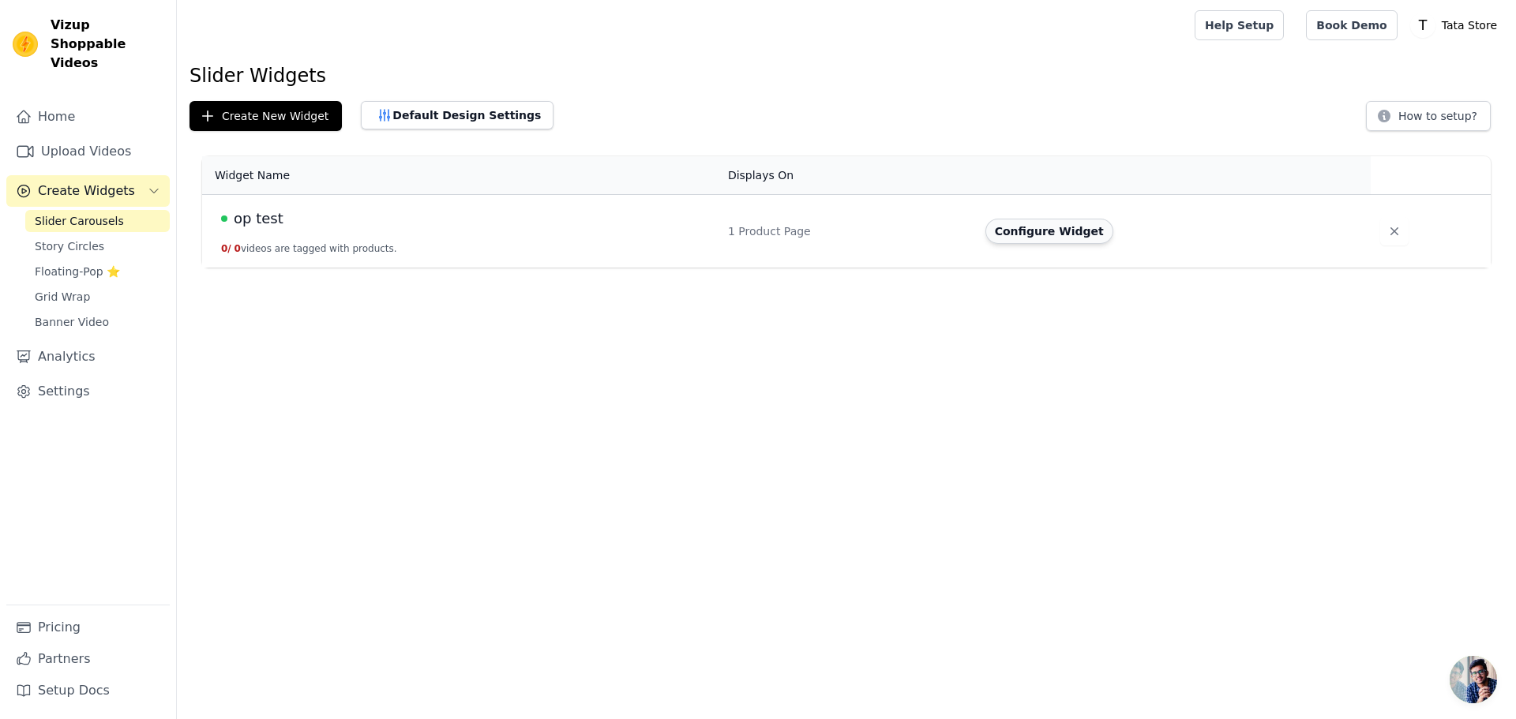
click at [1048, 233] on button "Configure Widget" at bounding box center [1049, 231] width 128 height 25
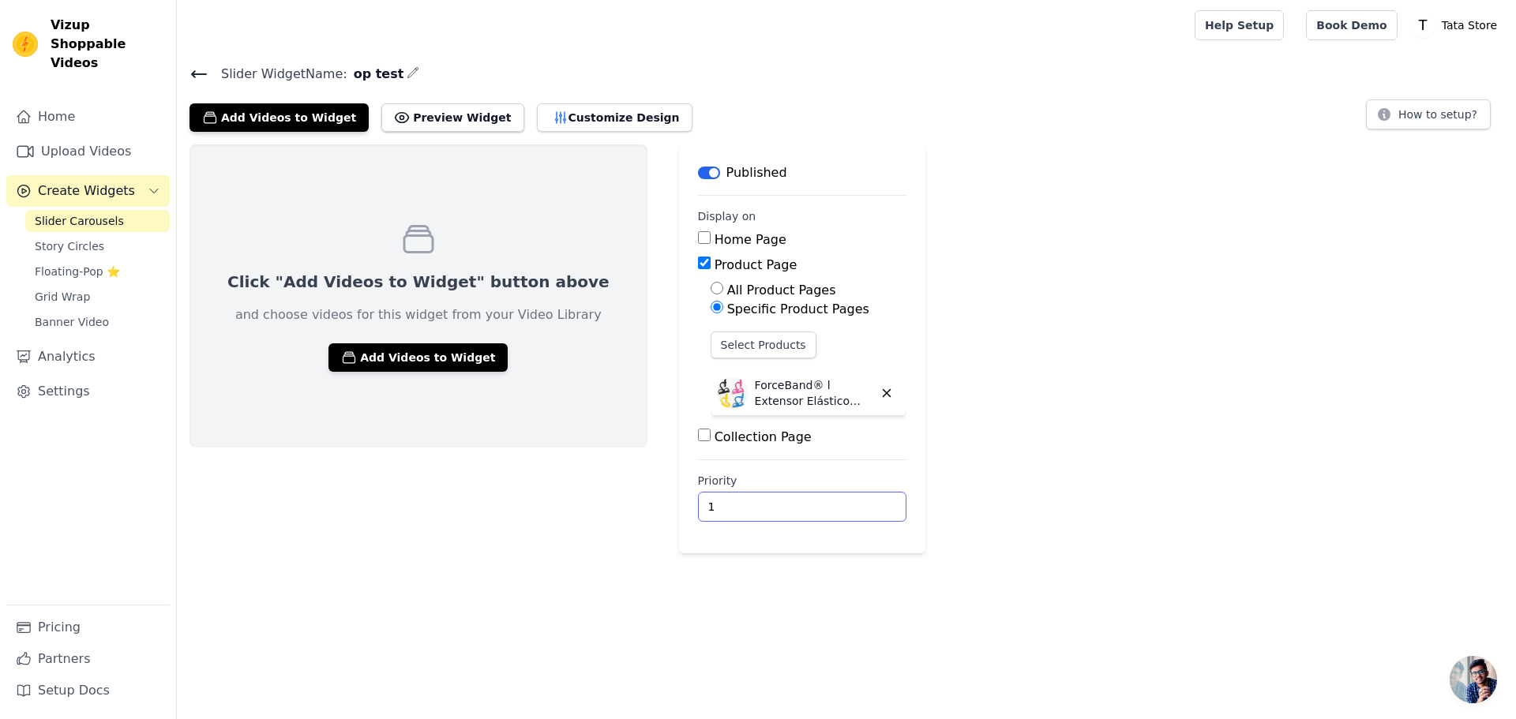
click at [805, 501] on input "1" at bounding box center [802, 507] width 208 height 30
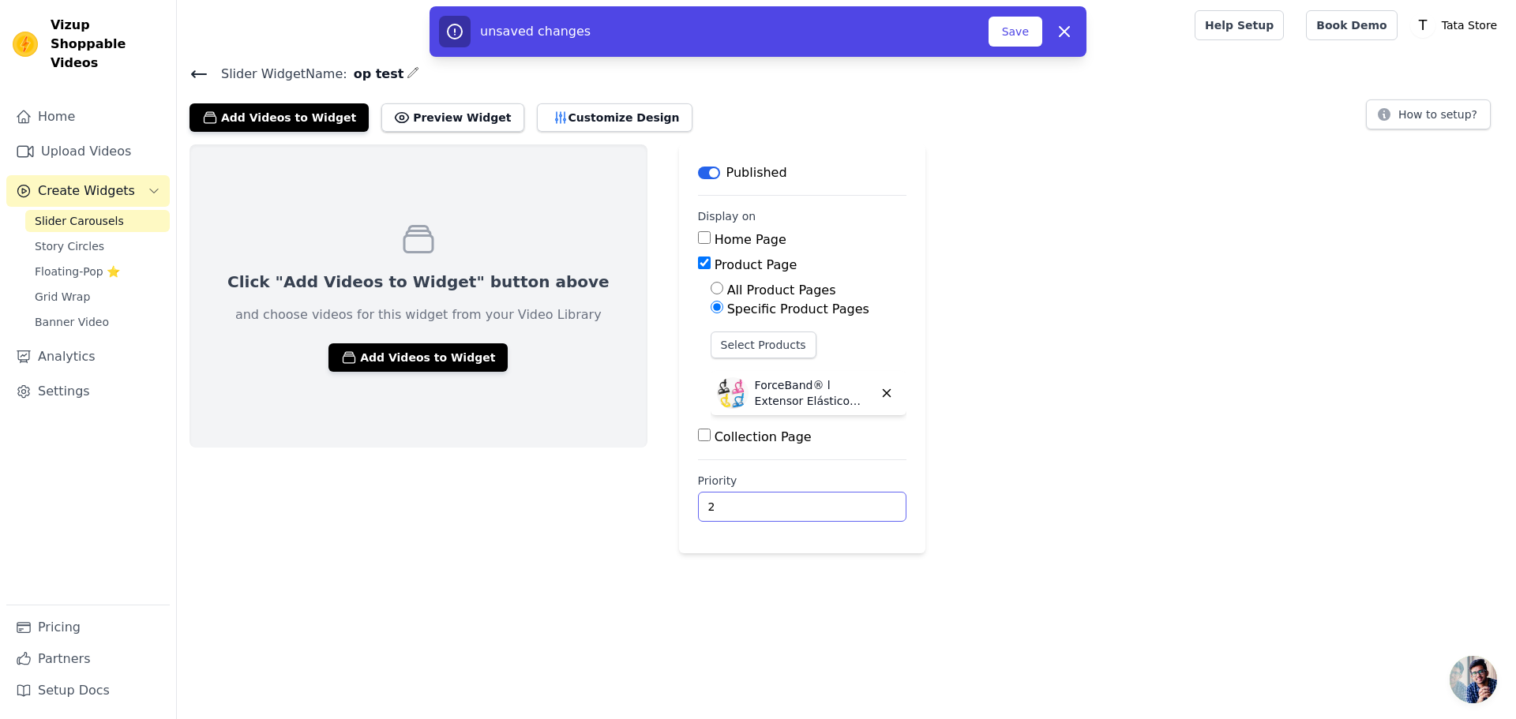
click at [805, 501] on input "2" at bounding box center [802, 507] width 208 height 30
click at [805, 501] on input "3" at bounding box center [802, 507] width 208 height 30
type input "4"
click at [805, 501] on input "4" at bounding box center [802, 507] width 208 height 30
click at [436, 366] on button "Add Videos to Widget" at bounding box center [417, 357] width 179 height 28
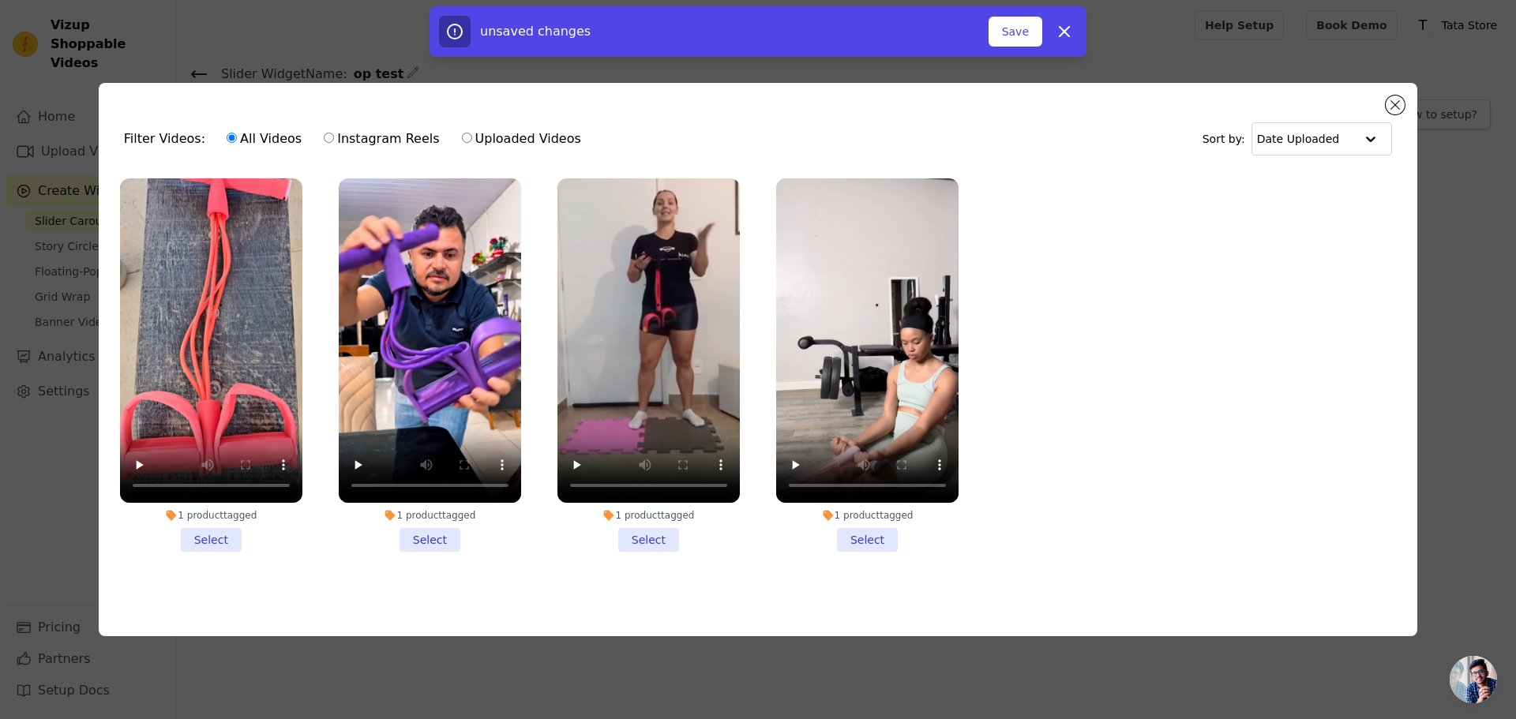
drag, startPoint x: 232, startPoint y: 537, endPoint x: 328, endPoint y: 540, distance: 95.6
click at [233, 535] on li "1 product tagged Select" at bounding box center [211, 364] width 182 height 373
click at [0, 0] on input "1 product tagged Select" at bounding box center [0, 0] width 0 height 0
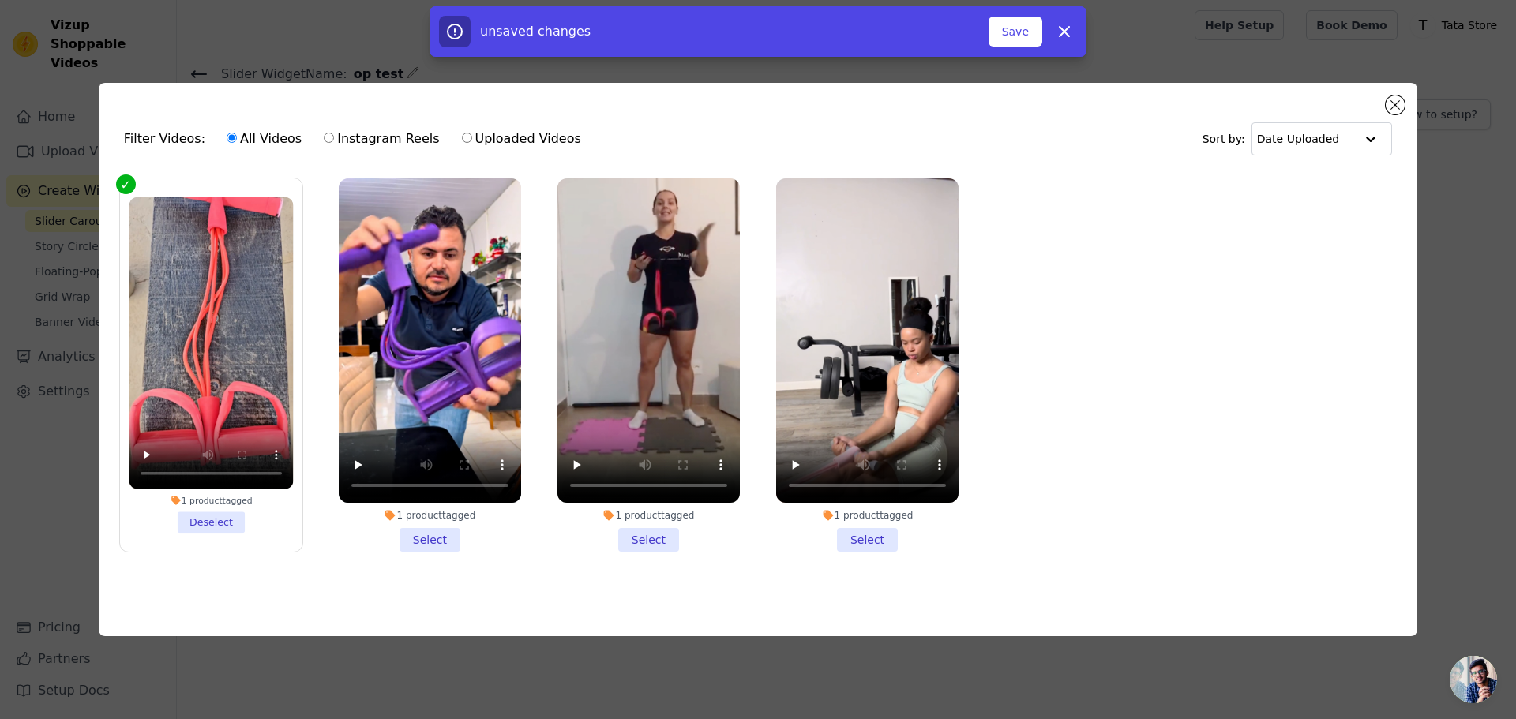
click at [421, 540] on li "1 product tagged Select" at bounding box center [430, 364] width 182 height 373
click at [0, 0] on input "1 product tagged Select" at bounding box center [0, 0] width 0 height 0
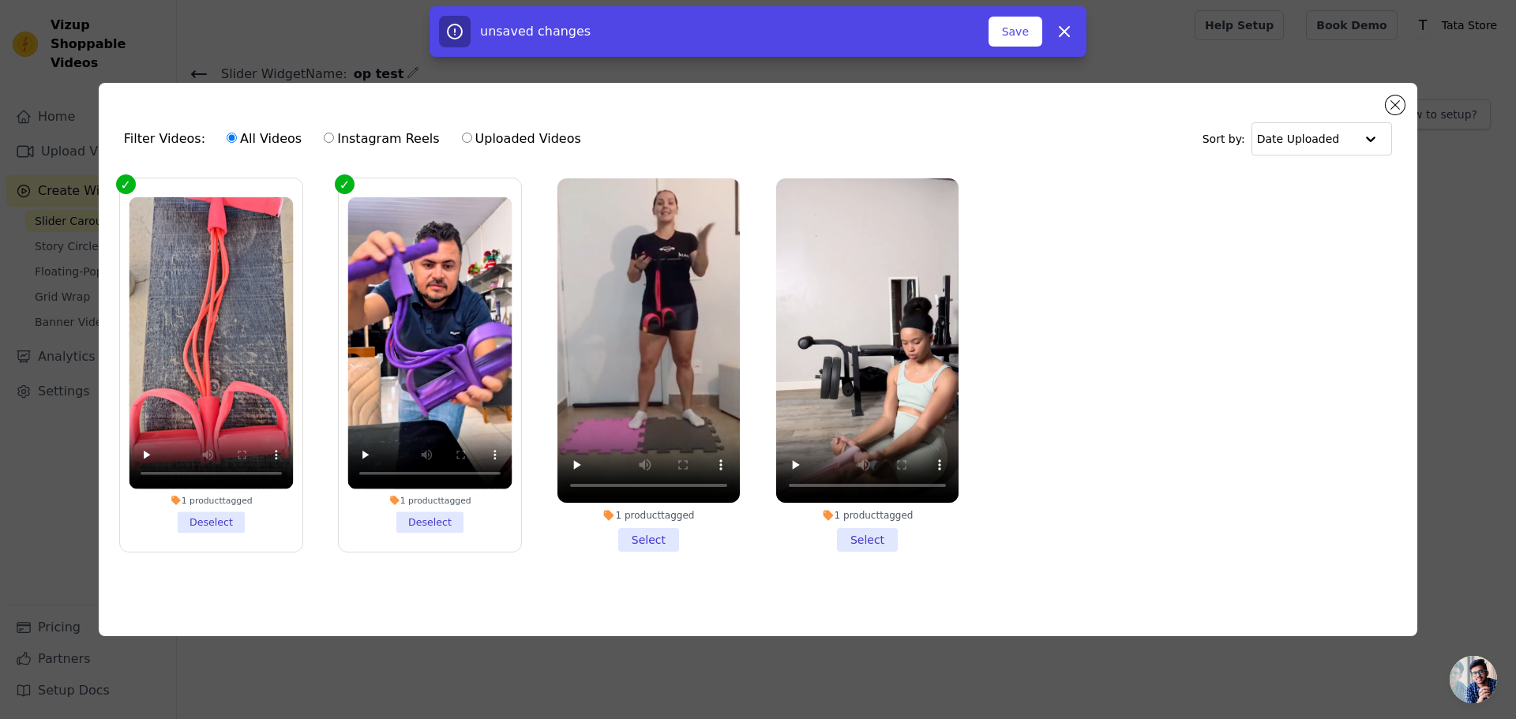
click at [682, 532] on li "1 product tagged Select" at bounding box center [648, 364] width 182 height 373
click at [0, 0] on input "1 product tagged Select" at bounding box center [0, 0] width 0 height 0
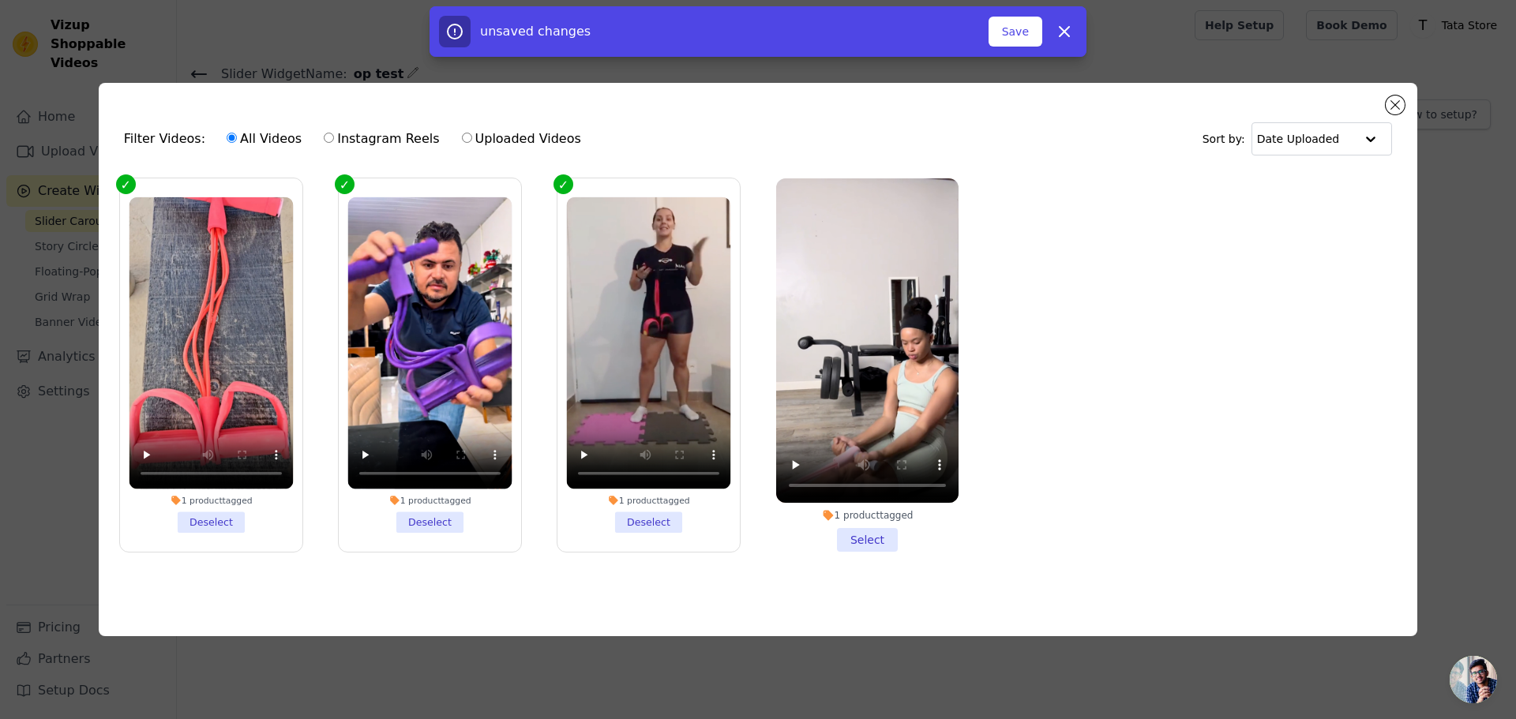
click at [855, 529] on li "1 product tagged Select" at bounding box center [867, 364] width 182 height 373
click at [0, 0] on input "1 product tagged Select" at bounding box center [0, 0] width 0 height 0
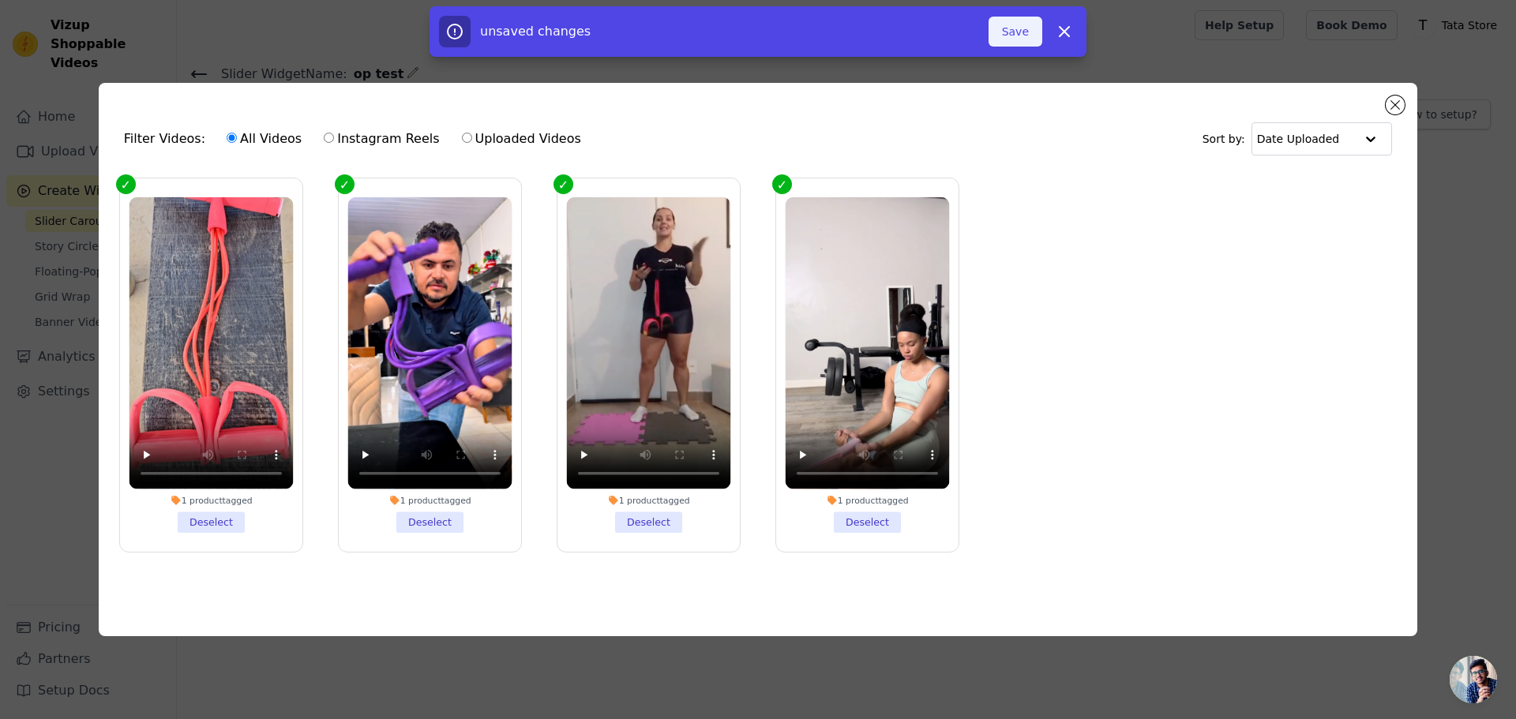
click at [1022, 24] on button "Save" at bounding box center [1015, 32] width 54 height 30
click at [1249, 548] on ul "1 product tagged Deselect 1 product tagged Deselect 1 product tagged Deselect 1…" at bounding box center [757, 378] width 1293 height 416
click at [1251, 579] on ul "1 product tagged Deselect 1 product tagged Deselect 1 product tagged Deselect 1…" at bounding box center [757, 378] width 1293 height 416
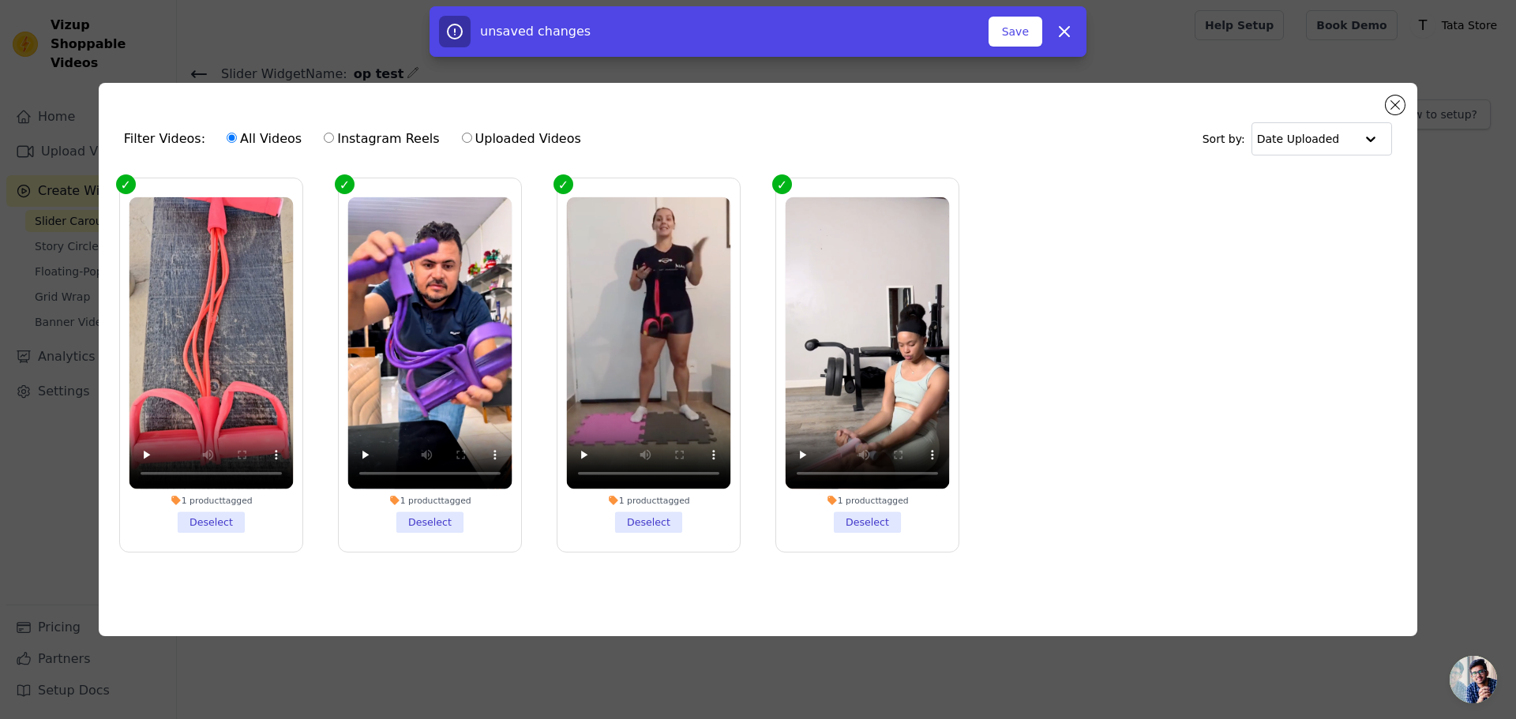
click at [1251, 579] on ul "1 product tagged Deselect 1 product tagged Deselect 1 product tagged Deselect 1…" at bounding box center [757, 378] width 1293 height 416
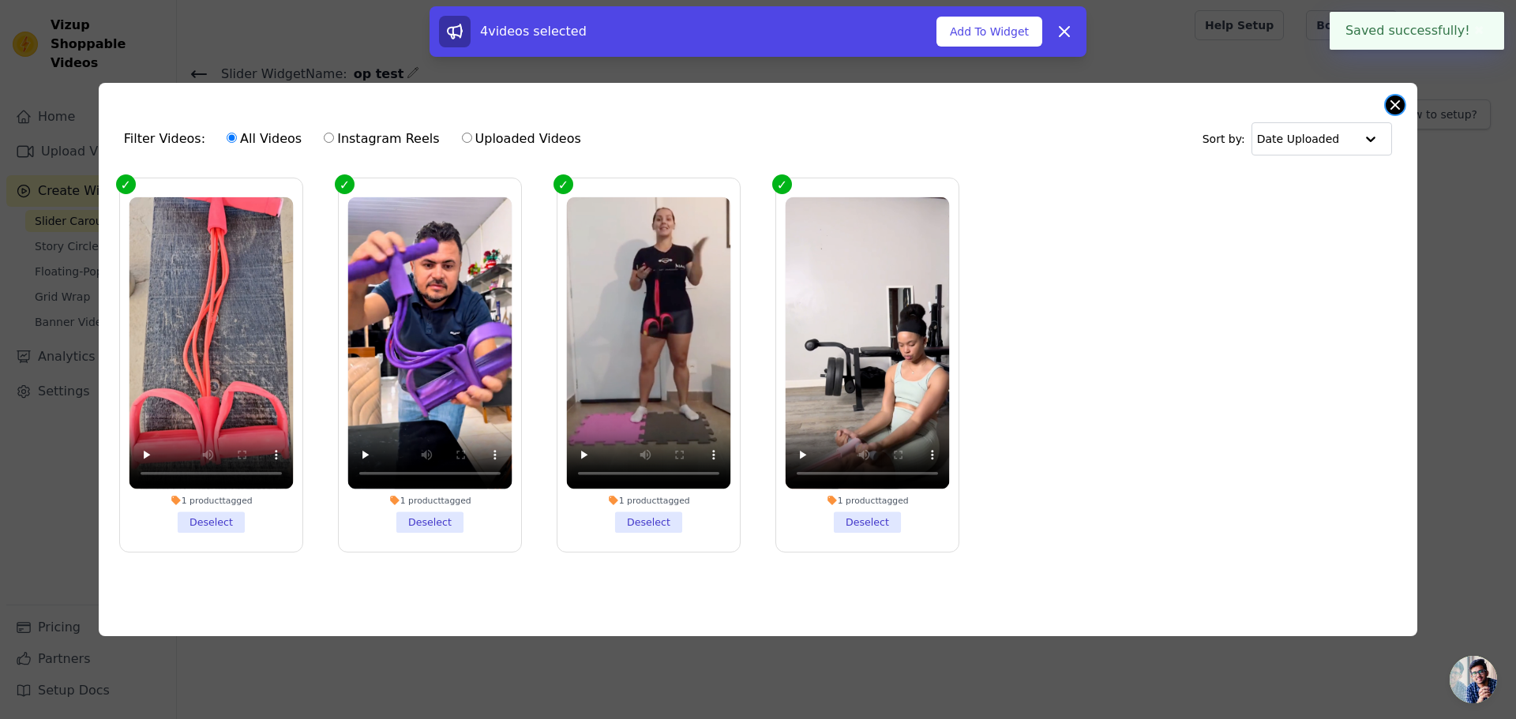
click at [1386, 103] on button "Close modal" at bounding box center [1395, 105] width 19 height 19
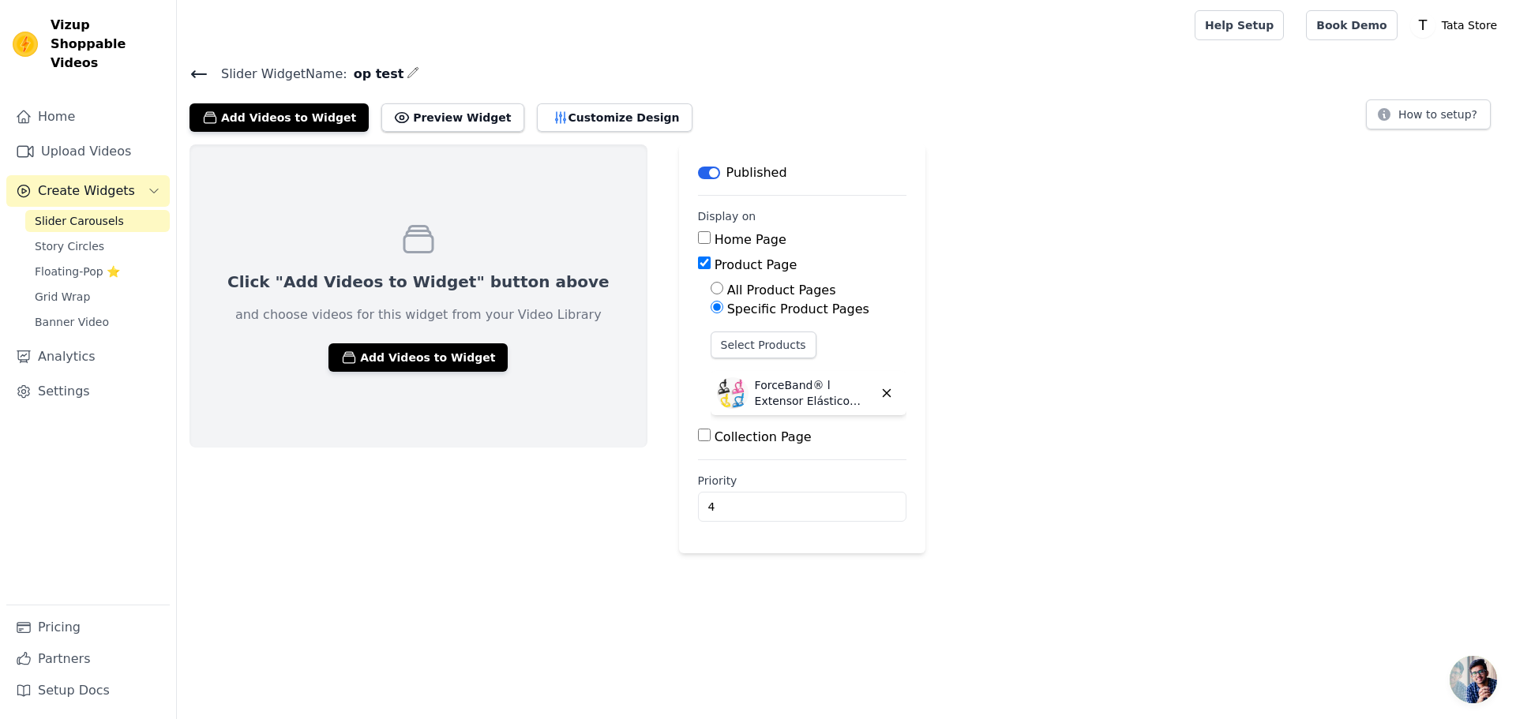
click at [182, 71] on div "Slider Widget Name: op test Add Videos to Widget Preview Widget Customize Desig…" at bounding box center [846, 97] width 1339 height 69
click at [216, 72] on span "Slider Widget Name:" at bounding box center [277, 74] width 139 height 19
click at [210, 72] on span "Slider Widget Name:" at bounding box center [277, 74] width 139 height 19
click at [202, 71] on icon at bounding box center [198, 74] width 19 height 19
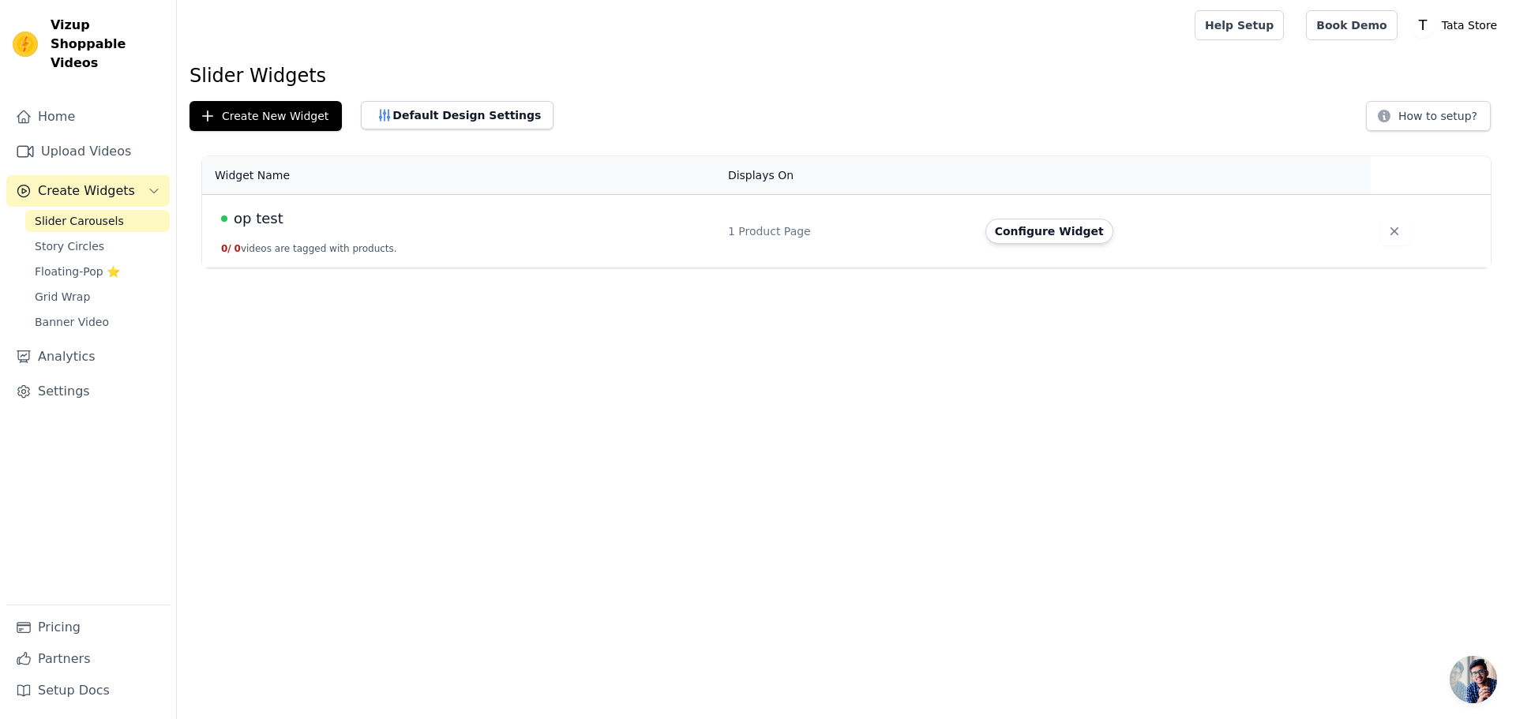
click at [235, 253] on span "0" at bounding box center [237, 248] width 6 height 11
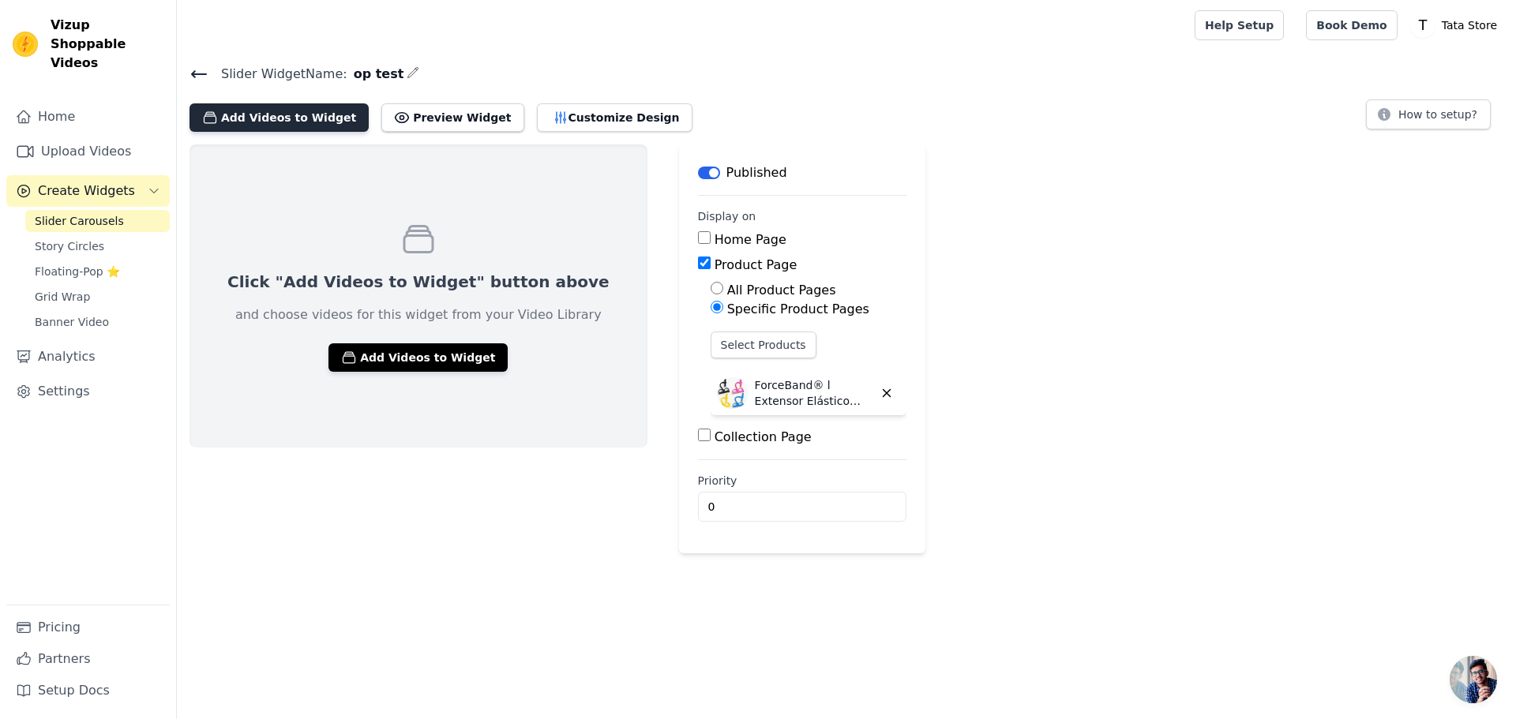
click at [302, 118] on button "Add Videos to Widget" at bounding box center [278, 117] width 179 height 28
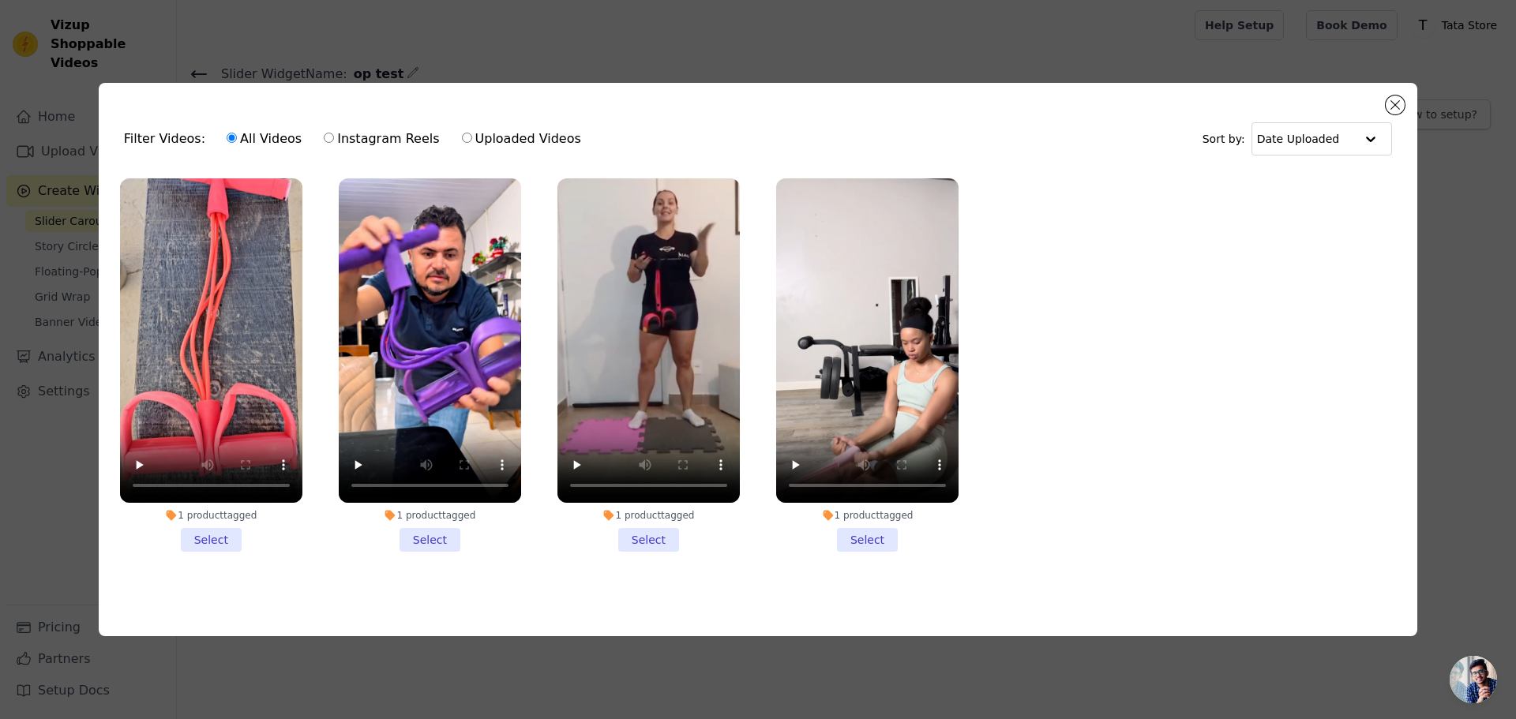
click at [208, 527] on li "1 product tagged Select" at bounding box center [211, 364] width 182 height 373
click at [0, 0] on input "1 product tagged Select" at bounding box center [0, 0] width 0 height 0
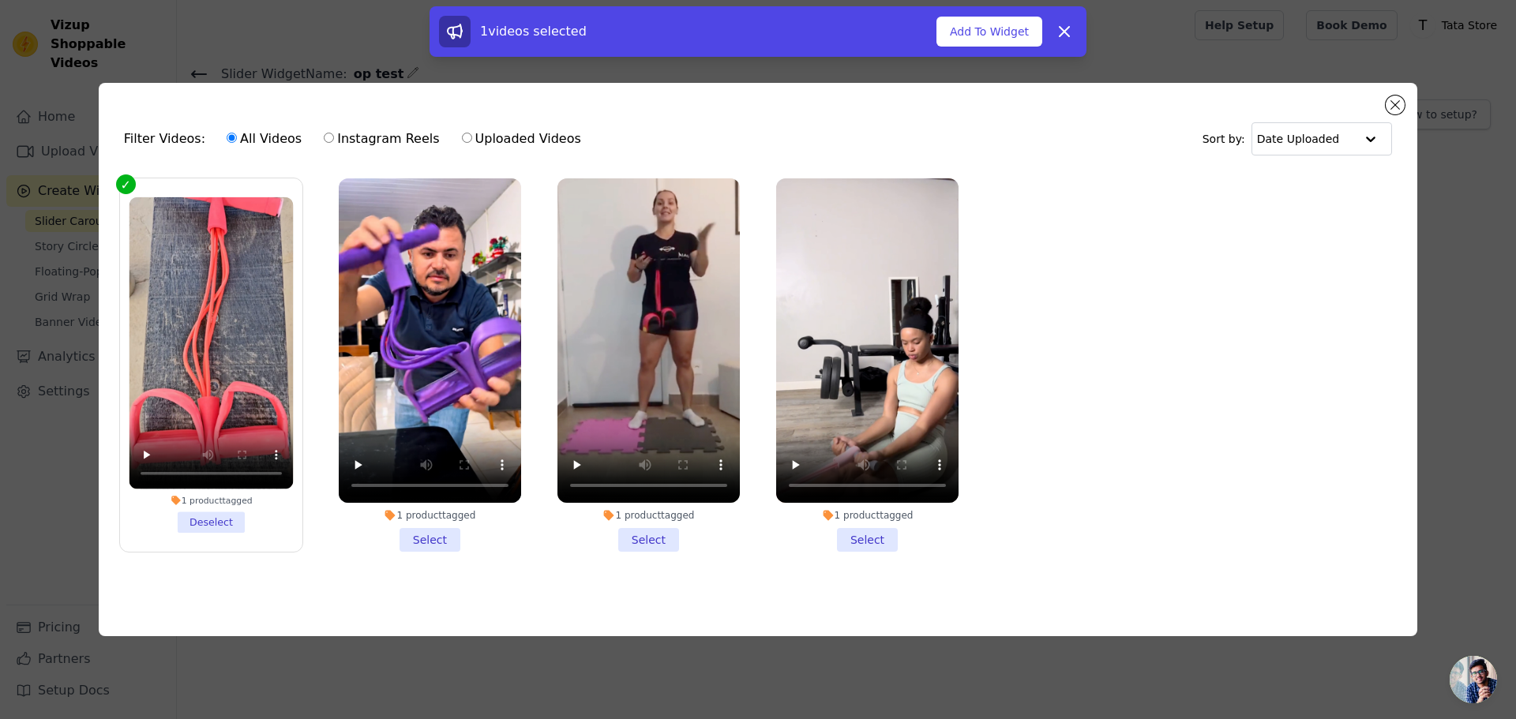
click at [429, 542] on li "1 product tagged Select" at bounding box center [430, 364] width 182 height 373
click at [0, 0] on input "1 product tagged Select" at bounding box center [0, 0] width 0 height 0
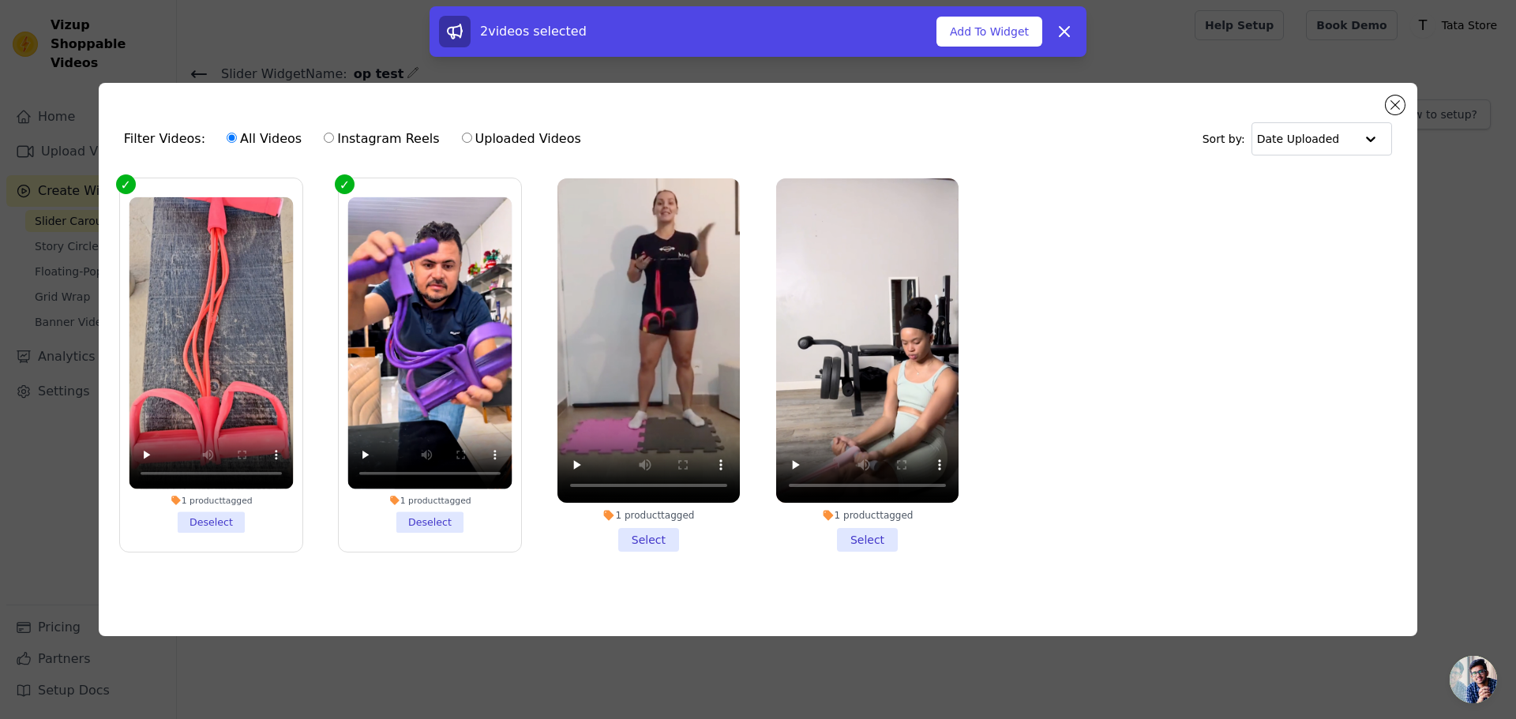
click at [648, 536] on li "1 product tagged Select" at bounding box center [648, 364] width 182 height 373
click at [0, 0] on input "1 product tagged Select" at bounding box center [0, 0] width 0 height 0
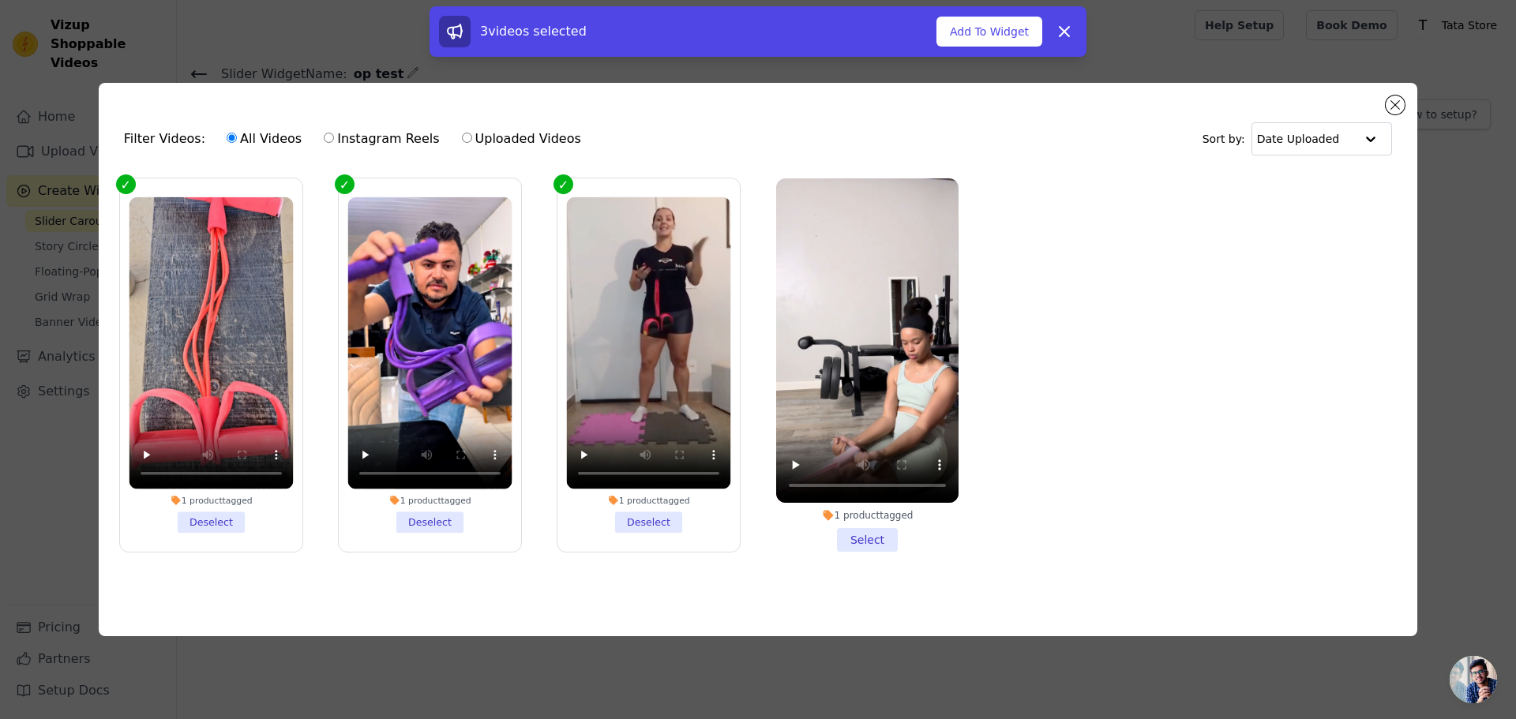
click at [867, 536] on li "1 product tagged Select" at bounding box center [867, 364] width 182 height 373
click at [0, 0] on input "1 product tagged Select" at bounding box center [0, 0] width 0 height 0
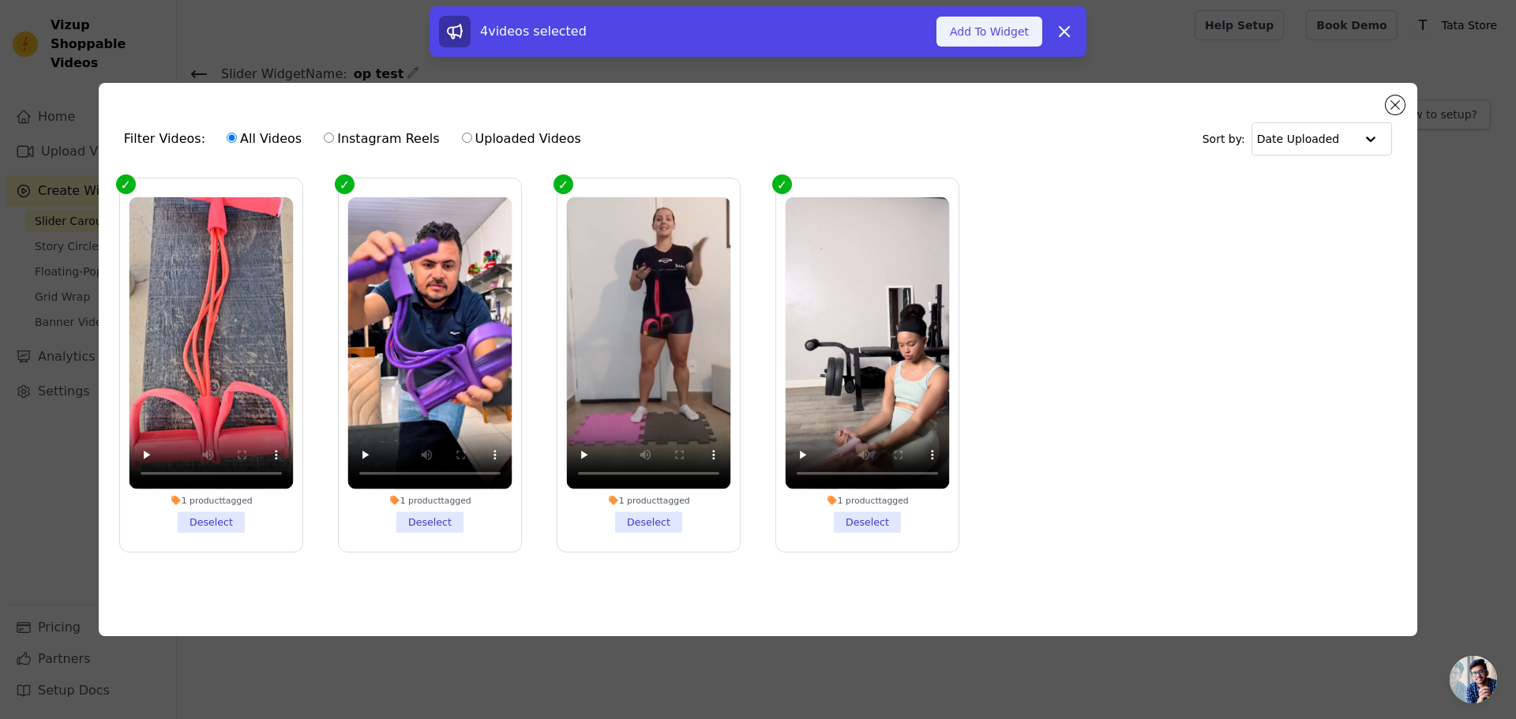
click at [1019, 28] on button "Add To Widget" at bounding box center [989, 32] width 106 height 30
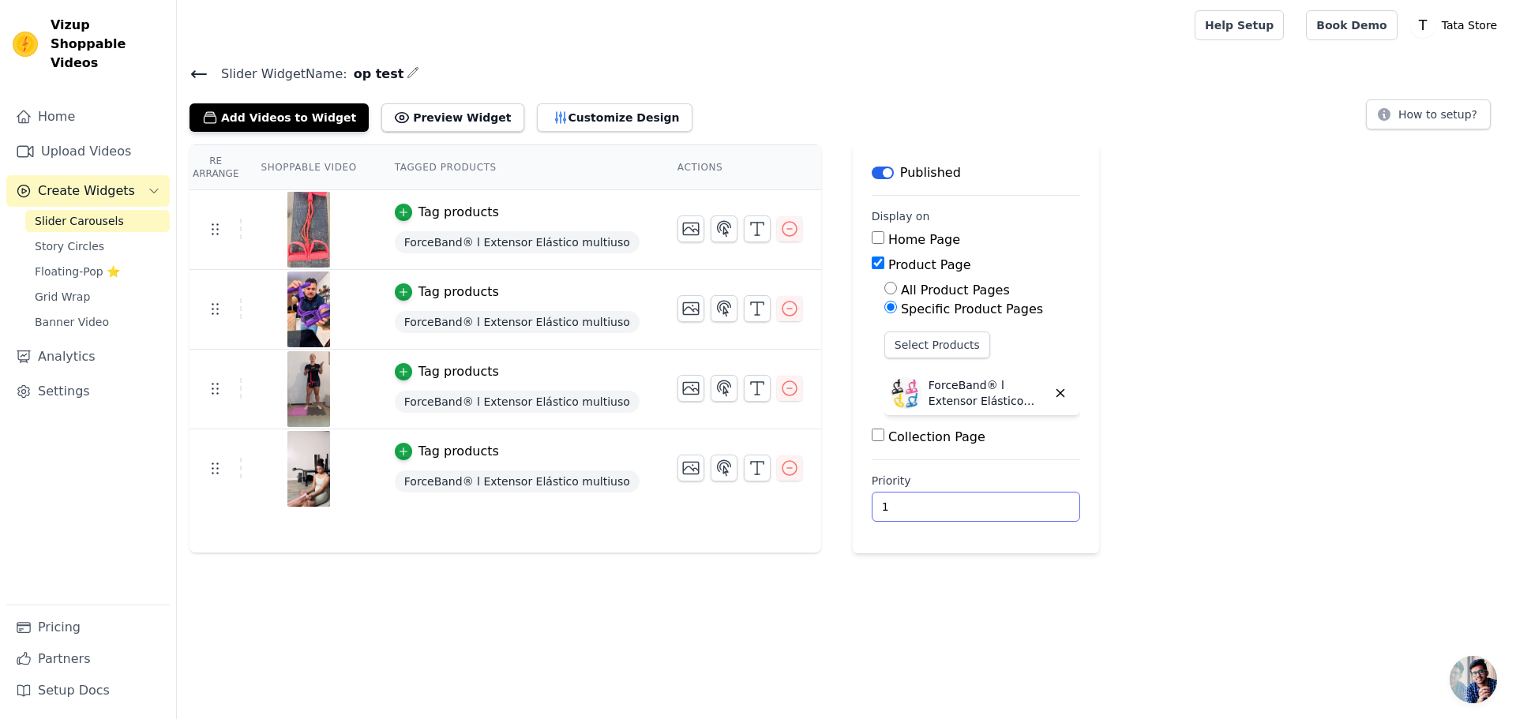
click at [1010, 503] on input "1" at bounding box center [976, 507] width 208 height 30
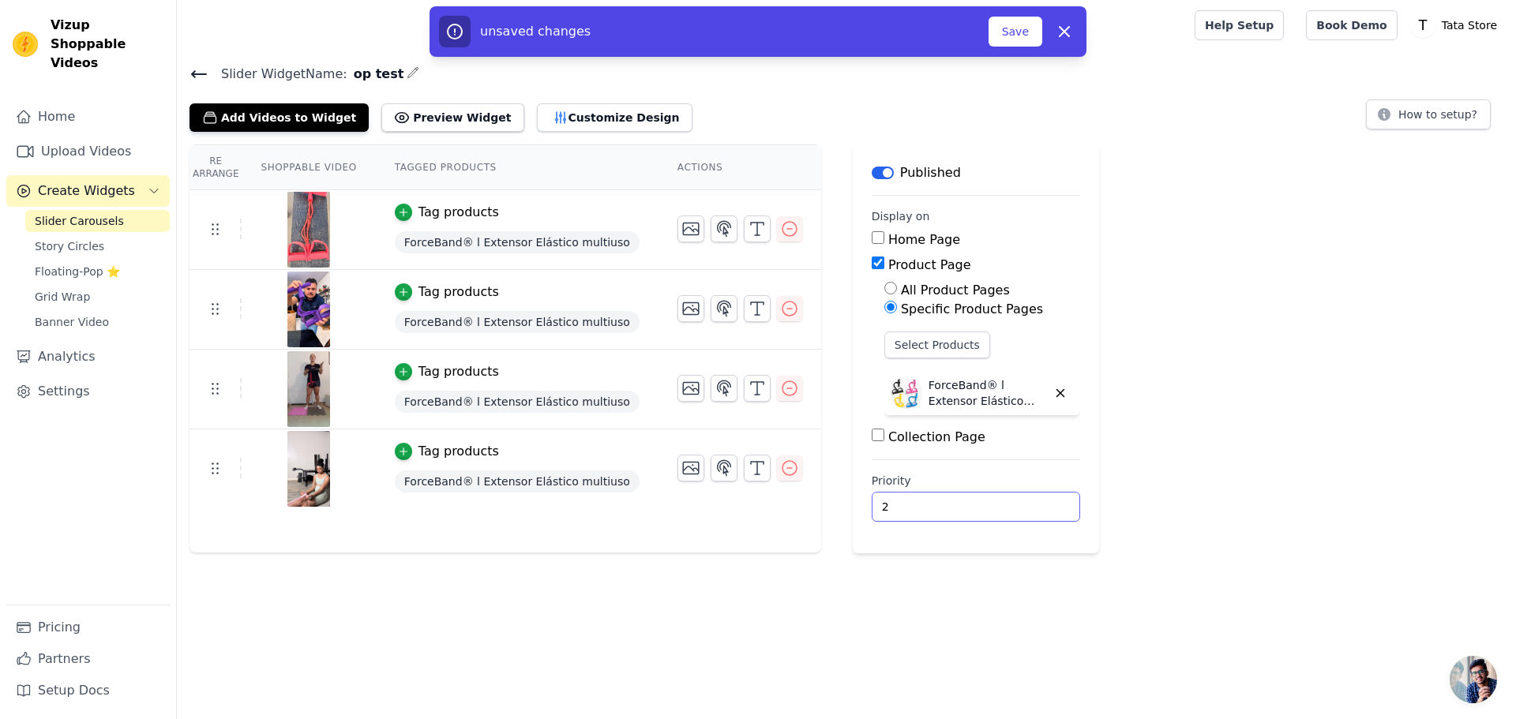
click at [1010, 503] on input "2" at bounding box center [976, 507] width 208 height 30
click at [1010, 503] on input "3" at bounding box center [976, 507] width 208 height 30
type input "4"
click at [1010, 503] on input "4" at bounding box center [976, 507] width 208 height 30
click at [1020, 24] on button "Save" at bounding box center [1015, 32] width 54 height 30
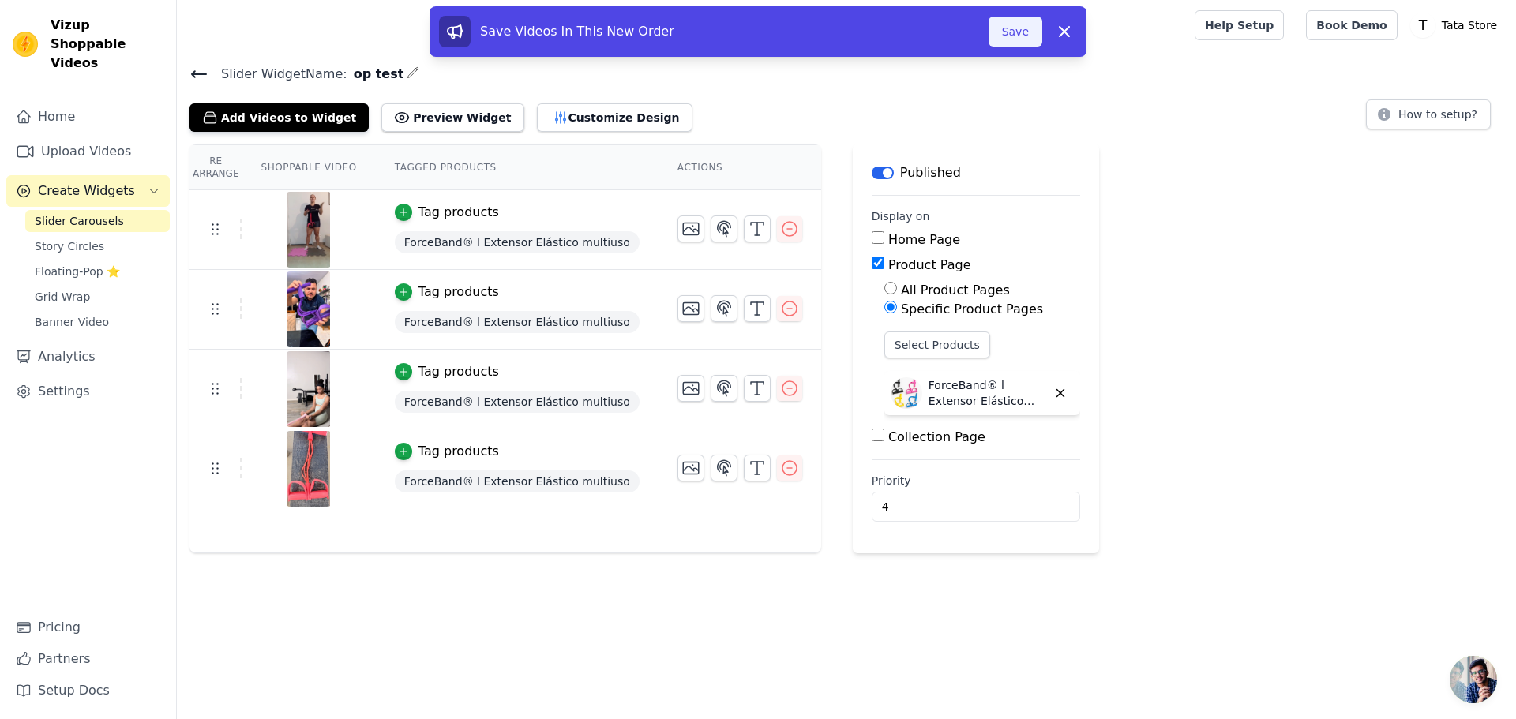
click at [1011, 28] on button "Save" at bounding box center [1015, 32] width 54 height 30
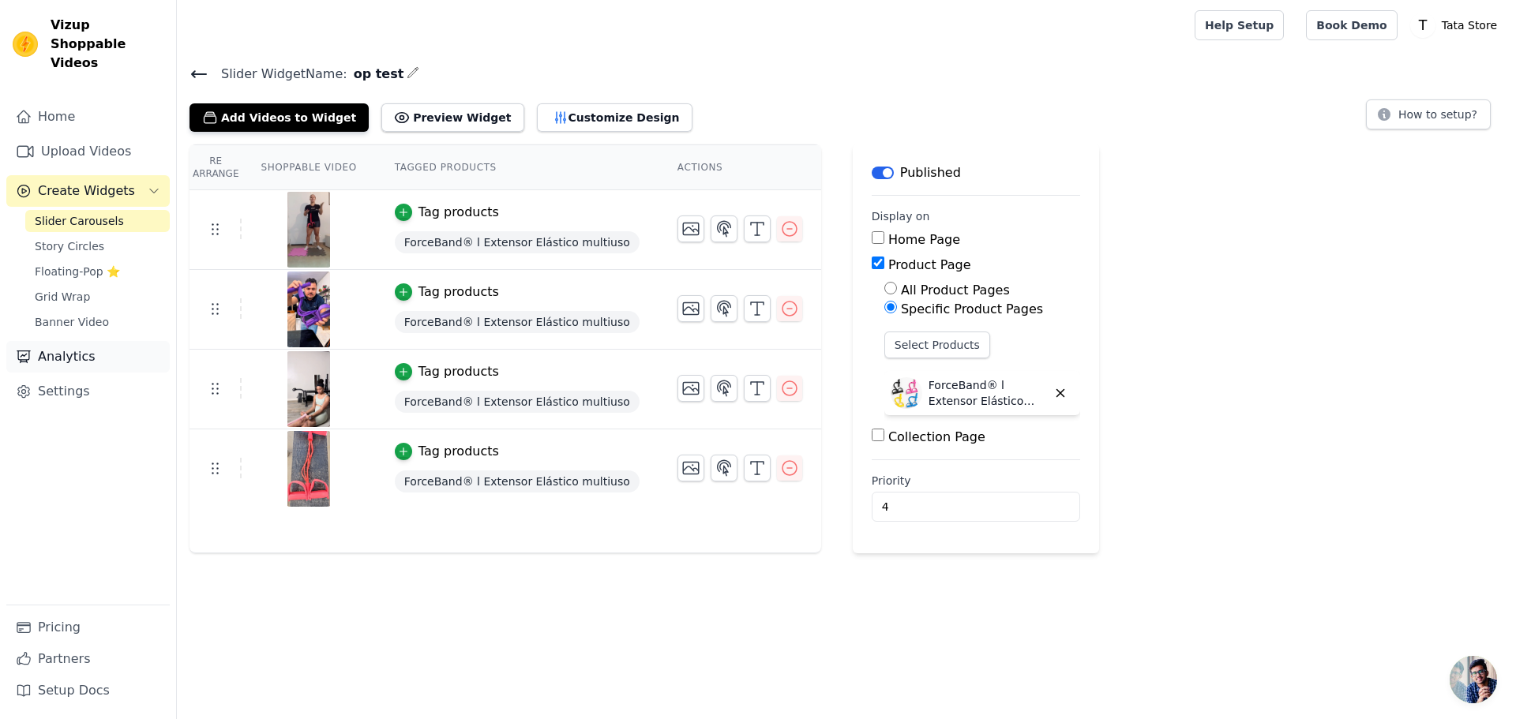
click at [87, 344] on link "Analytics" at bounding box center [87, 357] width 163 height 32
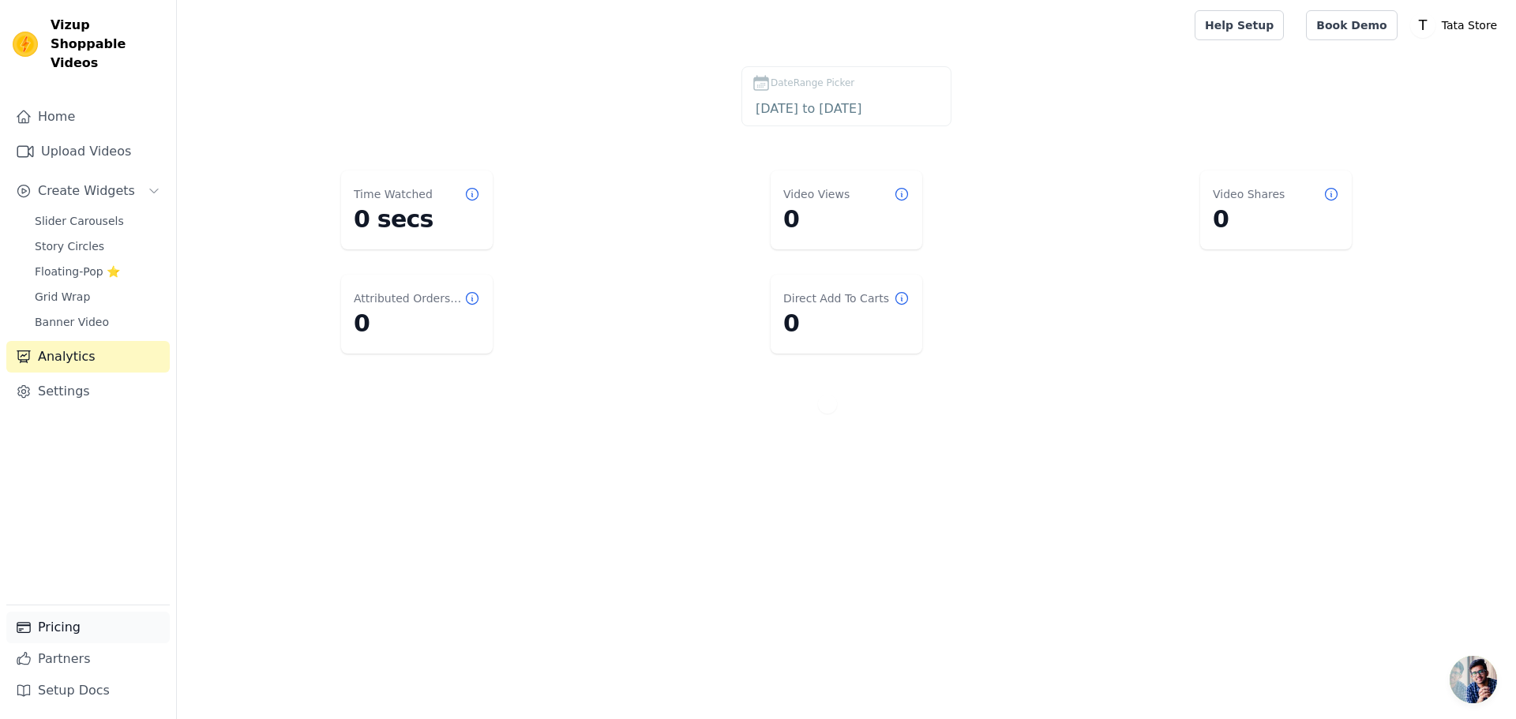
click at [86, 636] on link "Pricing" at bounding box center [87, 628] width 163 height 32
